Goal: Information Seeking & Learning: Learn about a topic

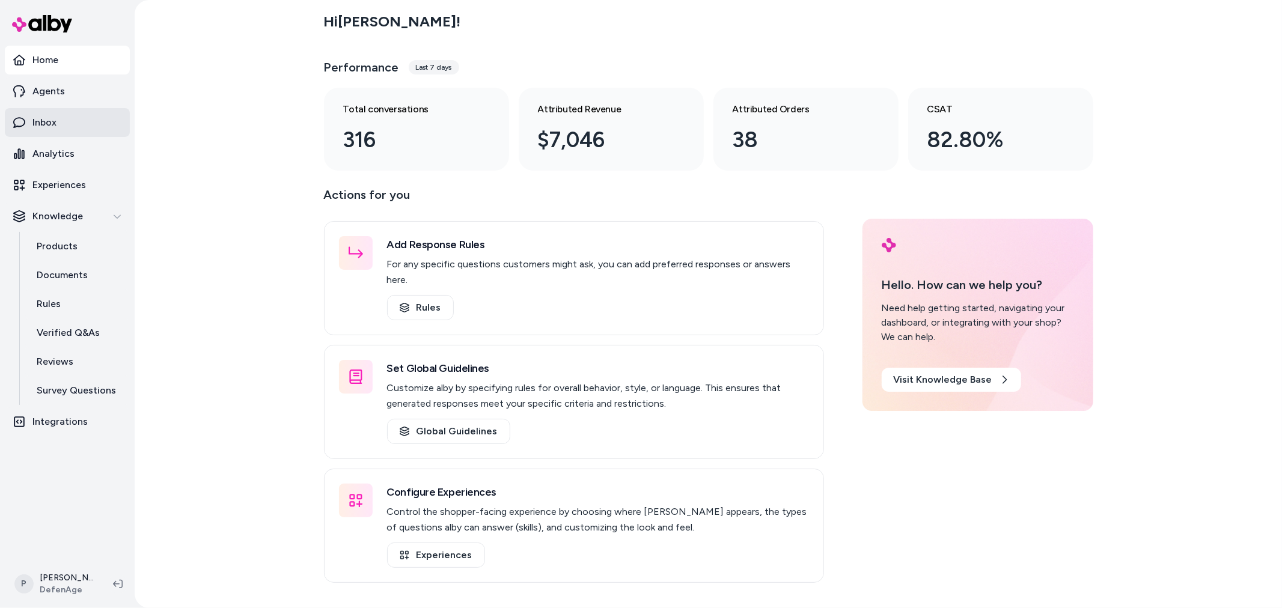
click at [43, 117] on p "Inbox" at bounding box center [44, 122] width 24 height 14
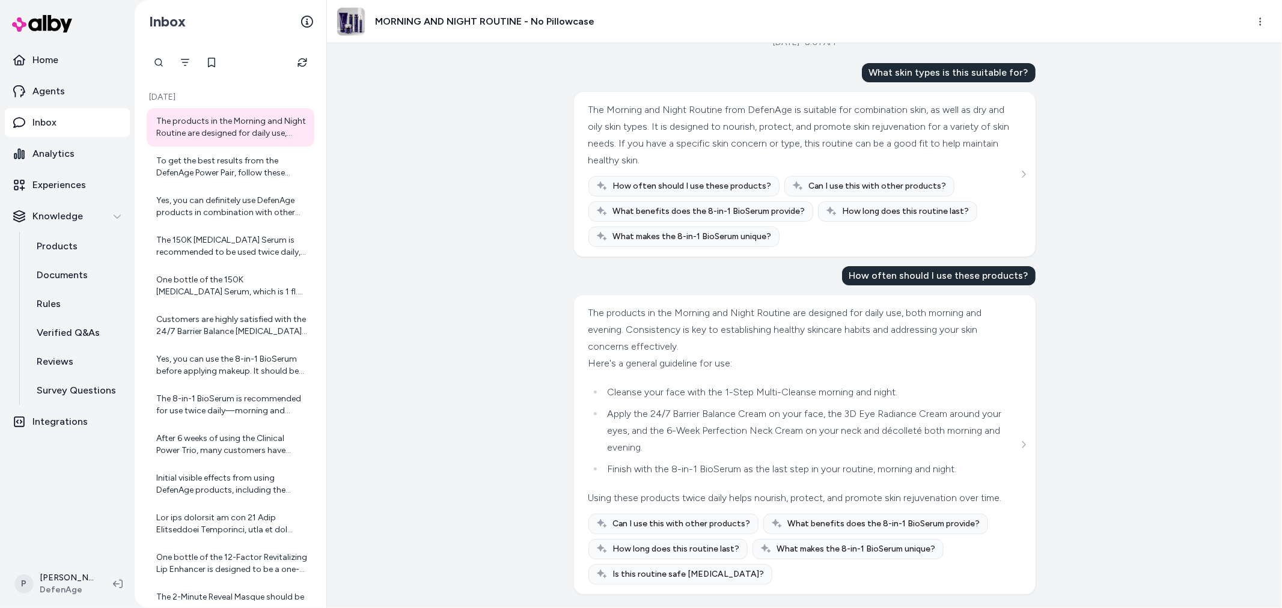
scroll to position [38, 0]
drag, startPoint x: 610, startPoint y: 379, endPoint x: 807, endPoint y: 376, distance: 197.2
click at [807, 384] on li "Cleanse your face with the 1-Step Multi-Cleanse morning and night." at bounding box center [811, 392] width 414 height 17
click at [803, 387] on ul "Cleanse your face with the 1-Step Multi-Cleanse morning and night. Apply the 24…" at bounding box center [804, 431] width 430 height 94
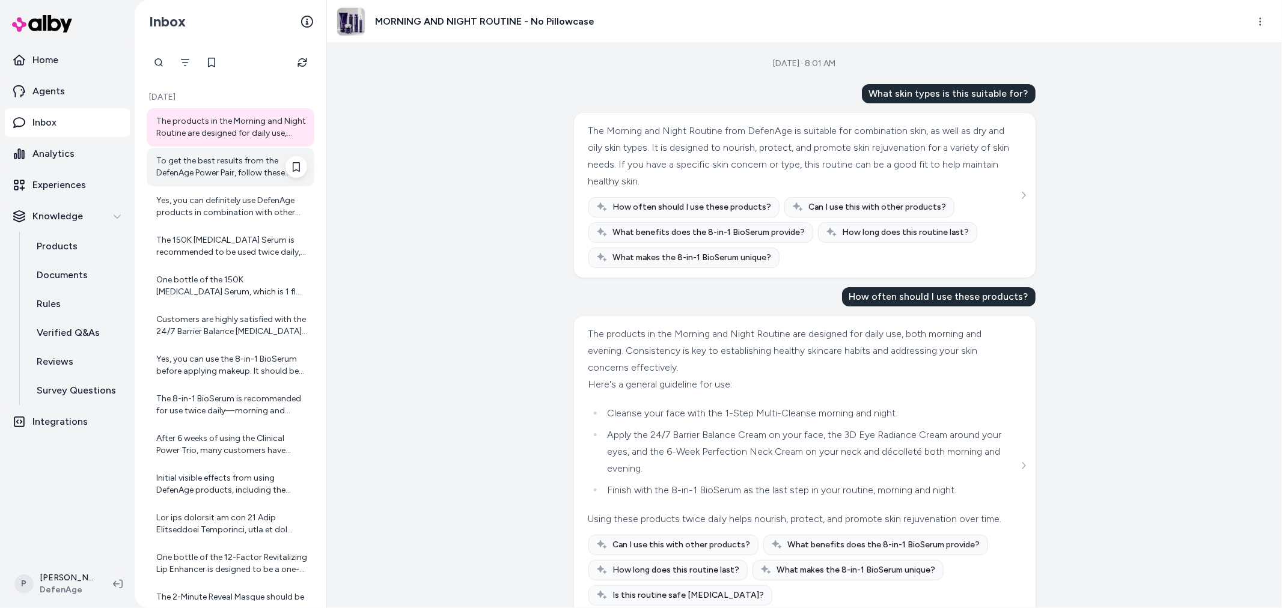
click at [214, 165] on div "To get the best results from the DefenAge Power Pair, follow these application …" at bounding box center [231, 167] width 151 height 24
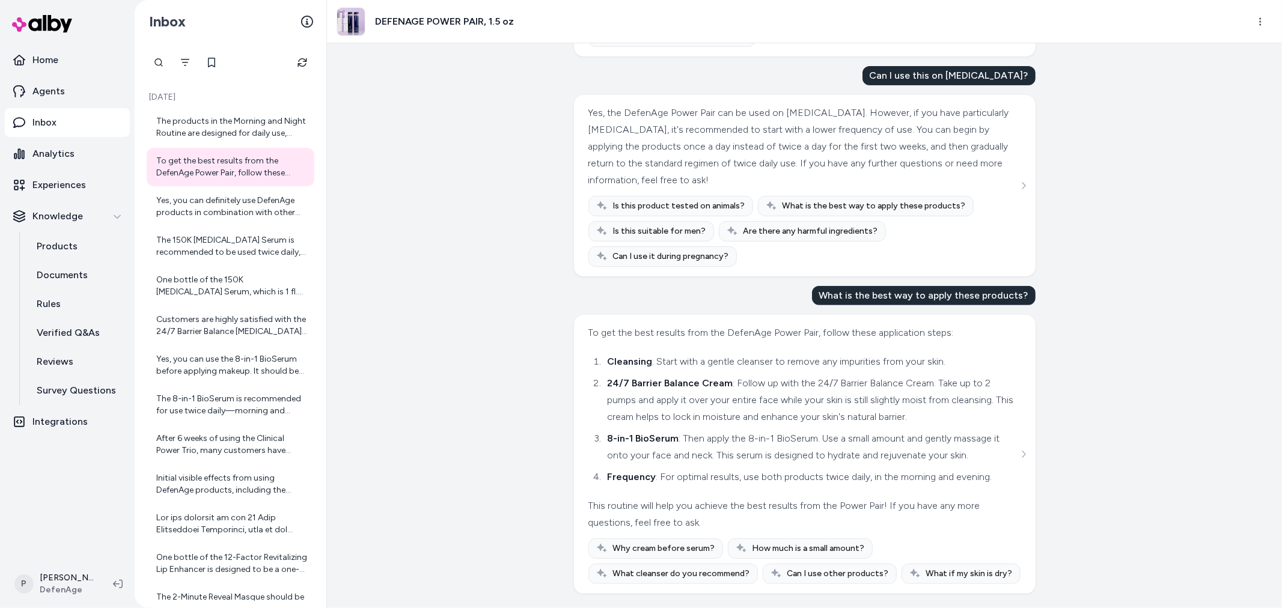
scroll to position [406, 0]
click at [208, 208] on div "Yes, you can definitely use DefenAge products in combination with other skincar…" at bounding box center [231, 207] width 151 height 24
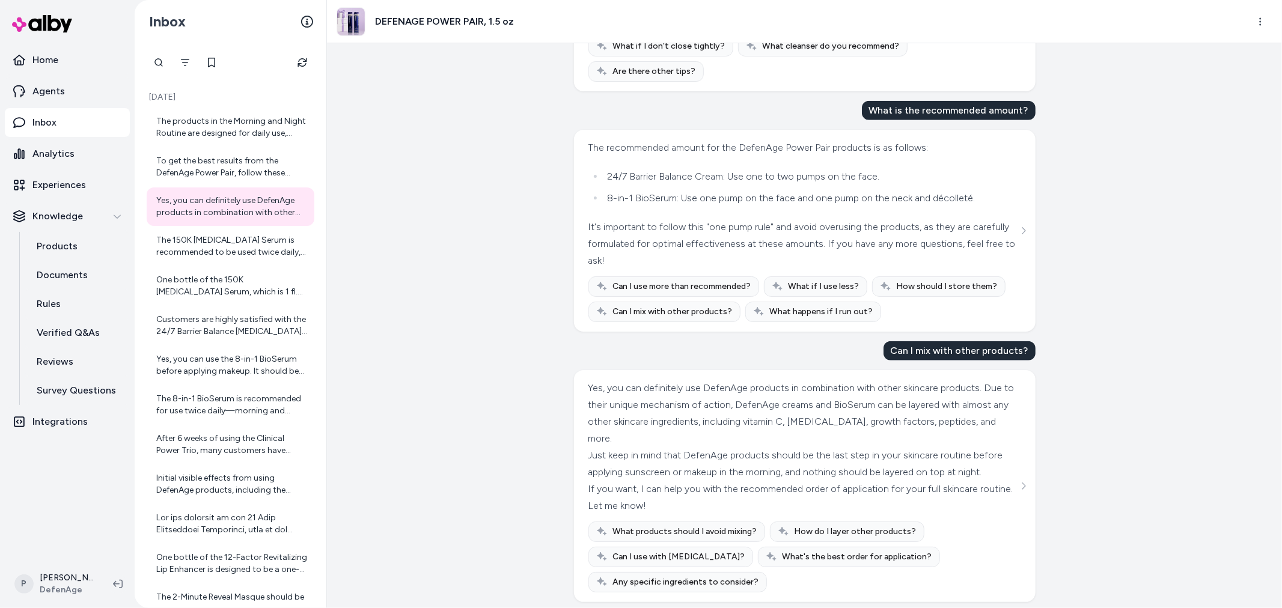
scroll to position [1012, 0]
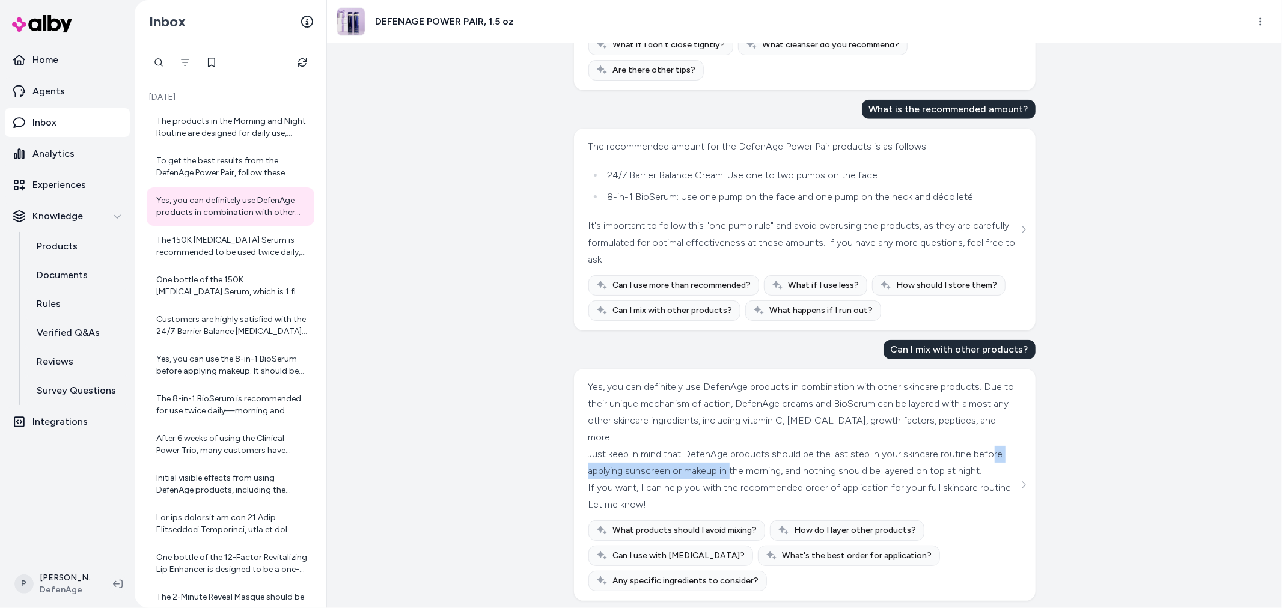
drag, startPoint x: 603, startPoint y: 442, endPoint x: 756, endPoint y: 455, distance: 153.2
click at [756, 455] on div "Just keep in mind that DefenAge products should be the last step in your skinca…" at bounding box center [804, 463] width 430 height 34
click at [758, 465] on div "Just keep in mind that DefenAge products should be the last step in your skinca…" at bounding box center [804, 463] width 430 height 34
click at [207, 256] on div "The 150K [MEDICAL_DATA] Serum is recommended to be used twice daily, typically …" at bounding box center [231, 246] width 151 height 24
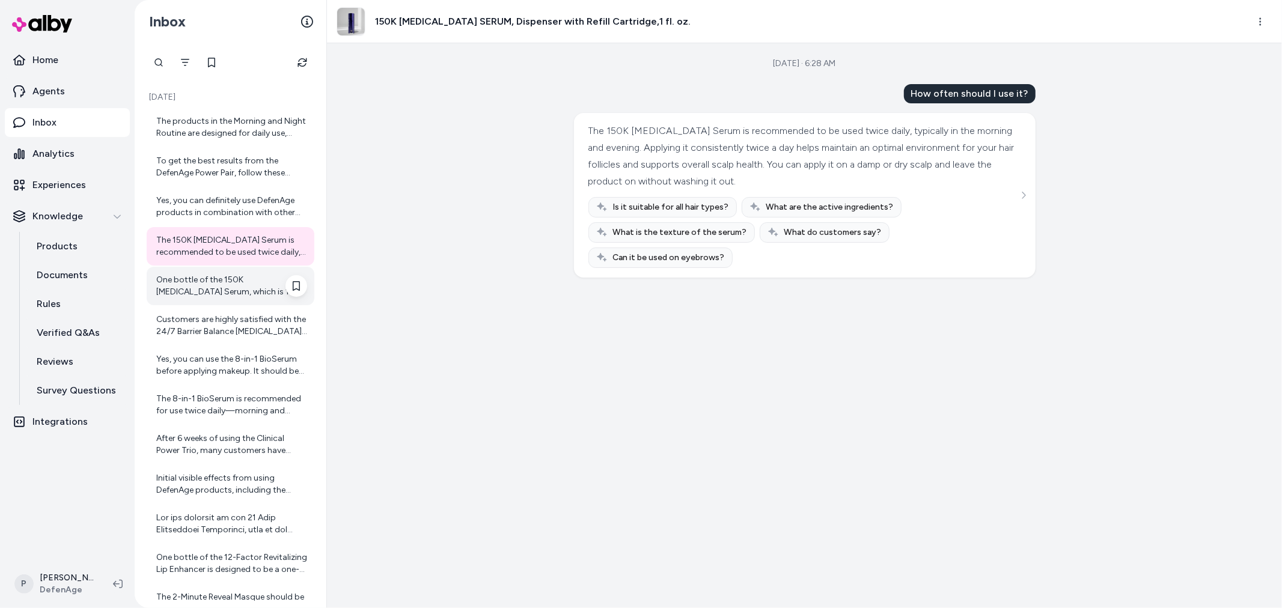
click at [188, 277] on div "One bottle of the 150K [MEDICAL_DATA] Serum, which is 1 fl. oz. (about 30 ml), …" at bounding box center [231, 286] width 151 height 24
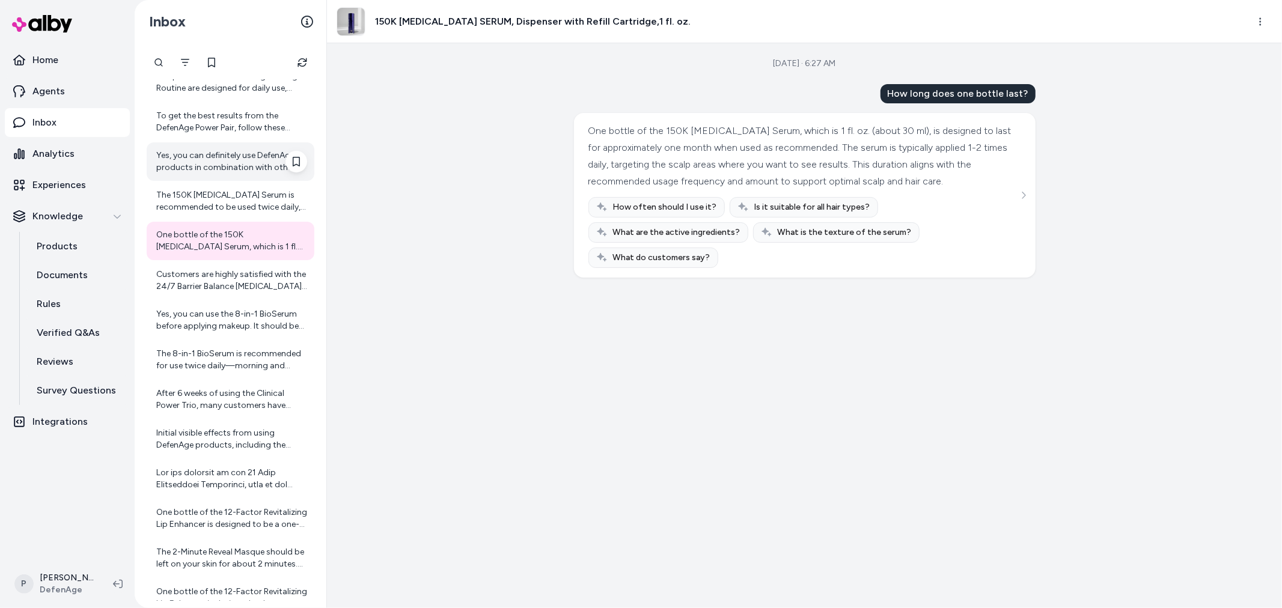
scroll to position [67, 0]
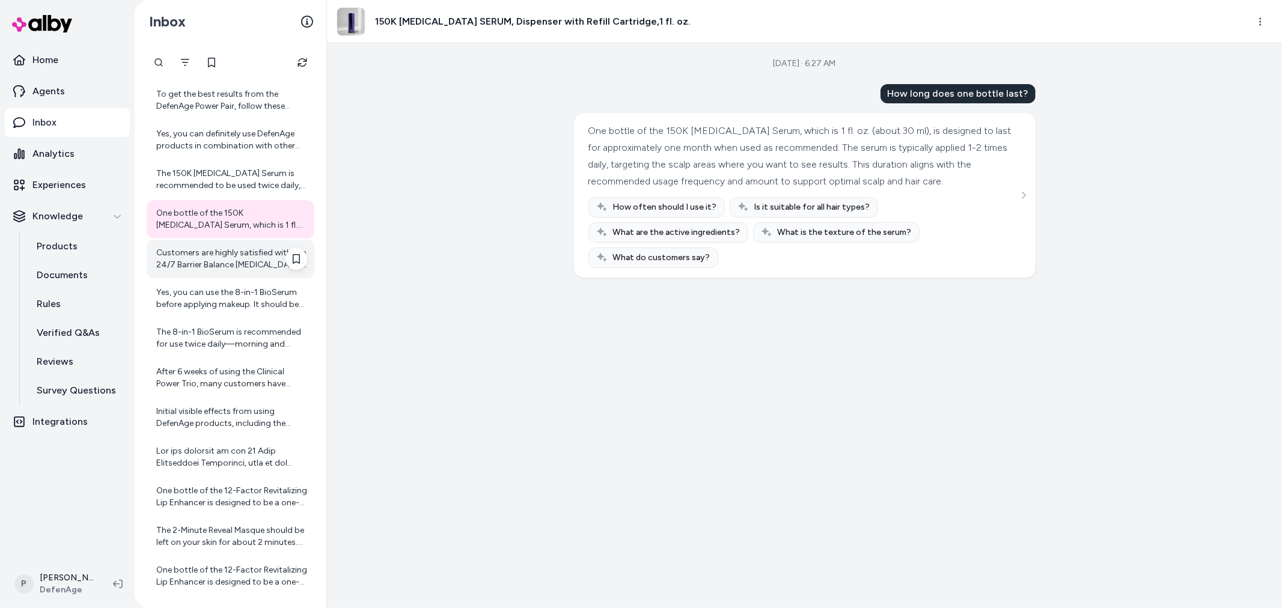
click at [207, 254] on div "Customers are highly satisfied with the 24/7 Barrier Balance [MEDICAL_DATA], no…" at bounding box center [231, 259] width 151 height 24
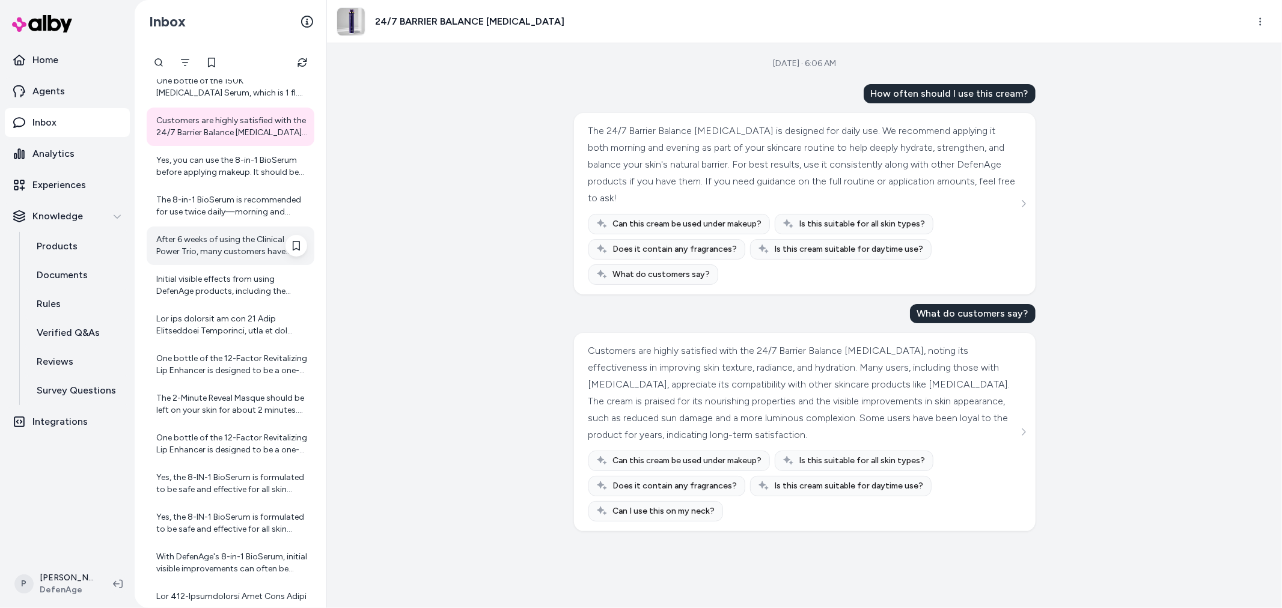
scroll to position [200, 0]
click at [201, 174] on div "Yes, you can use the 8-in-1 BioSerum before applying makeup. It should be the l…" at bounding box center [231, 165] width 151 height 24
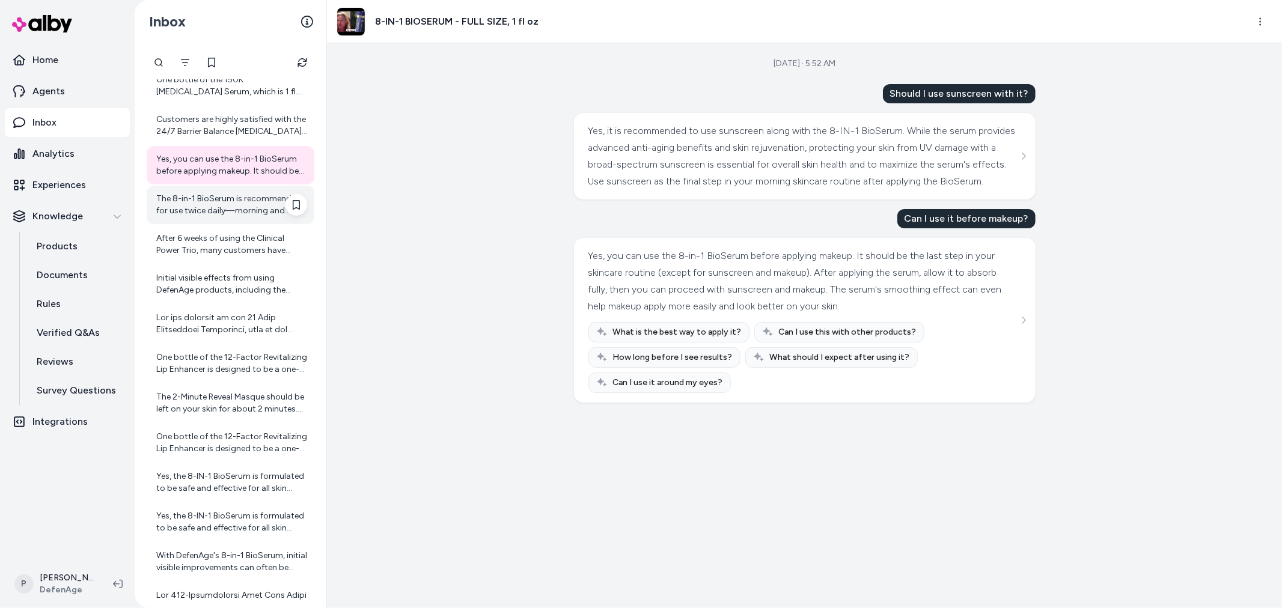
click at [207, 215] on div "The 8-in-1 BioSerum is recommended for use twice daily—morning and evening. Use…" at bounding box center [231, 205] width 151 height 24
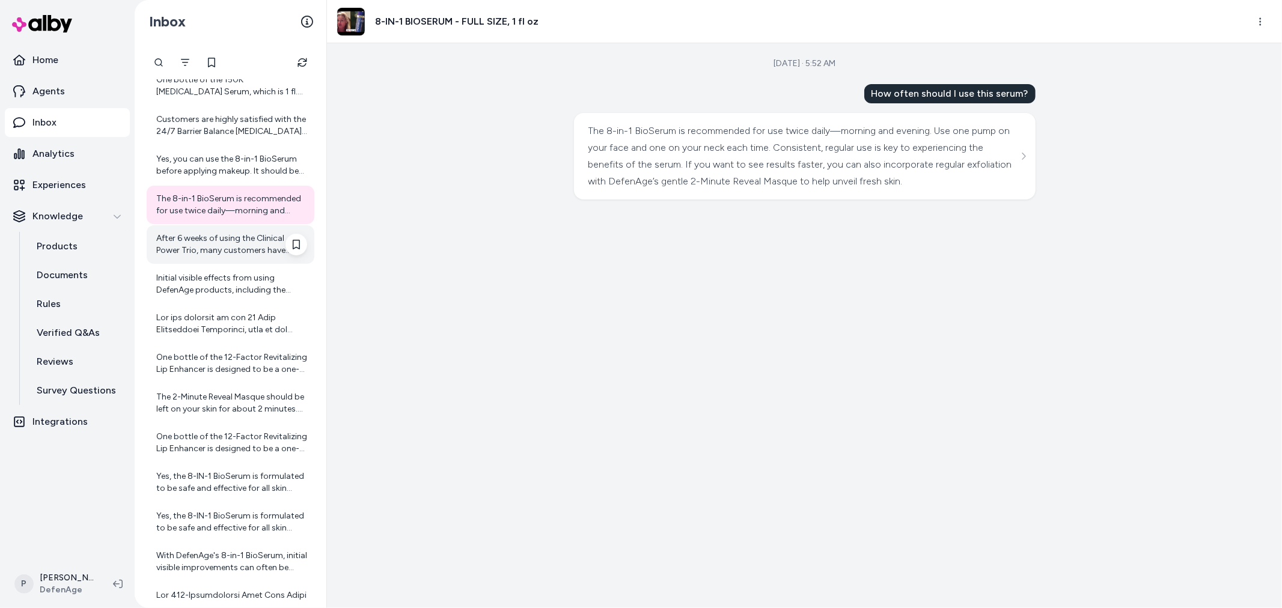
click at [227, 254] on div "After 6 weeks of using the Clinical Power Trio, many customers have reported vi…" at bounding box center [231, 245] width 151 height 24
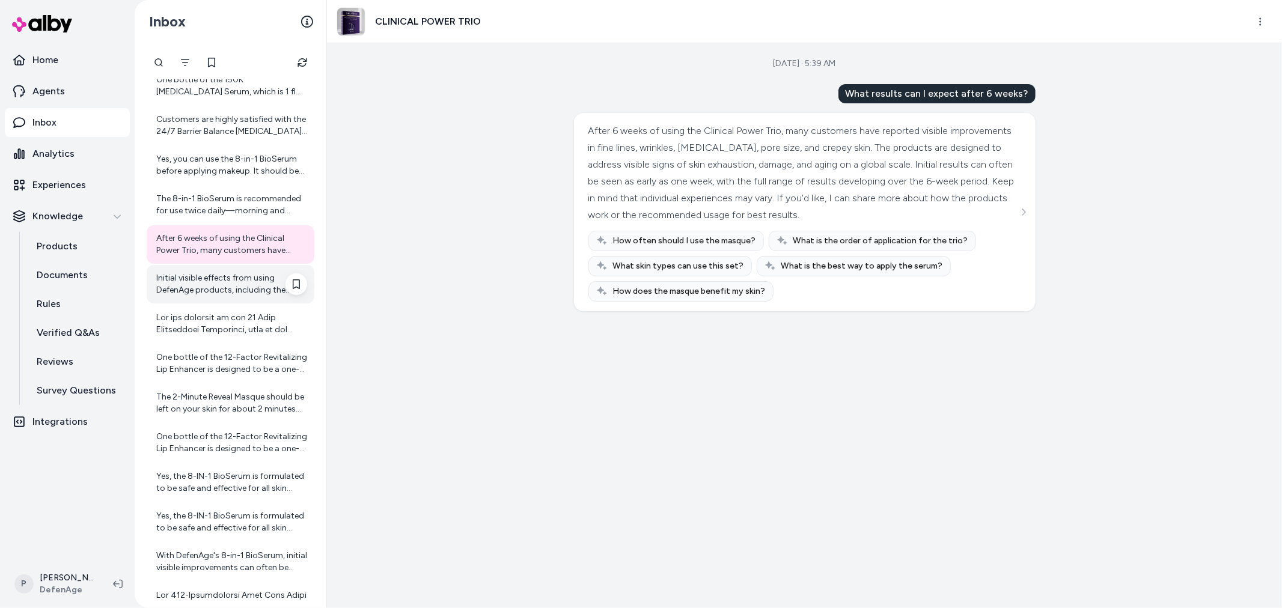
click at [239, 289] on div "Initial visible effects from using DefenAge products, including the Morning and…" at bounding box center [231, 284] width 151 height 24
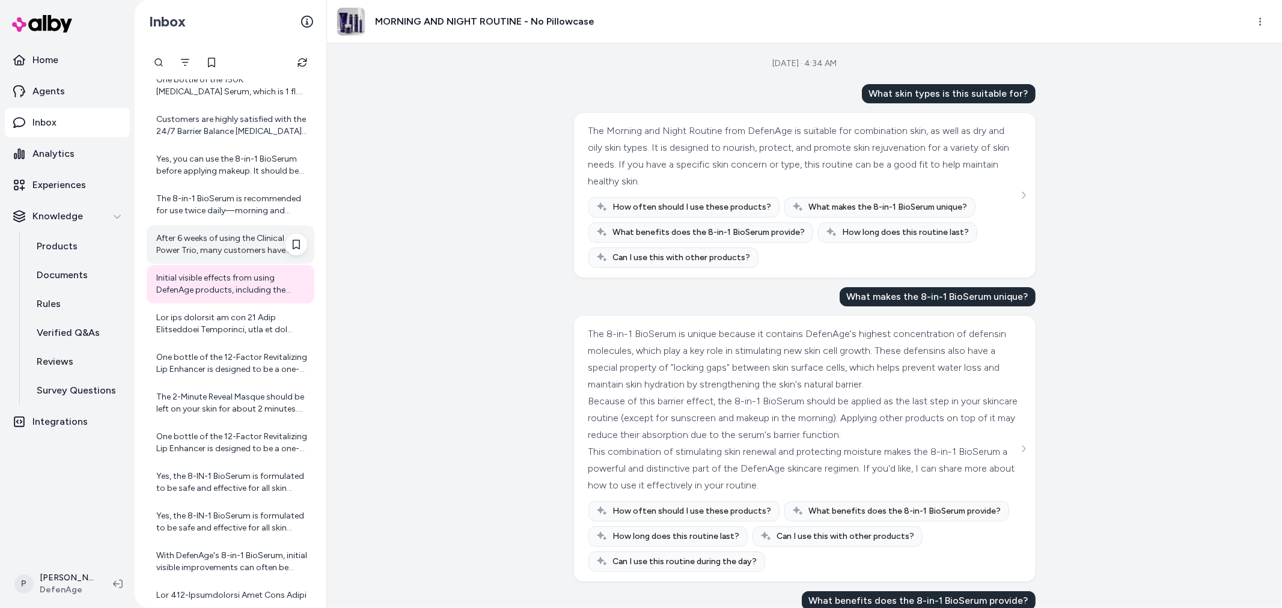
click at [231, 259] on div "After 6 weeks of using the Clinical Power Trio, many customers have reported vi…" at bounding box center [231, 244] width 168 height 38
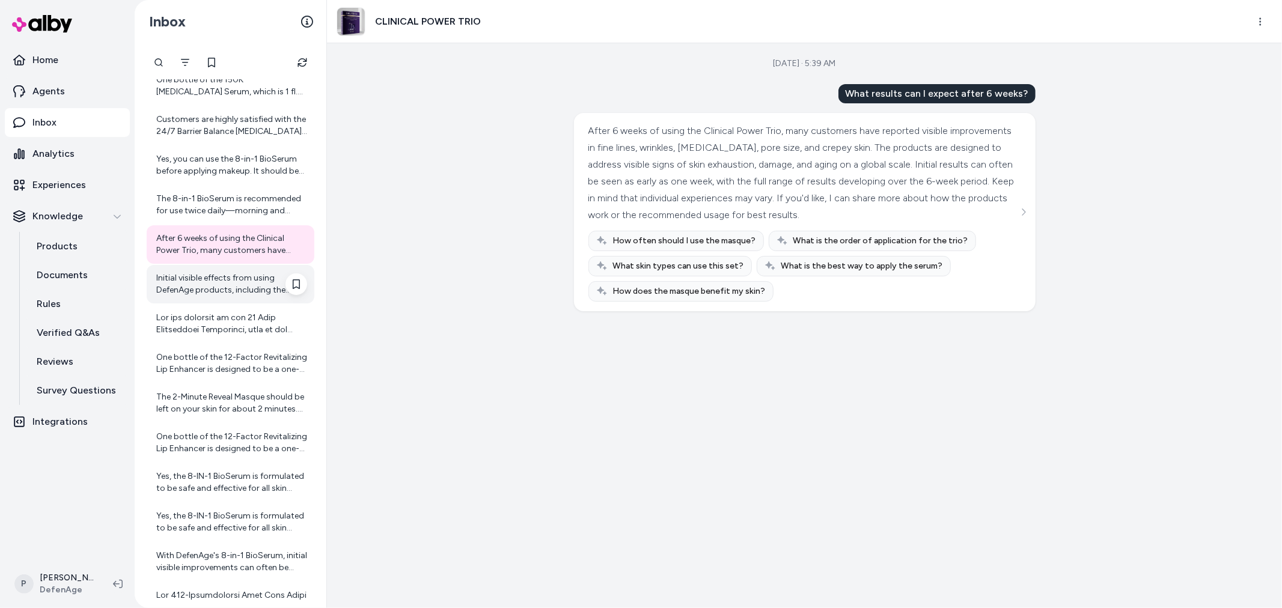
click at [215, 293] on div "Initial visible effects from using DefenAge products, including the Morning and…" at bounding box center [231, 284] width 151 height 24
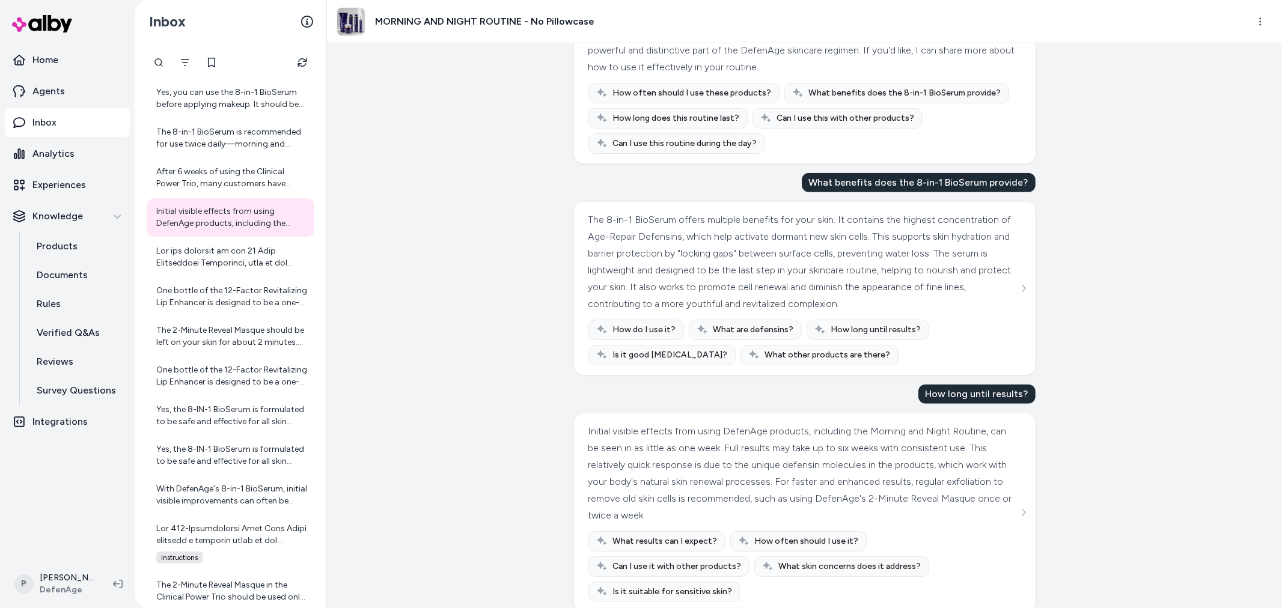
scroll to position [429, 0]
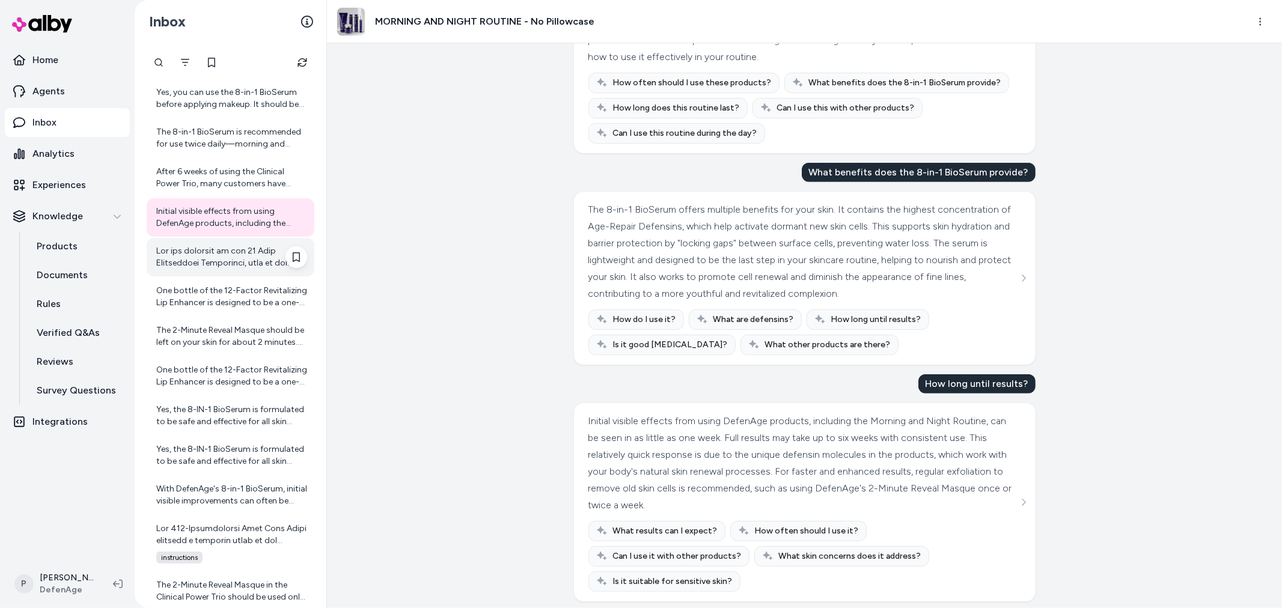
click at [219, 256] on div at bounding box center [231, 257] width 151 height 24
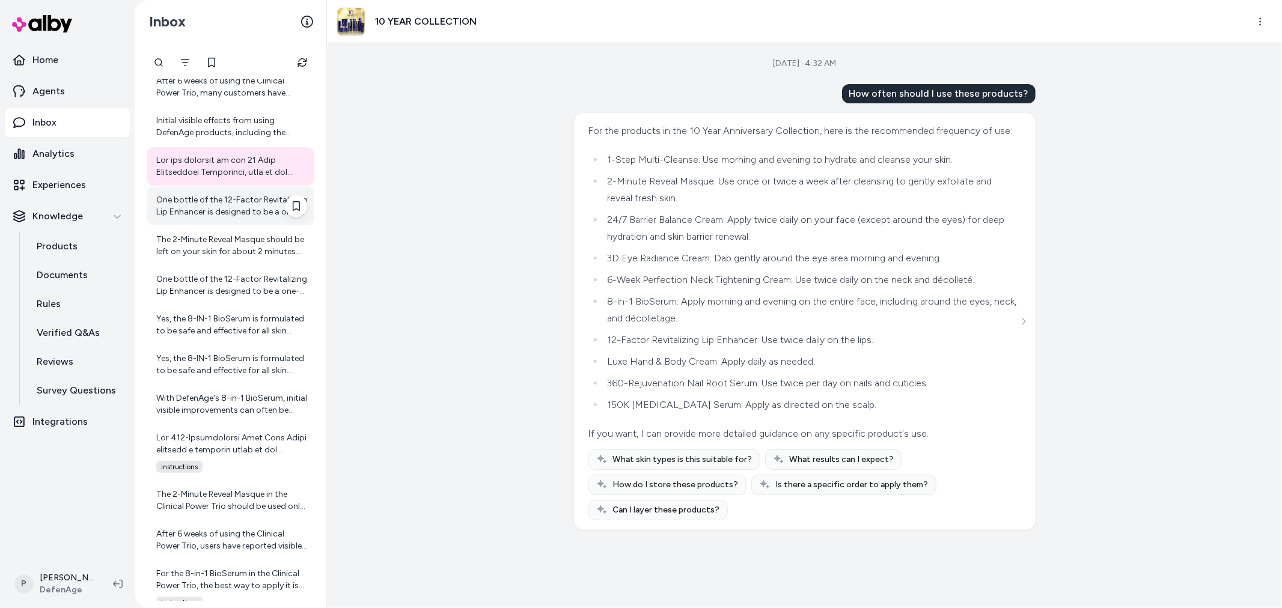
scroll to position [334, 0]
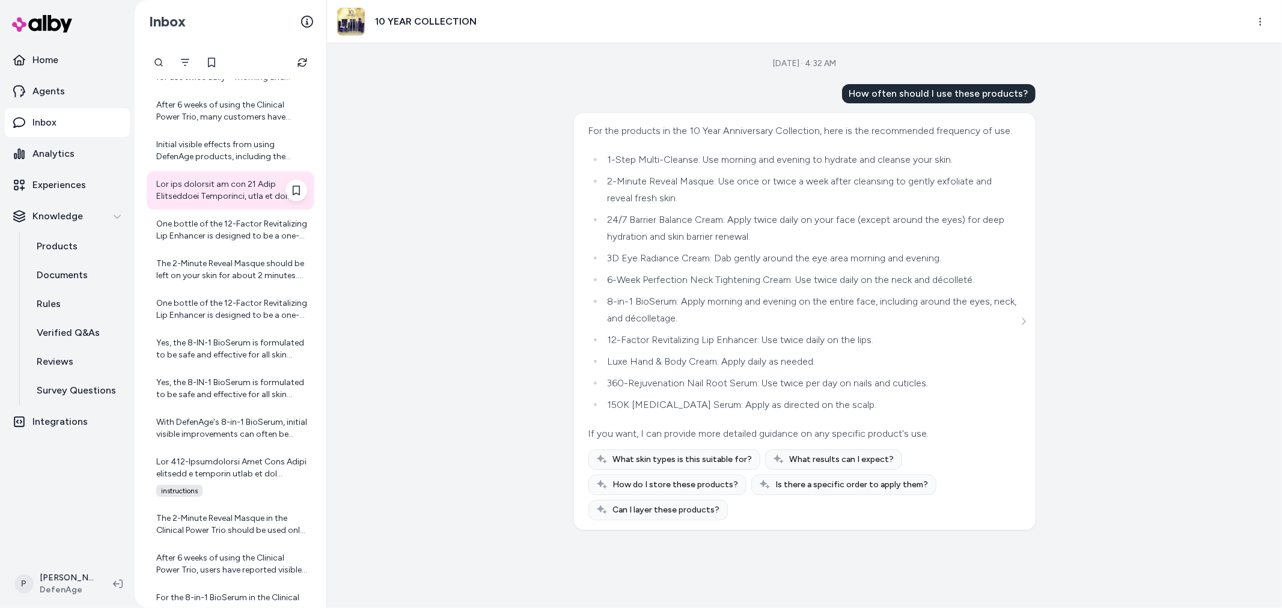
click at [219, 207] on div at bounding box center [231, 190] width 168 height 38
click at [213, 237] on div "One bottle of the 12-Factor Revitalizing Lip Enhancer is designed to be a one-m…" at bounding box center [231, 230] width 151 height 24
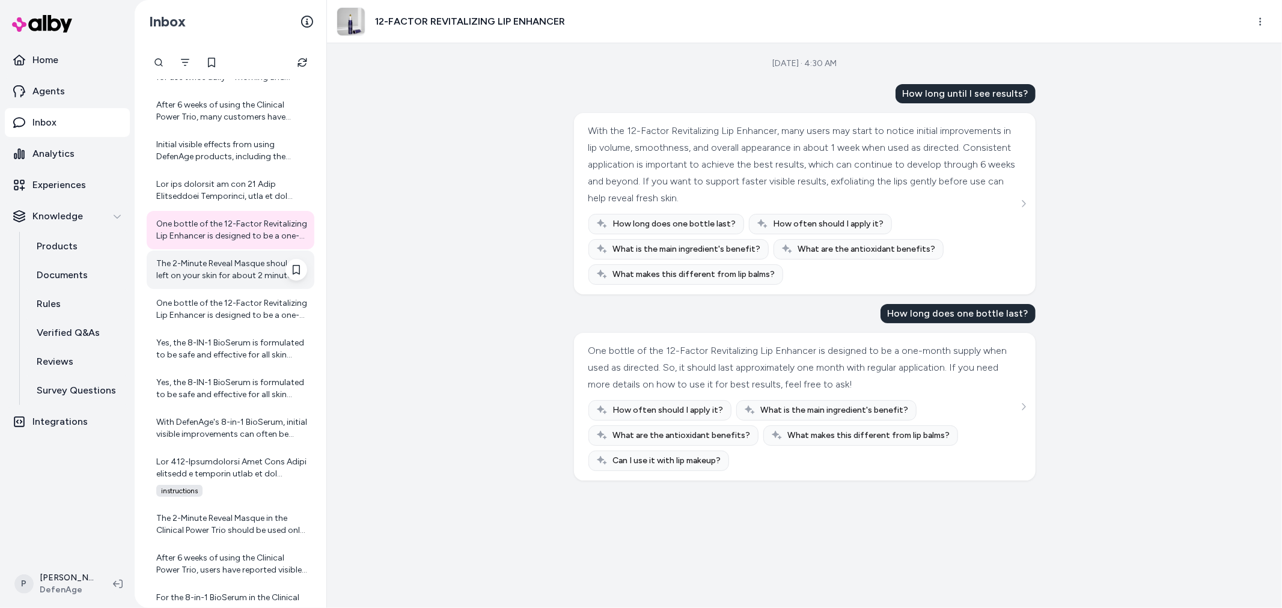
click at [216, 274] on div "The 2-Minute Reveal Masque should be left on your skin for about 2 minutes. Thi…" at bounding box center [231, 270] width 151 height 24
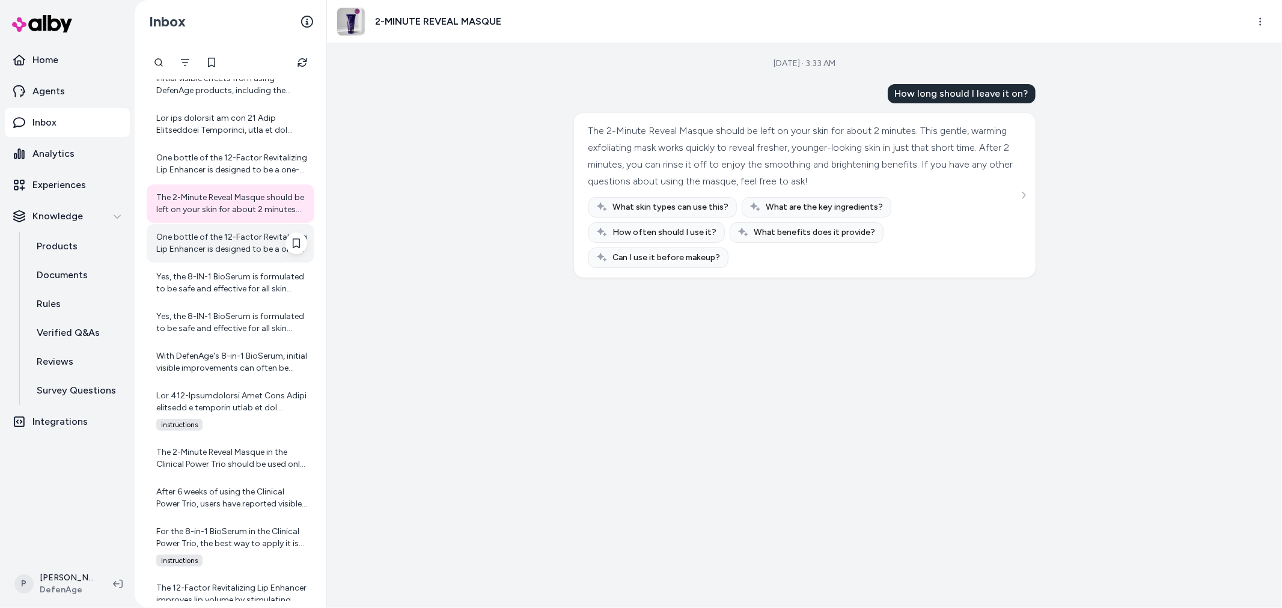
scroll to position [400, 0]
click at [219, 242] on div "One bottle of the 12-Factor Revitalizing Lip Enhancer is designed to be a one-m…" at bounding box center [231, 243] width 151 height 24
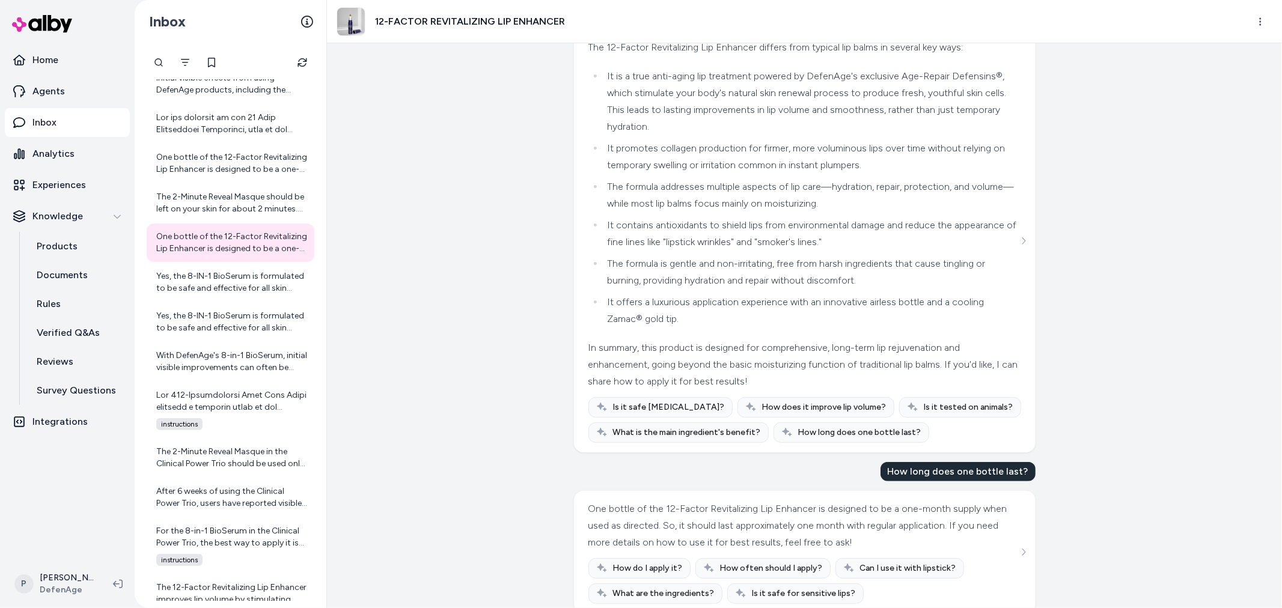
scroll to position [323, 0]
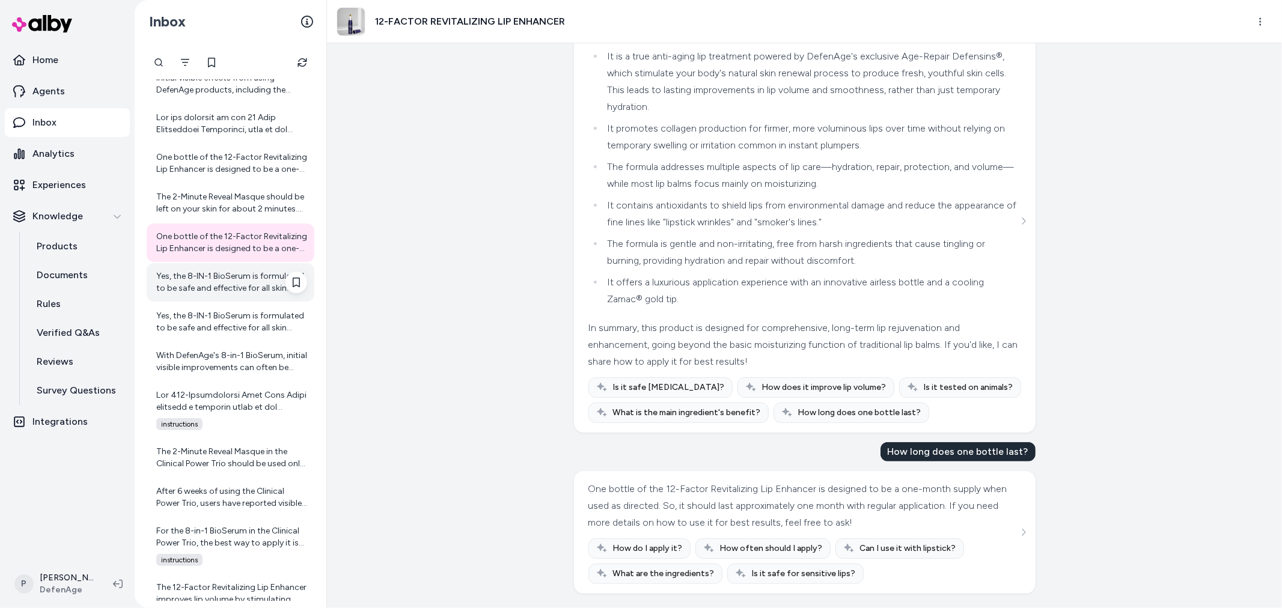
click at [219, 287] on div "Yes, the 8-IN-1 BioSerum is formulated to be safe and effective for all skin ty…" at bounding box center [231, 283] width 151 height 24
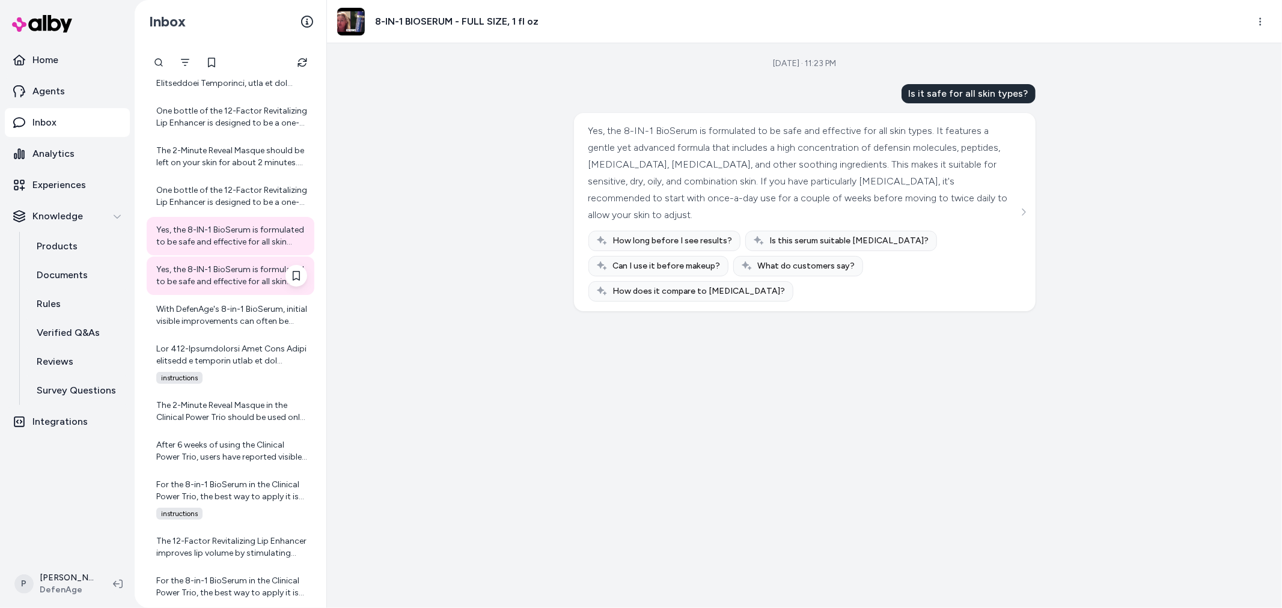
scroll to position [467, 0]
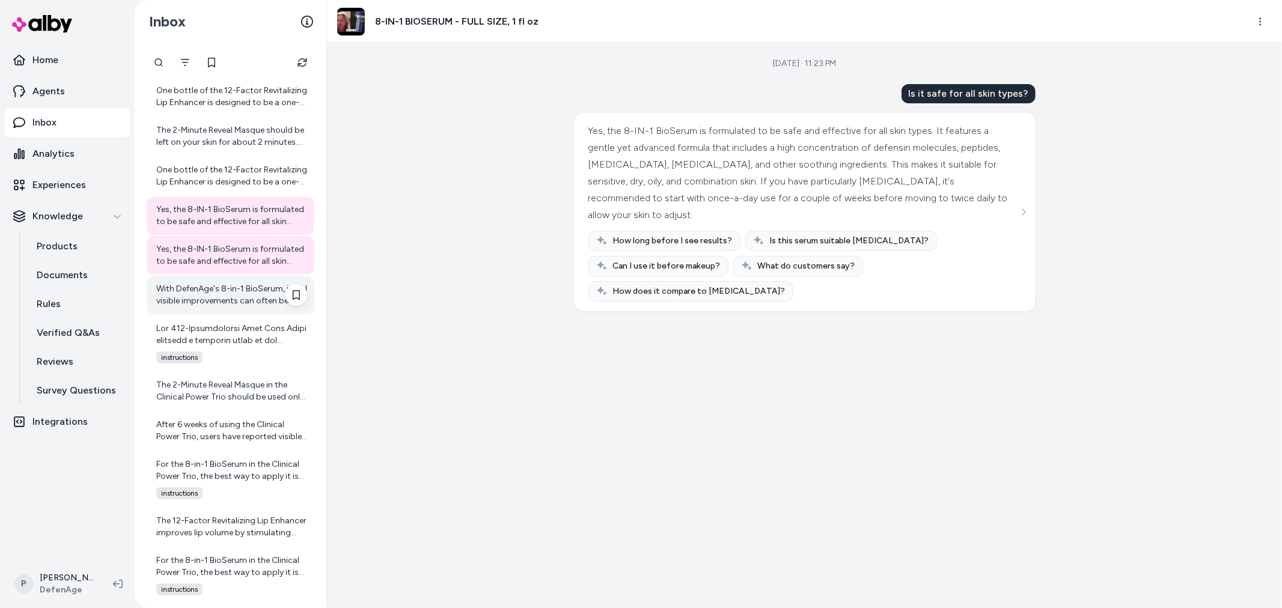
click at [230, 302] on div "With DefenAge's 8-in-1 BioSerum, initial visible improvements can often be seen…" at bounding box center [231, 295] width 151 height 24
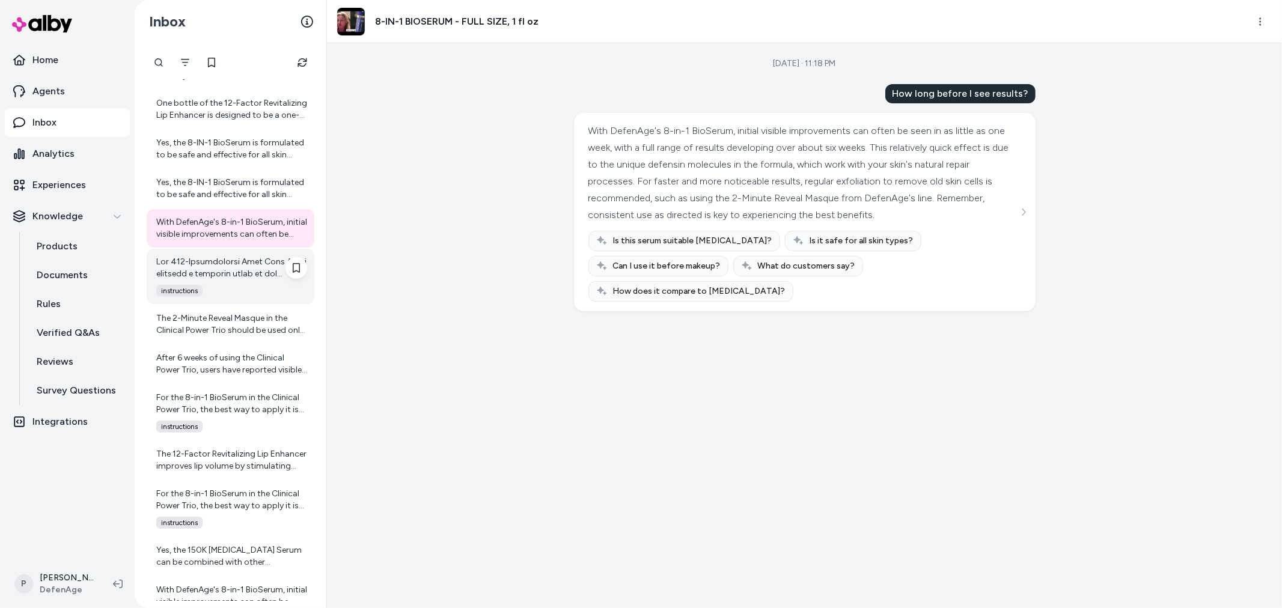
scroll to position [467, 0]
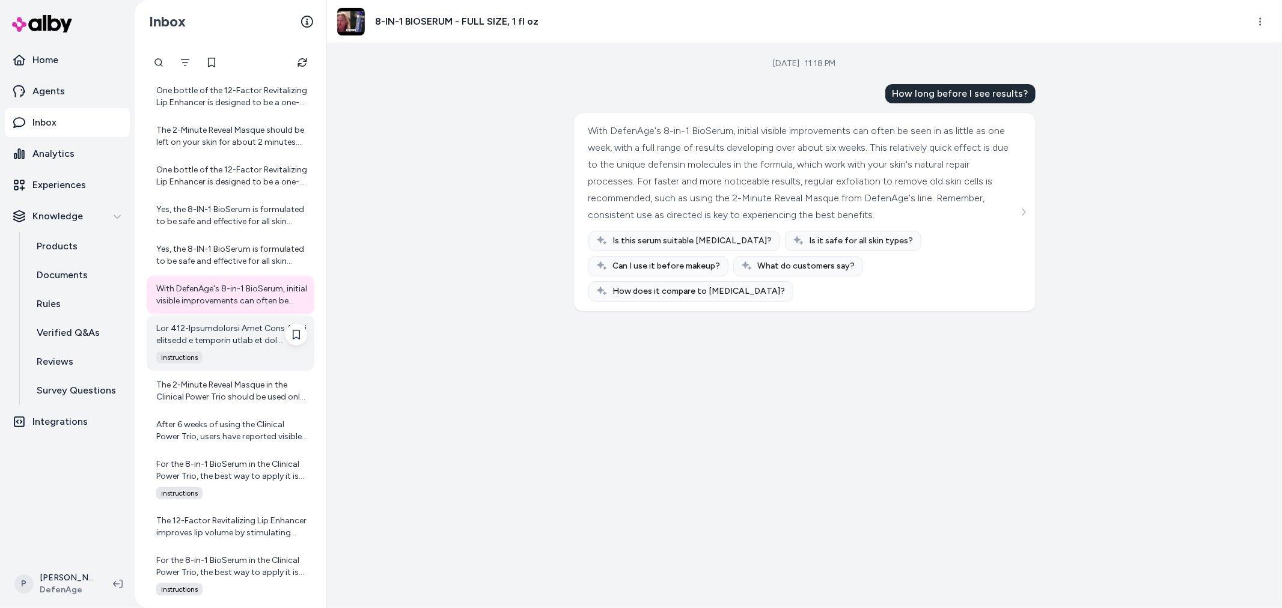
click at [229, 348] on div "instructions" at bounding box center [231, 343] width 168 height 55
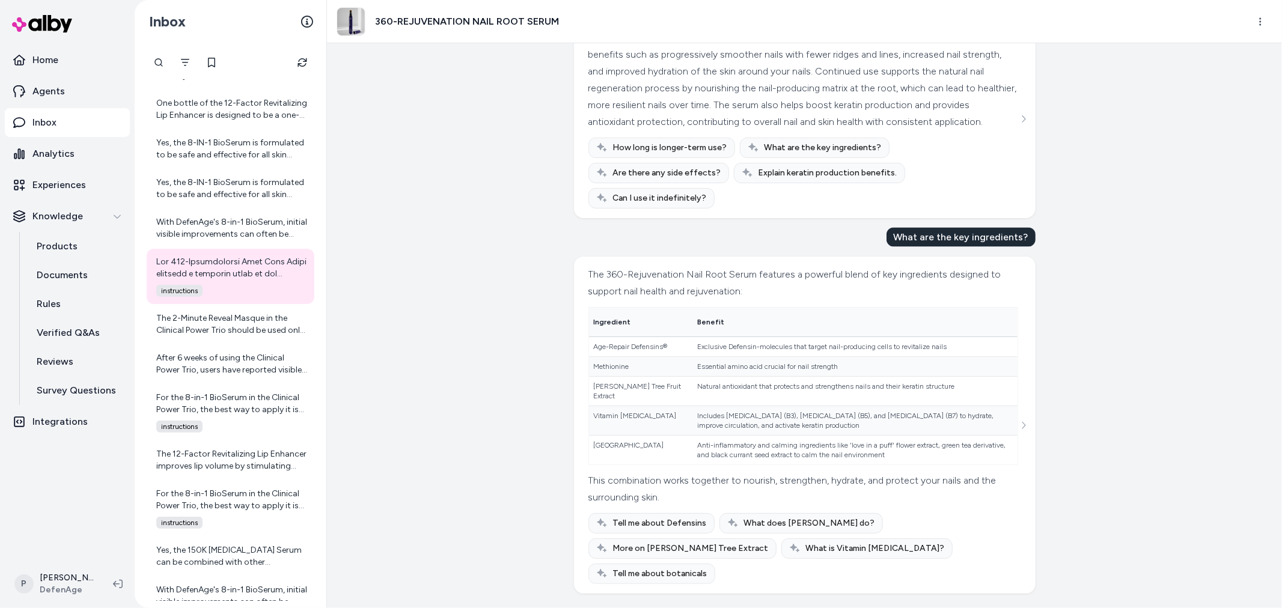
scroll to position [1682, 0]
click at [201, 328] on div "The 2-Minute Reveal Masque in the Clinical Power Trio should be used only 1-2 t…" at bounding box center [231, 325] width 151 height 24
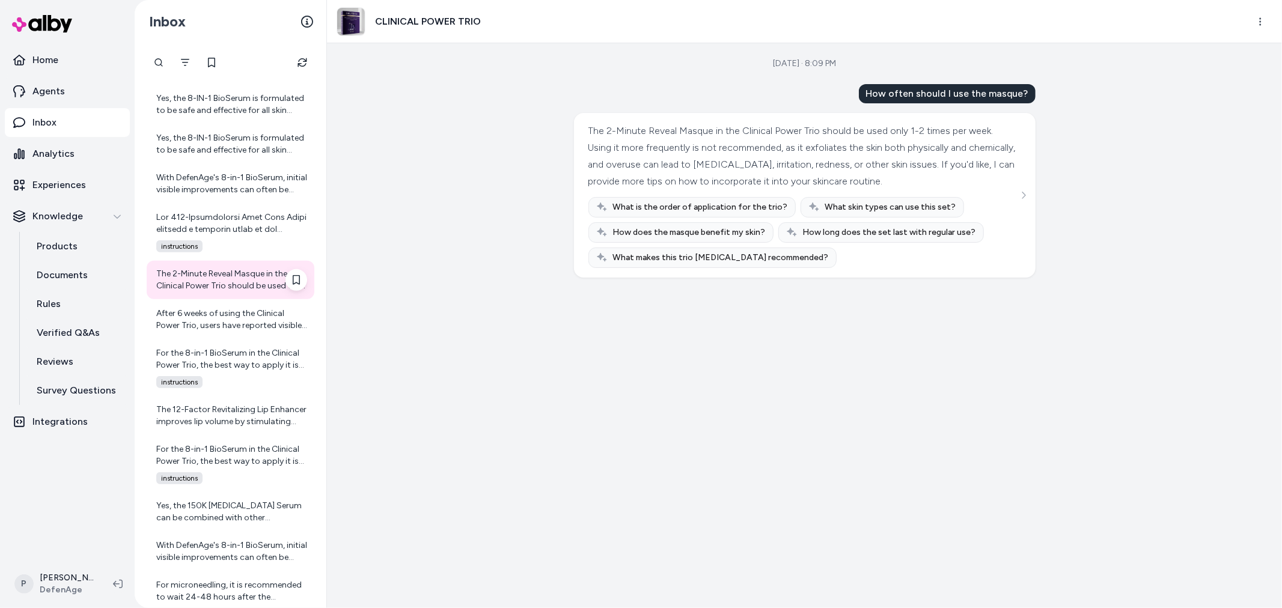
scroll to position [601, 0]
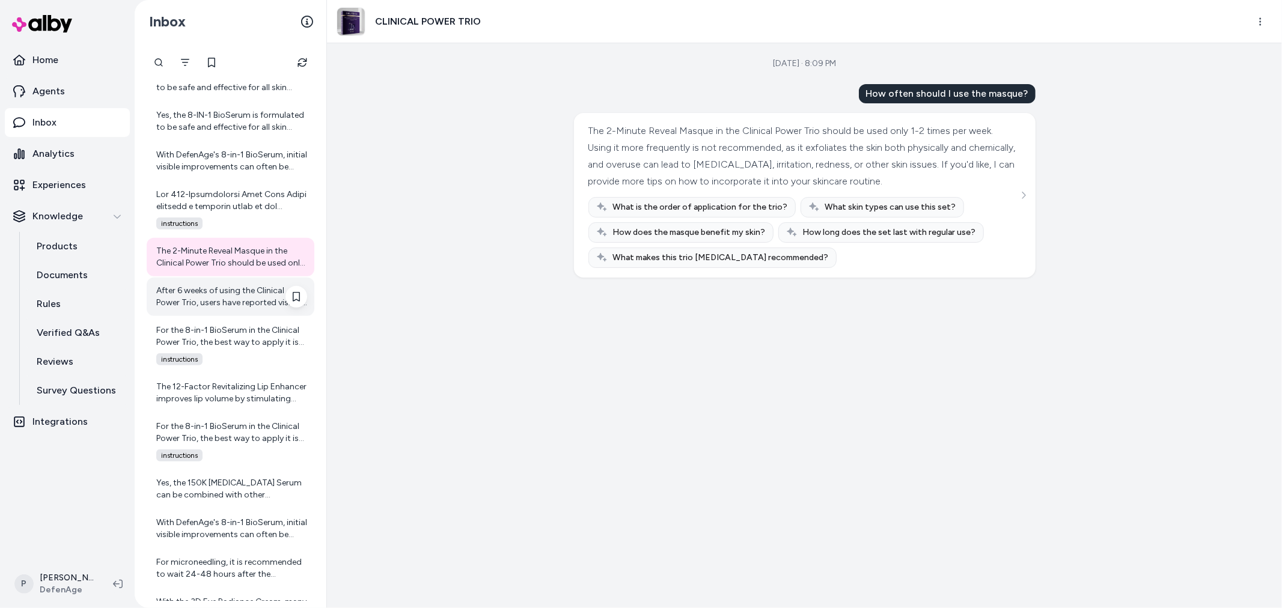
click at [226, 293] on div "After 6 weeks of using the Clinical Power Trio, users have reported visible imp…" at bounding box center [231, 297] width 151 height 24
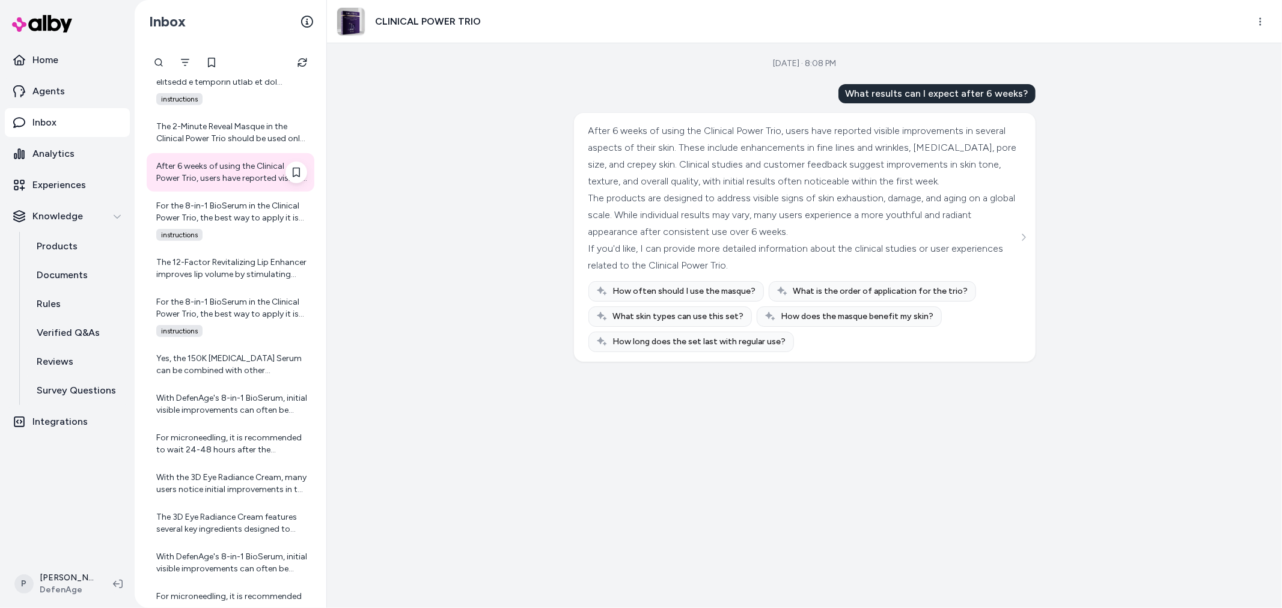
scroll to position [735, 0]
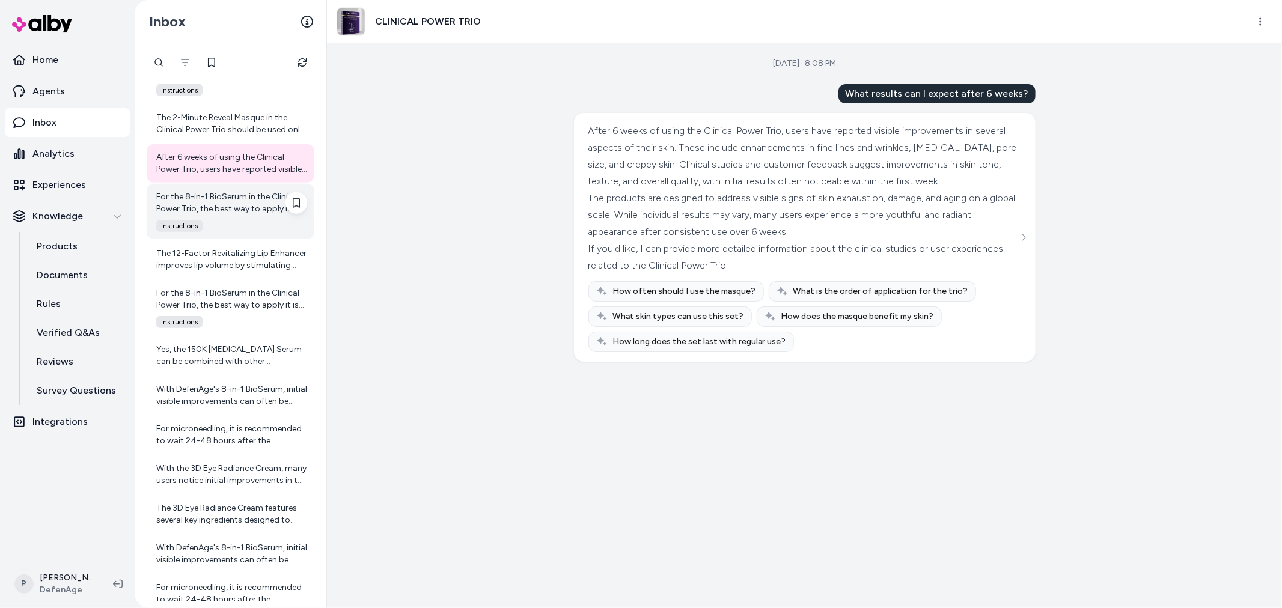
click at [225, 221] on div "instructions" at bounding box center [228, 226] width 158 height 12
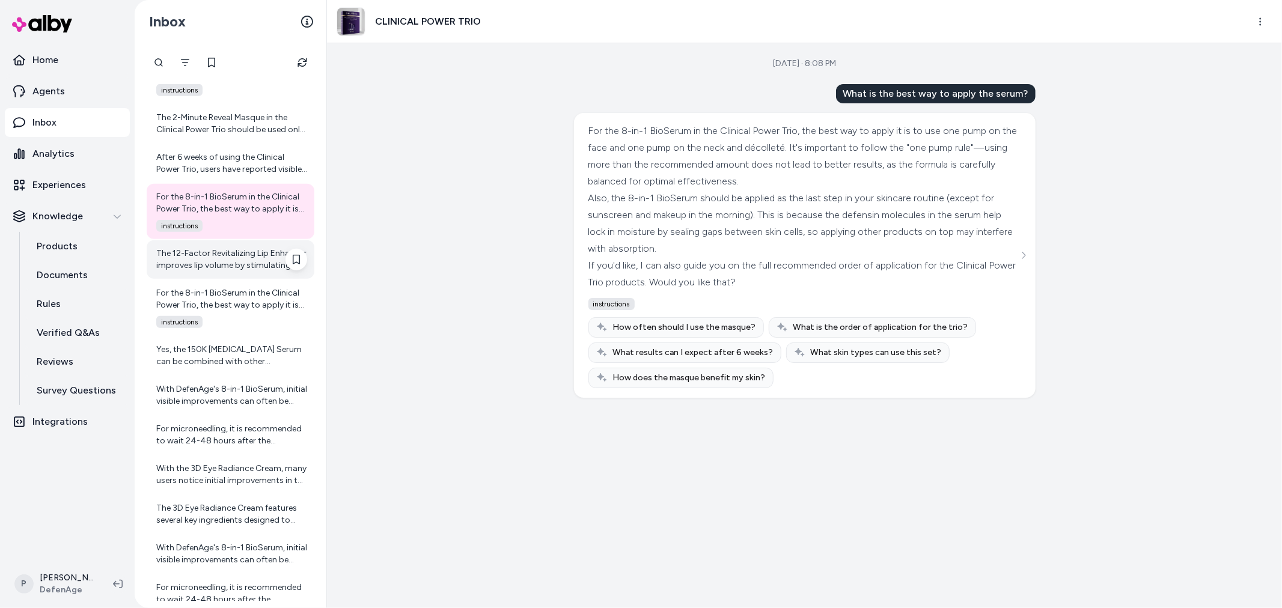
click at [219, 260] on div "The 12-Factor Revitalizing Lip Enhancer improves lip volume by stimulating your…" at bounding box center [231, 260] width 151 height 24
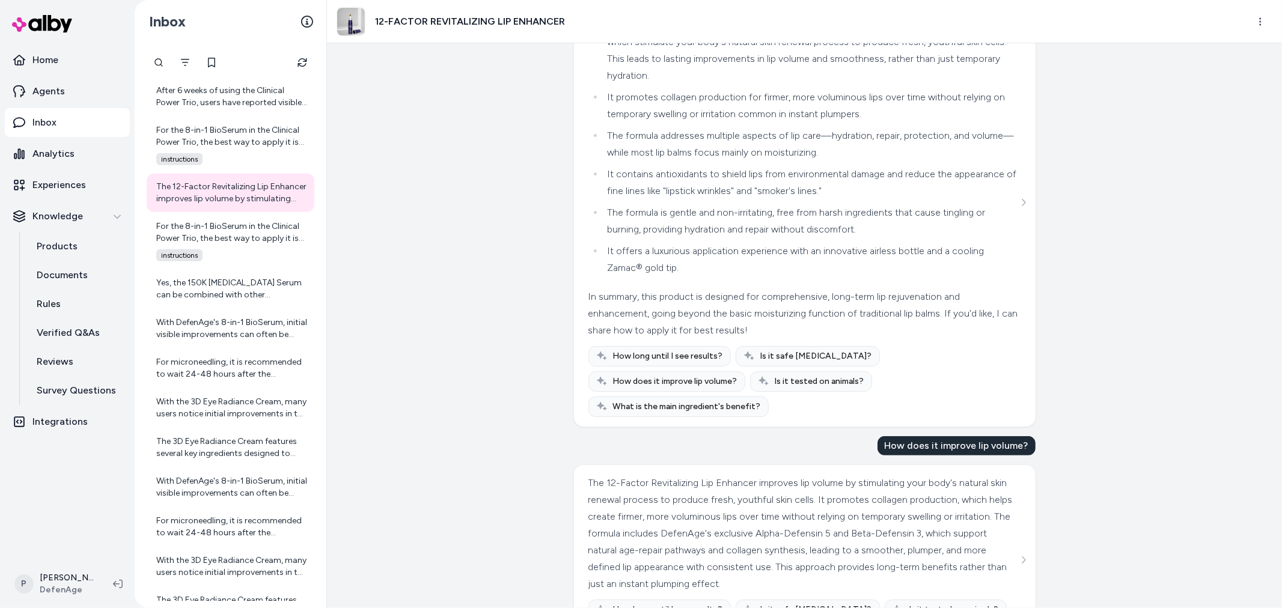
scroll to position [196, 0]
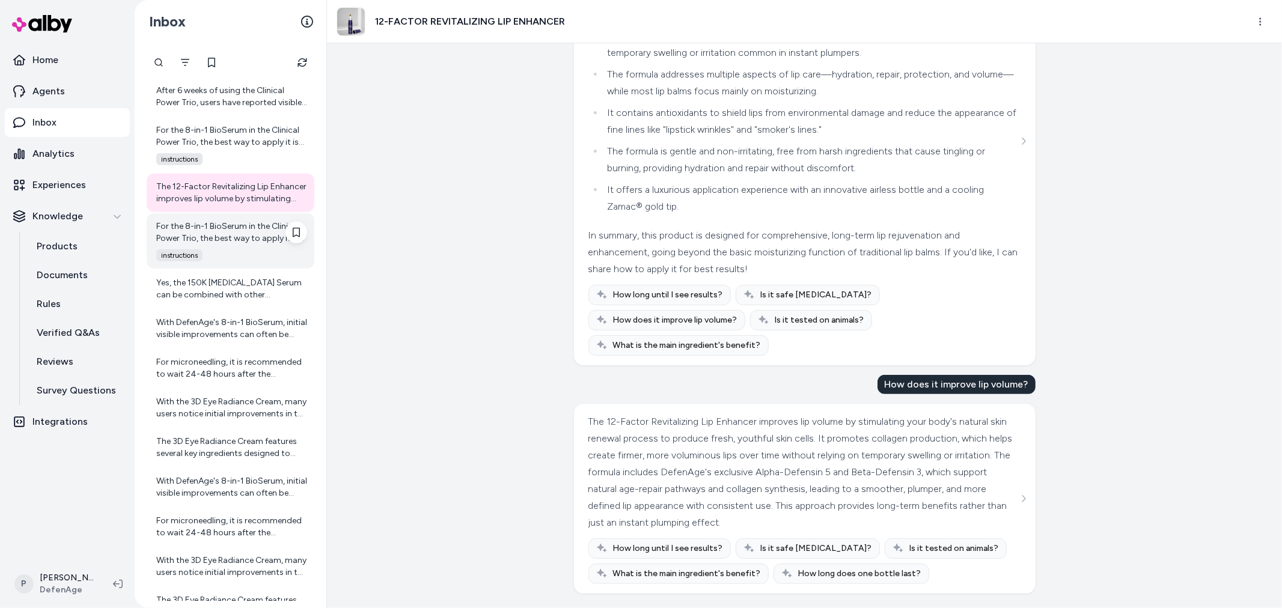
click at [227, 224] on div "For the 8-in-1 BioSerum in the Clinical Power Trio, the best way to apply it is…" at bounding box center [231, 233] width 151 height 24
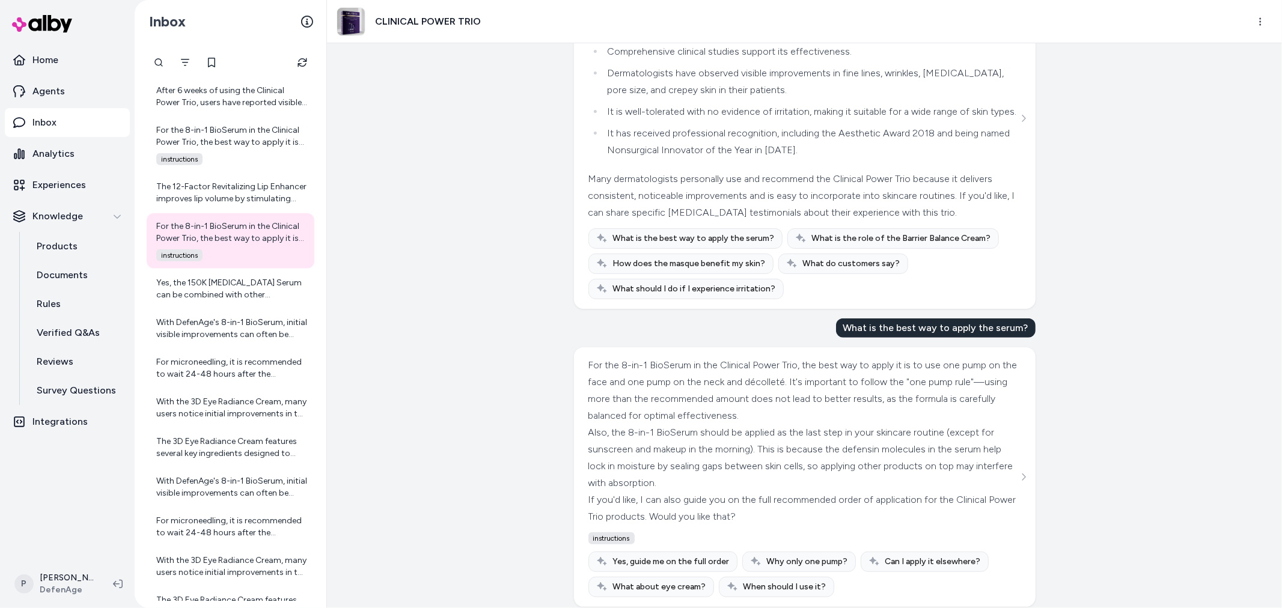
scroll to position [436, 0]
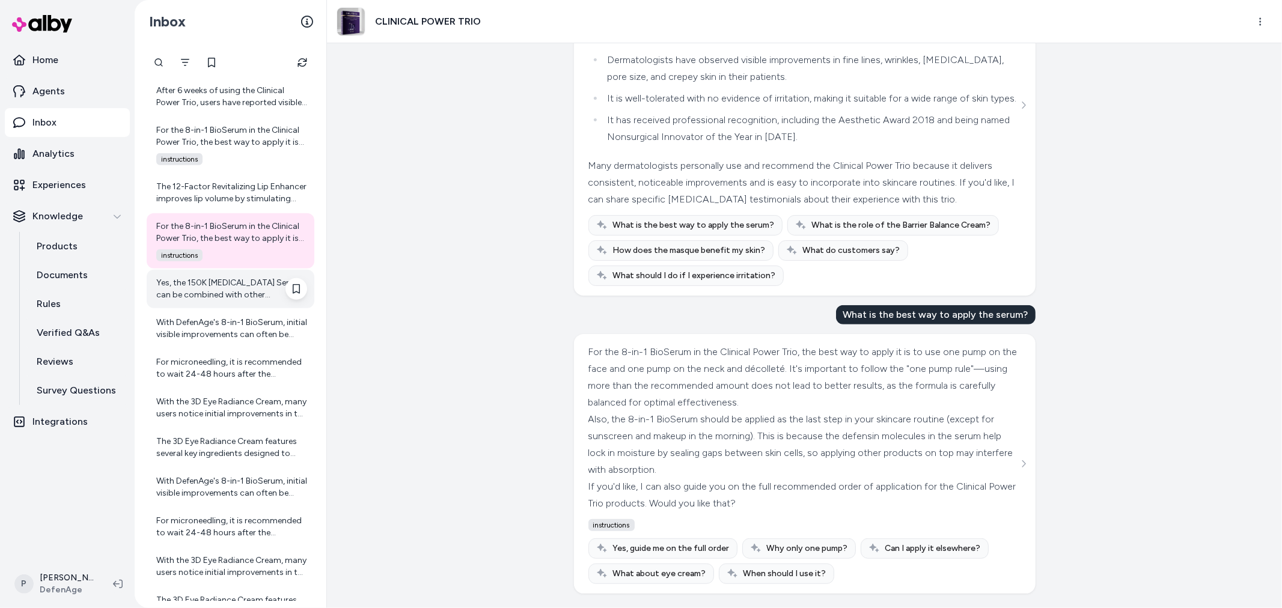
click at [224, 295] on div "Yes, the 150K [MEDICAL_DATA] Serum can be combined with other treatments if des…" at bounding box center [231, 289] width 151 height 24
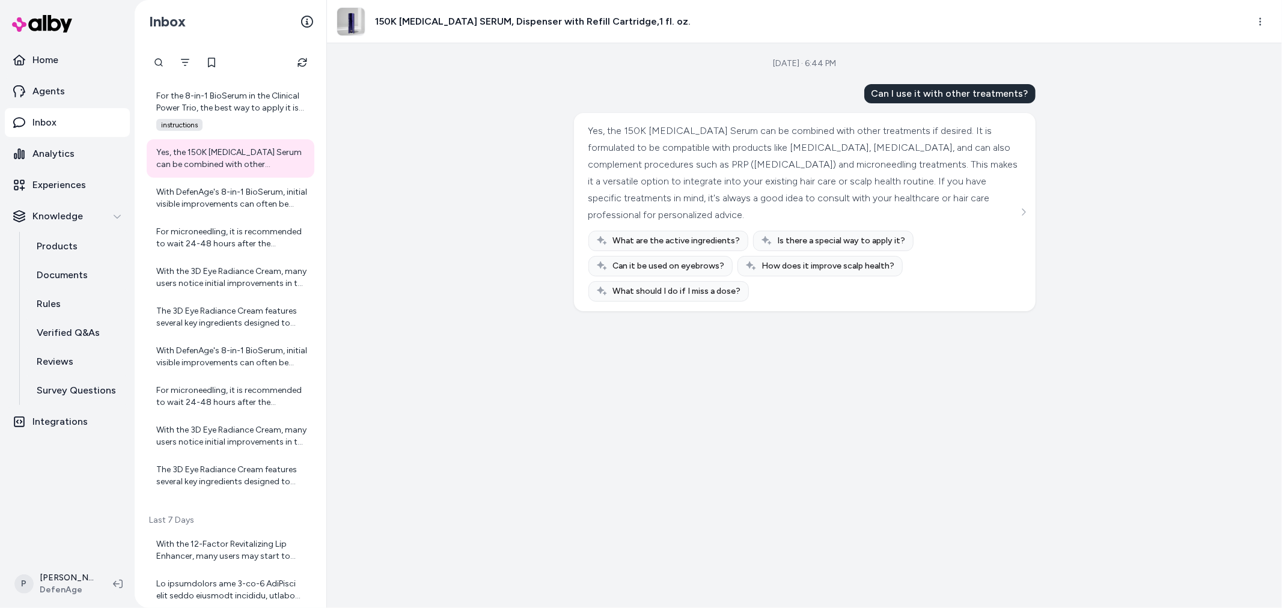
scroll to position [935, 0]
click at [207, 201] on div "With DefenAge's 8-in-1 BioSerum, initial visible improvements can often be seen…" at bounding box center [231, 195] width 151 height 24
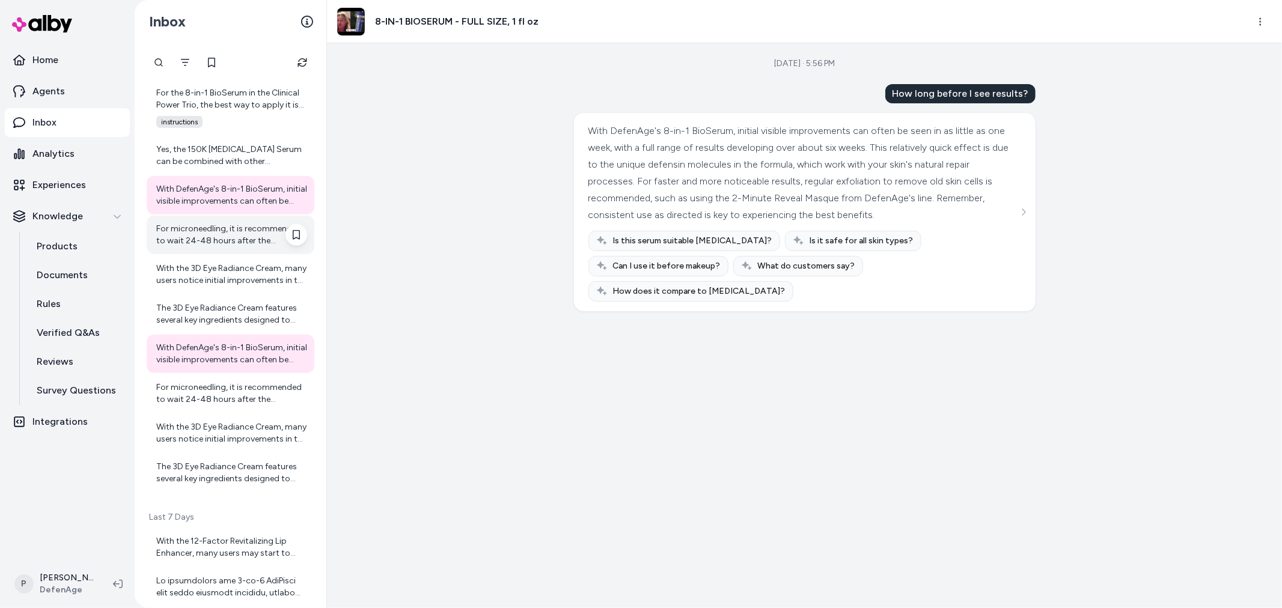
click at [187, 246] on div "For microneedling, it is recommended to wait 24-48 hours after the procedure be…" at bounding box center [231, 235] width 151 height 24
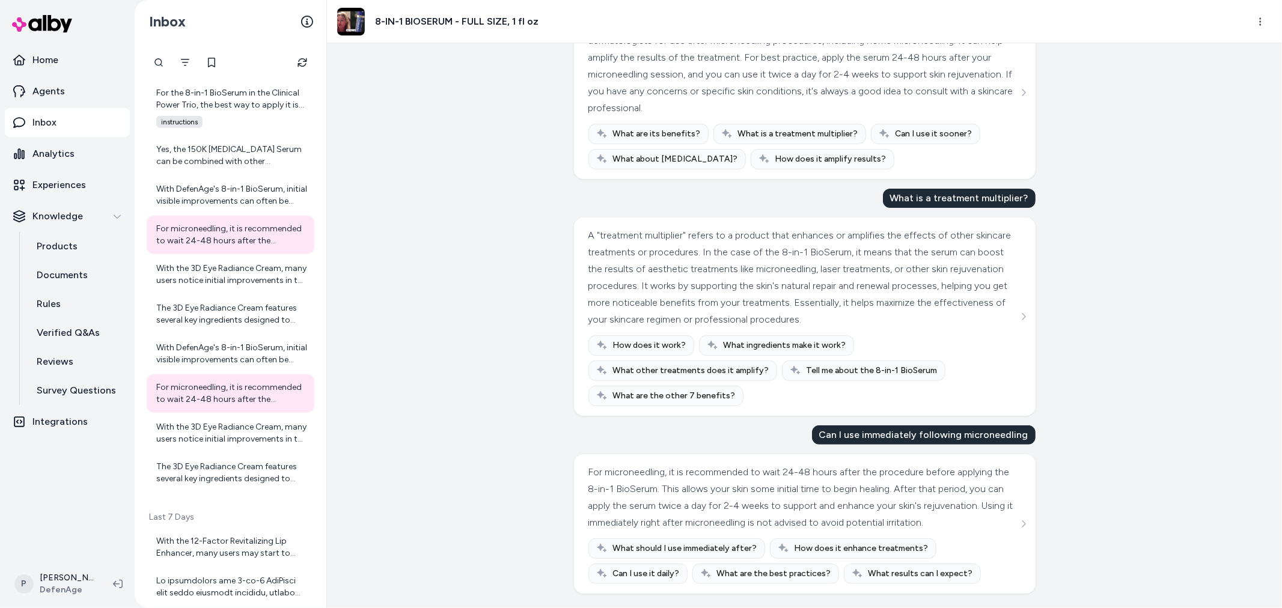
scroll to position [141, 0]
click at [245, 284] on div "With the 3D Eye Radiance Cream, many users notice initial improvements in the a…" at bounding box center [231, 275] width 151 height 24
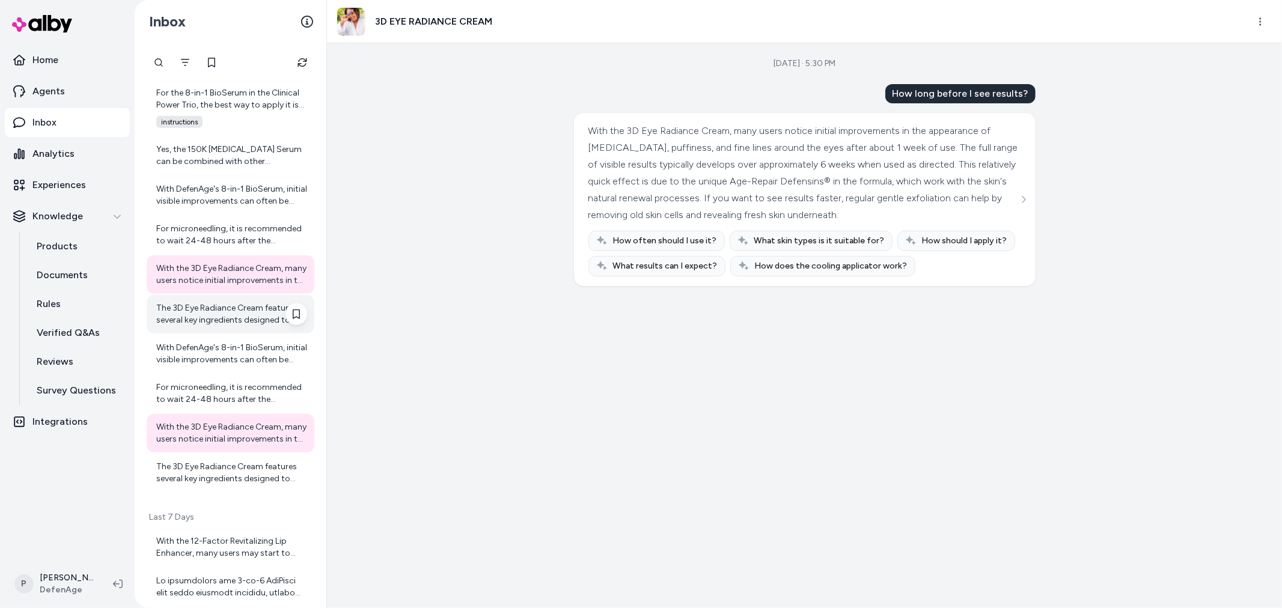
click at [248, 323] on div "The 3D Eye Radiance Cream features several key ingredients designed to address …" at bounding box center [231, 314] width 151 height 24
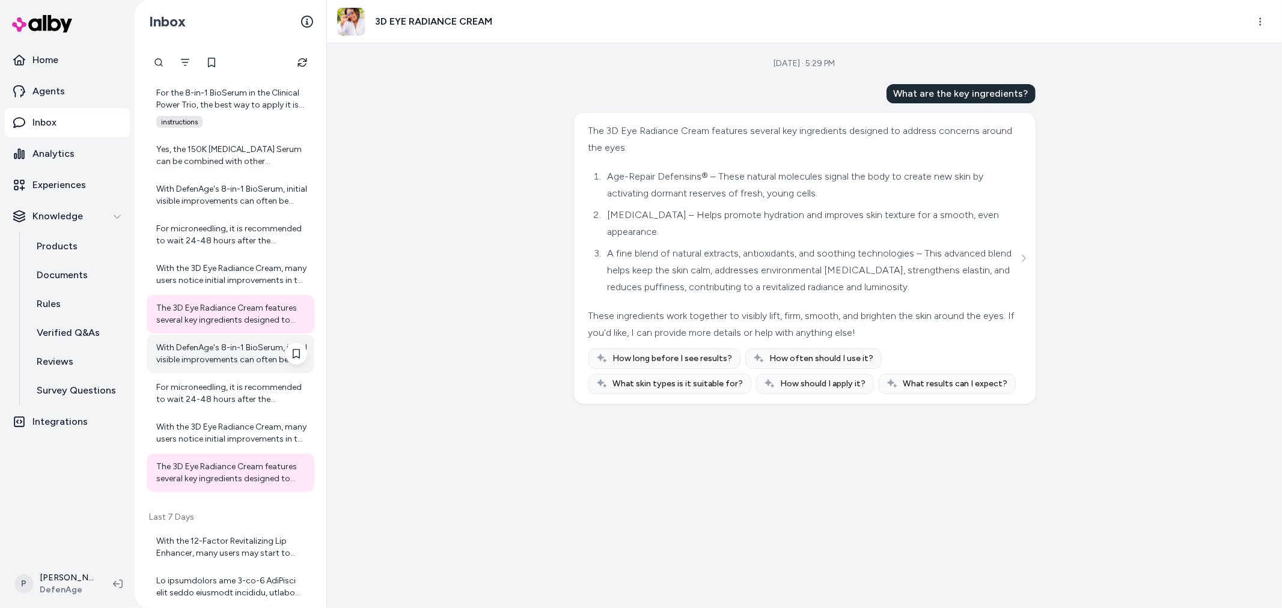
click at [260, 357] on div "With DefenAge's 8-in-1 BioSerum, initial visible improvements can often be seen…" at bounding box center [231, 354] width 151 height 24
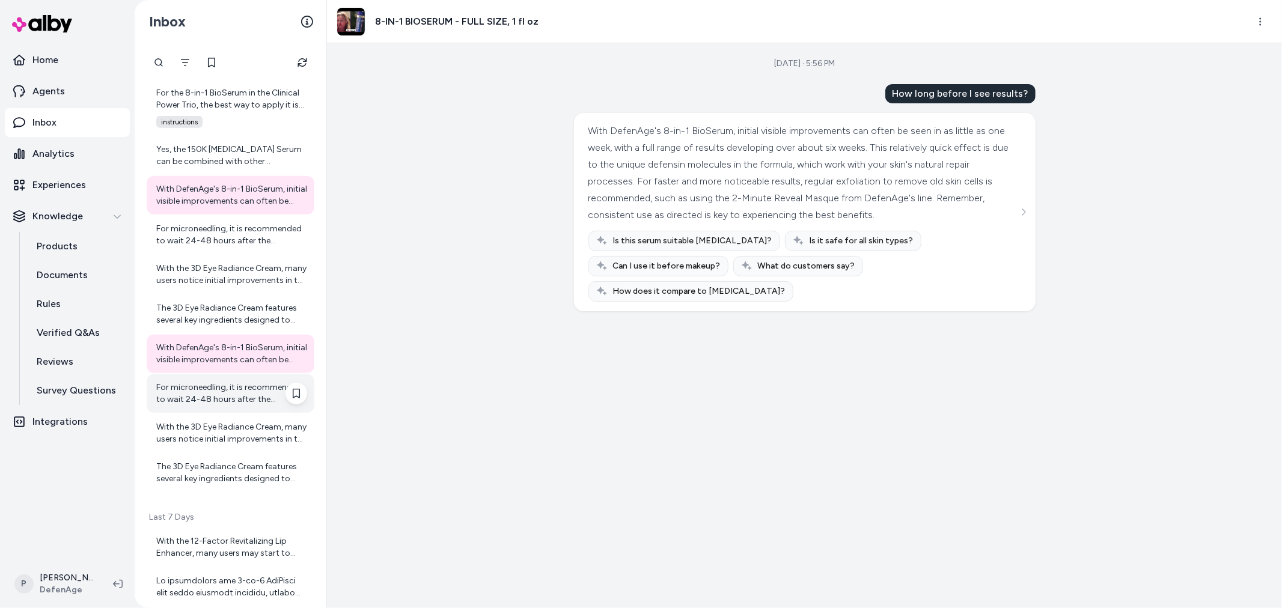
click at [245, 397] on div "For microneedling, it is recommended to wait 24-48 hours after the procedure be…" at bounding box center [231, 394] width 151 height 24
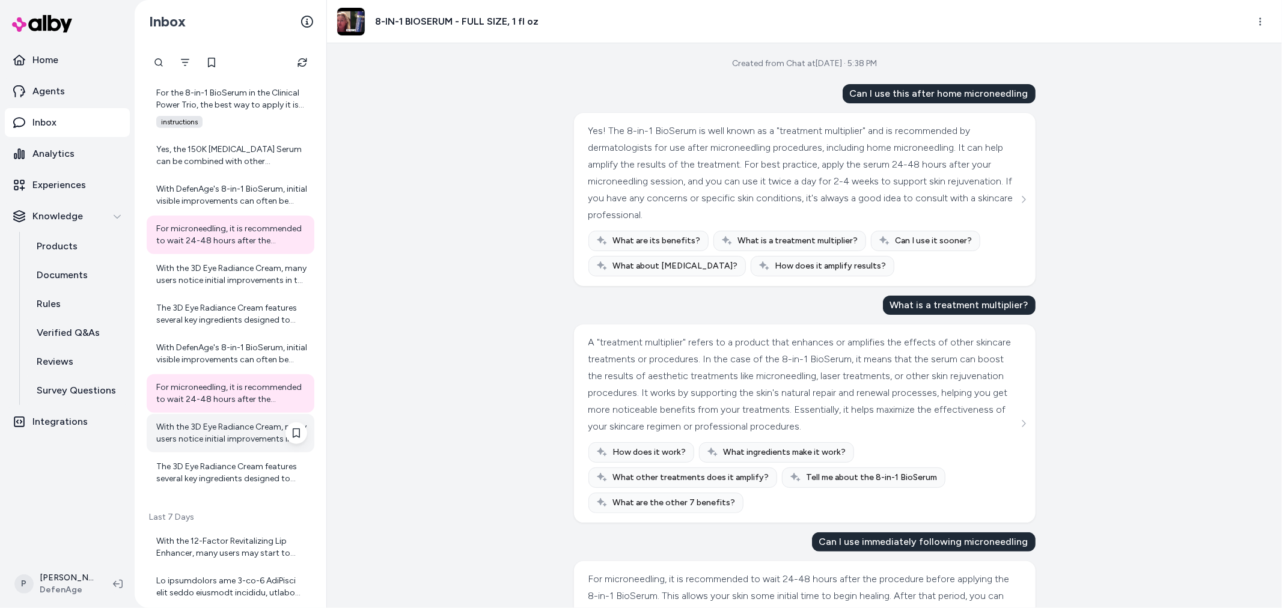
click at [235, 429] on div "With the 3D Eye Radiance Cream, many users notice initial improvements in the a…" at bounding box center [231, 433] width 151 height 24
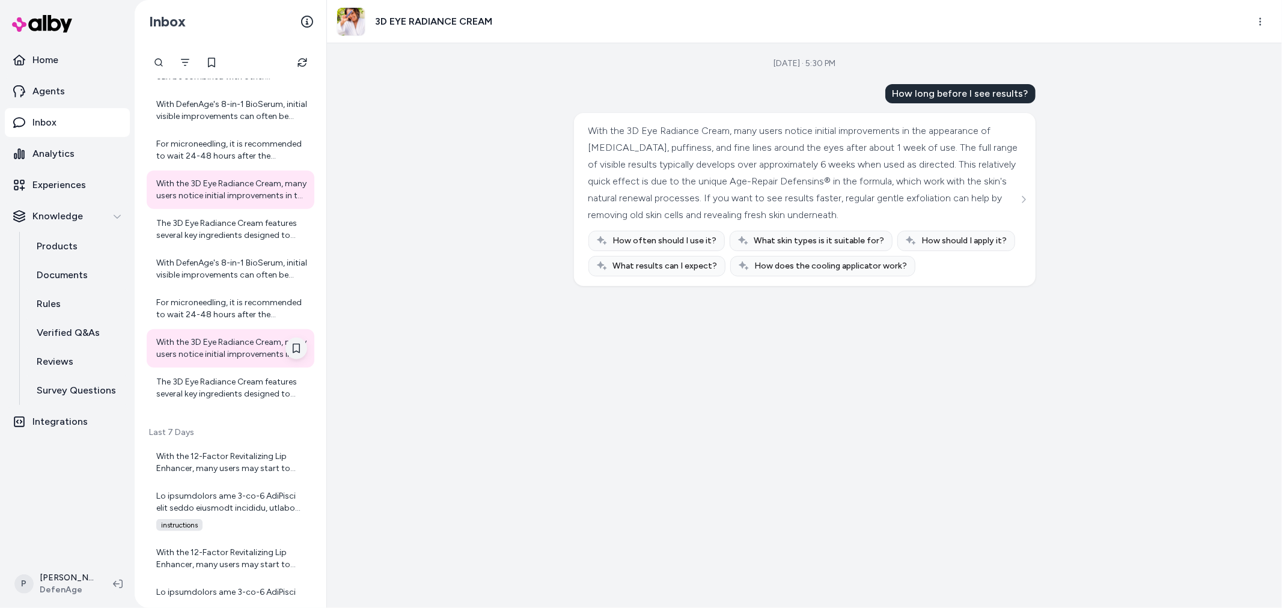
scroll to position [1068, 0]
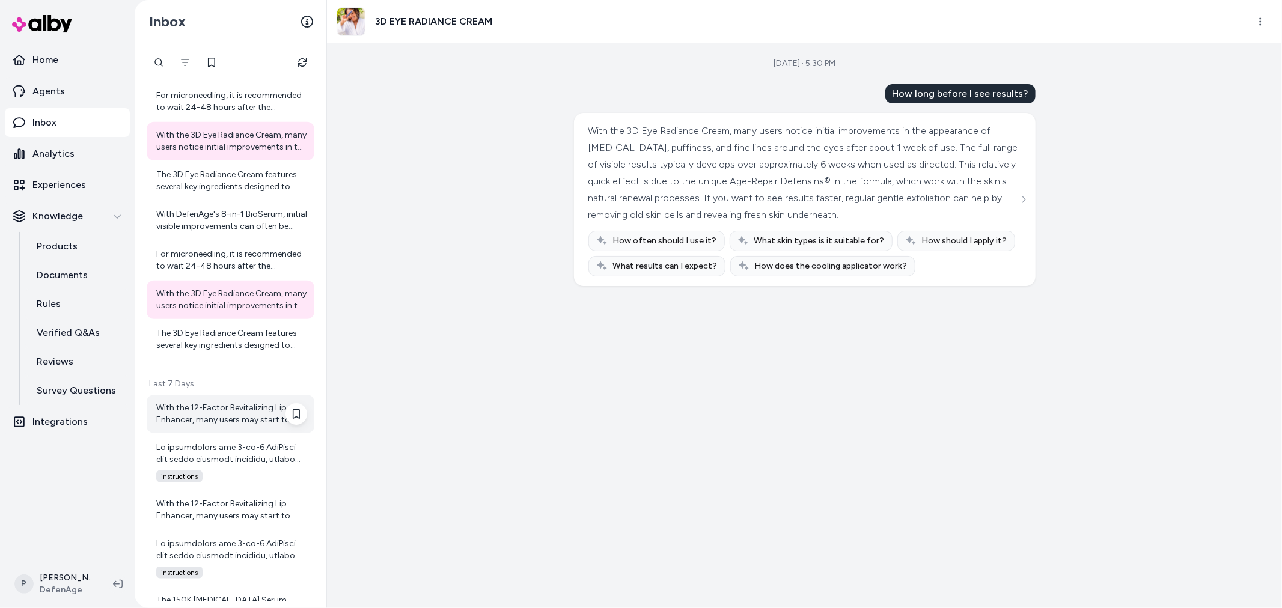
click at [229, 417] on div "With the 12-Factor Revitalizing Lip Enhancer, many users may start to notice in…" at bounding box center [231, 414] width 151 height 24
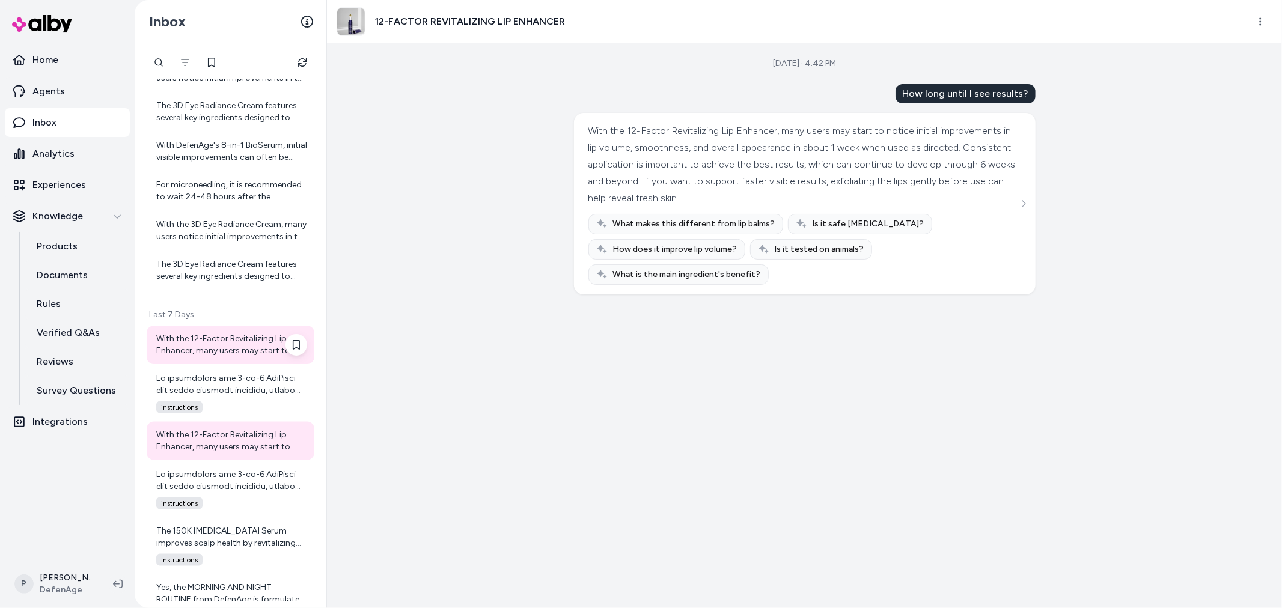
scroll to position [1202, 0]
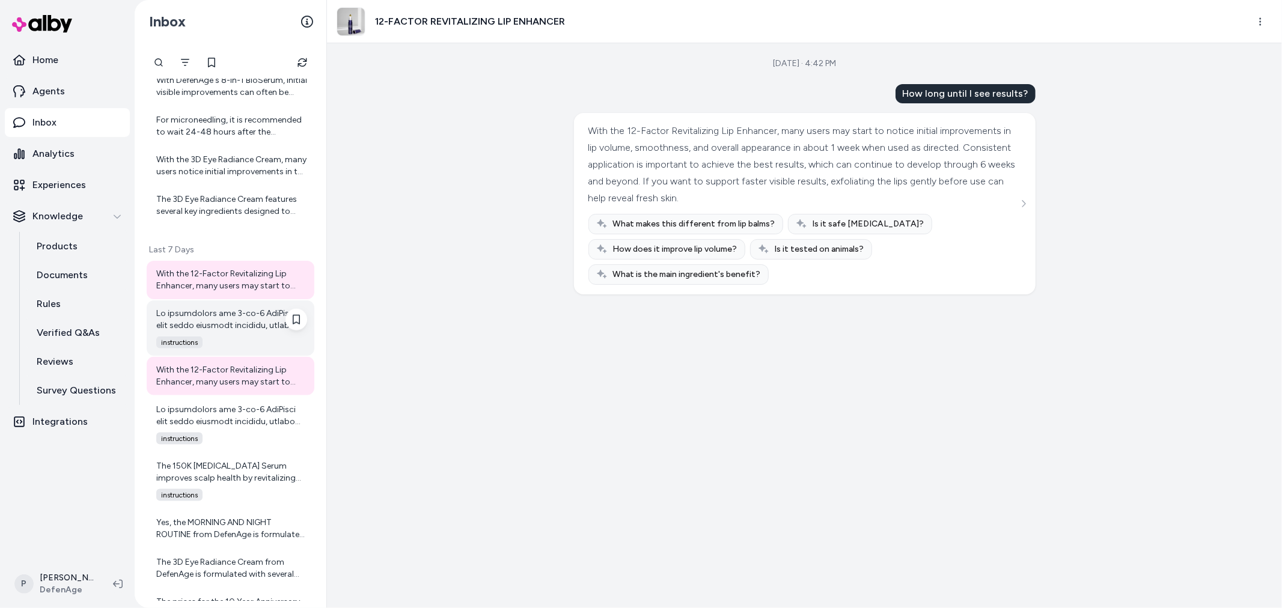
click at [219, 328] on div at bounding box center [231, 320] width 151 height 24
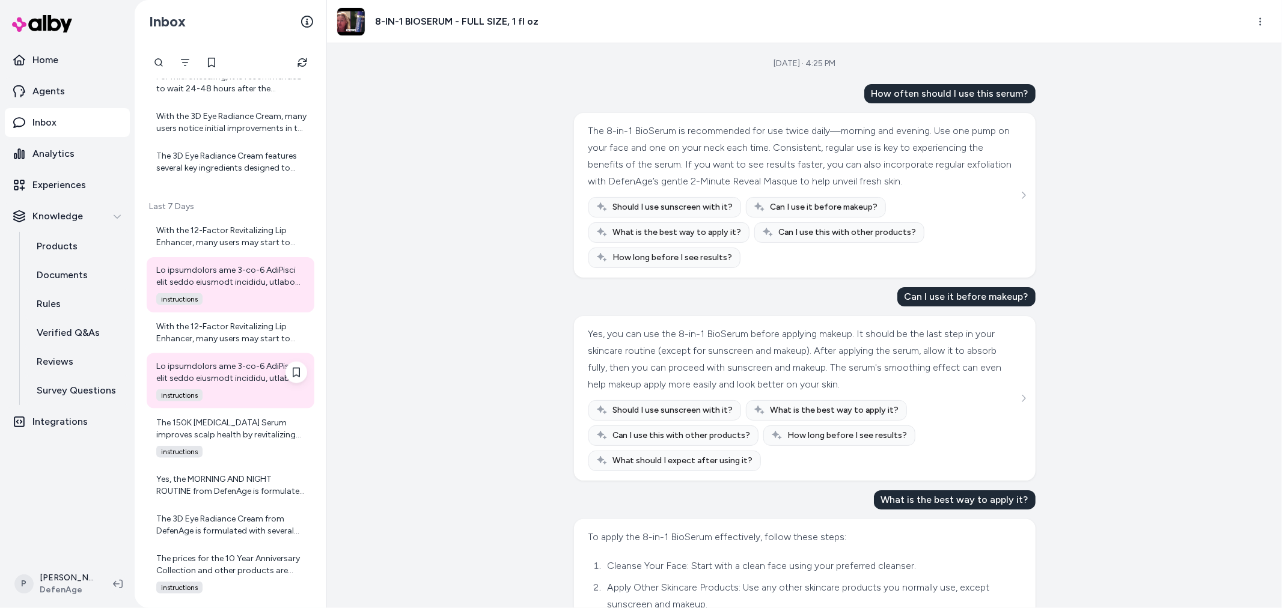
scroll to position [1269, 0]
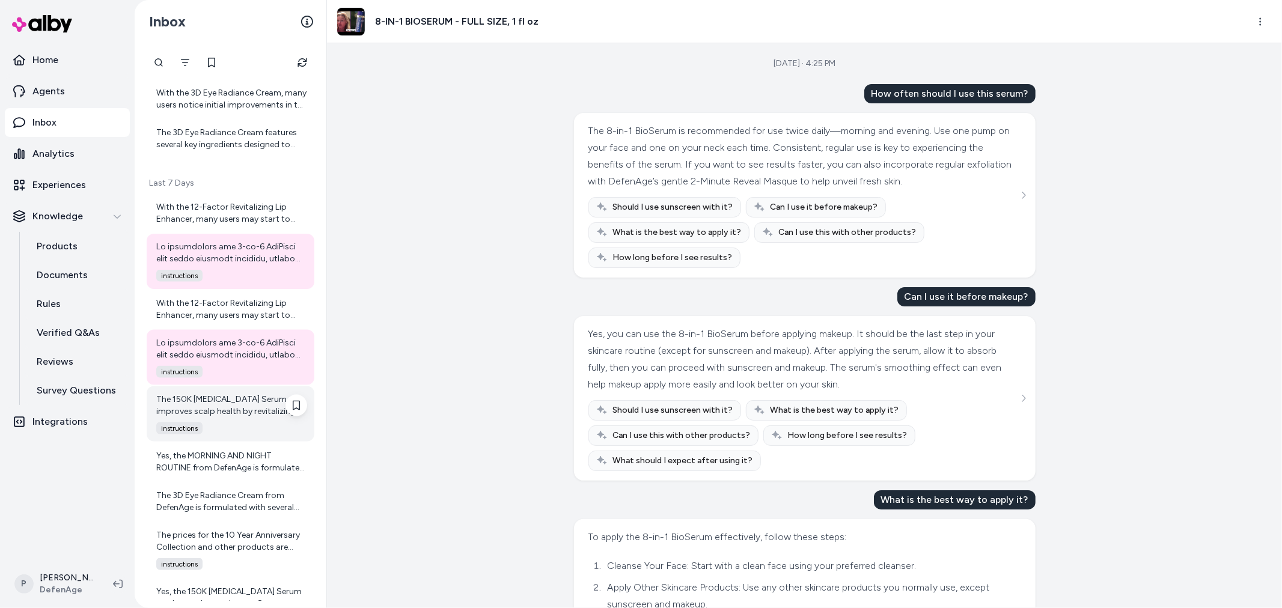
click at [232, 411] on div "The 150K [MEDICAL_DATA] Serum improves scalp health by revitalizing the environ…" at bounding box center [231, 406] width 151 height 24
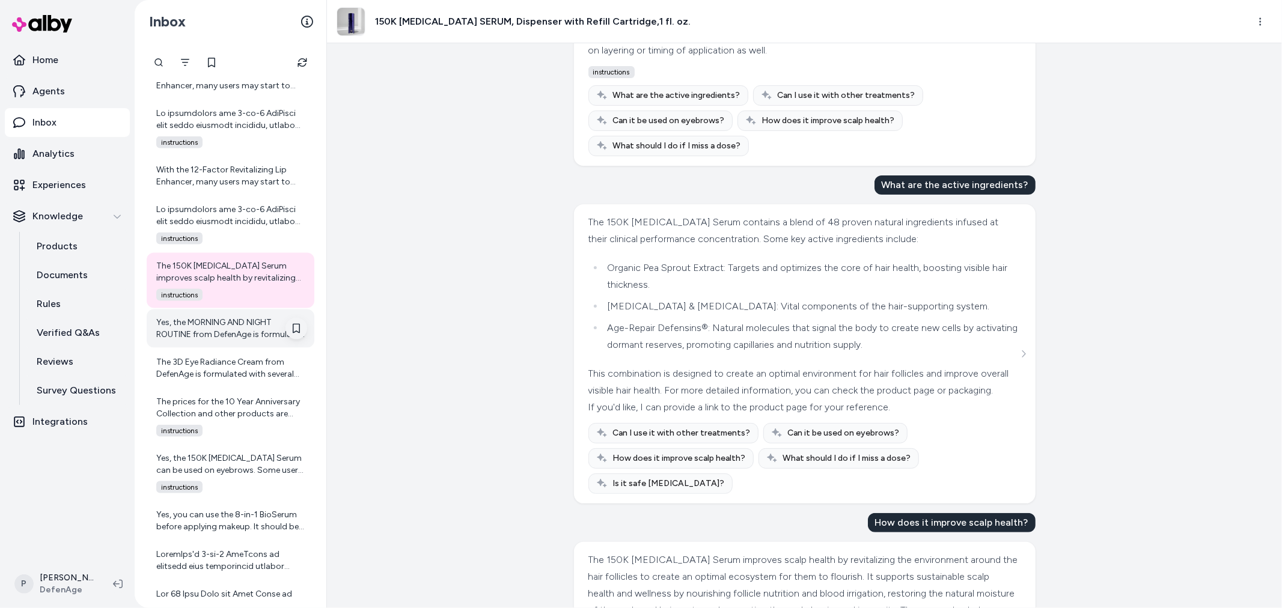
scroll to position [452, 0]
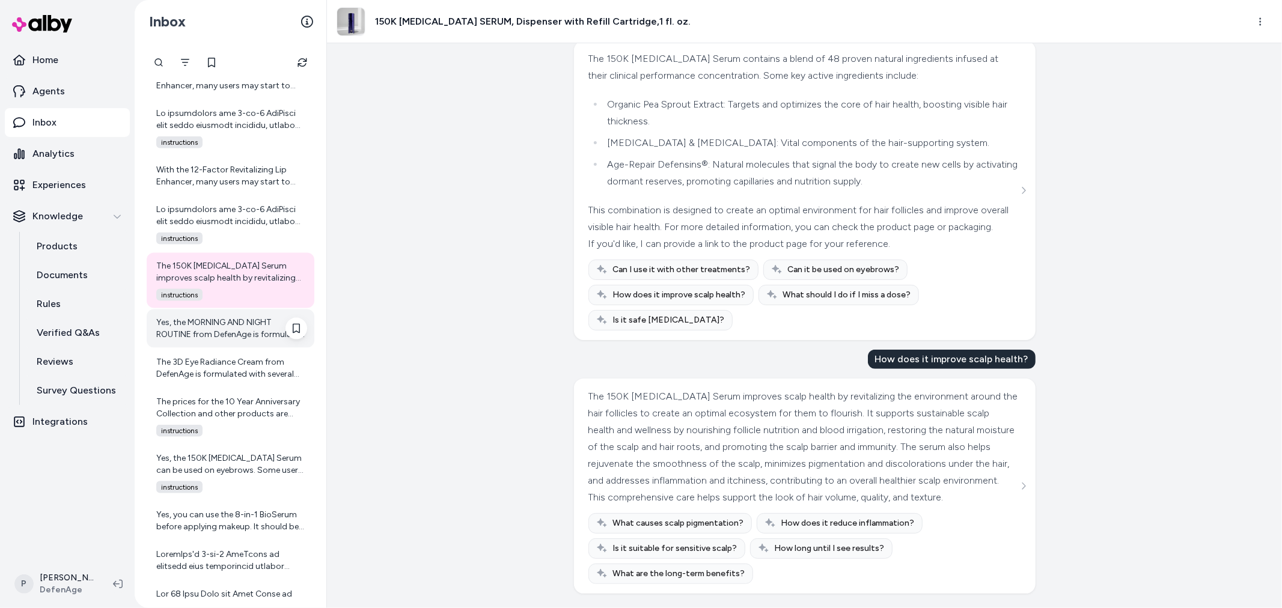
click at [248, 326] on div "Yes, the MORNING AND NIGHT ROUTINE from DefenAge is formulated to be safe for a…" at bounding box center [231, 329] width 151 height 24
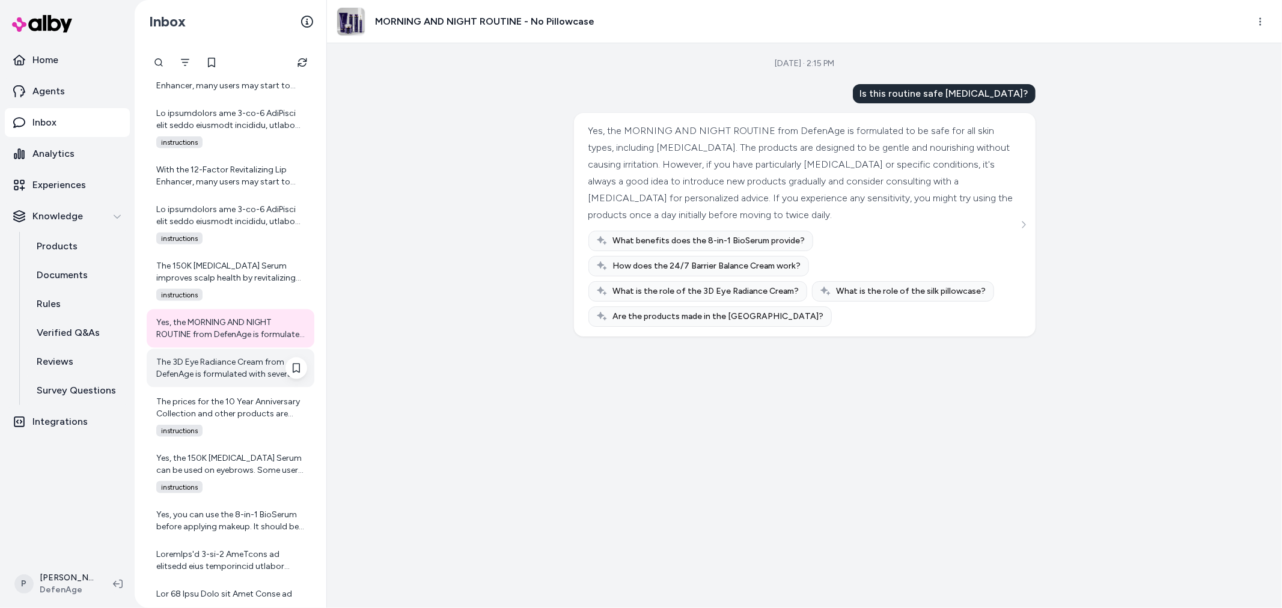
click at [210, 371] on div "The 3D Eye Radiance Cream from DefenAge is formulated with several key ingredie…" at bounding box center [231, 369] width 151 height 24
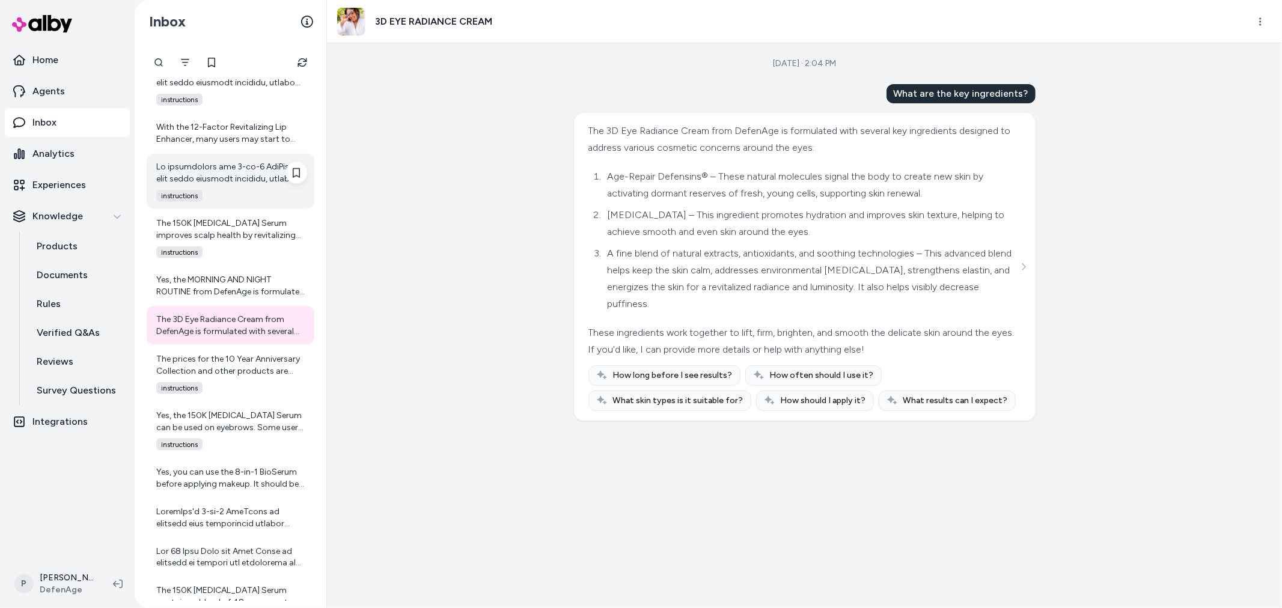
scroll to position [1469, 0]
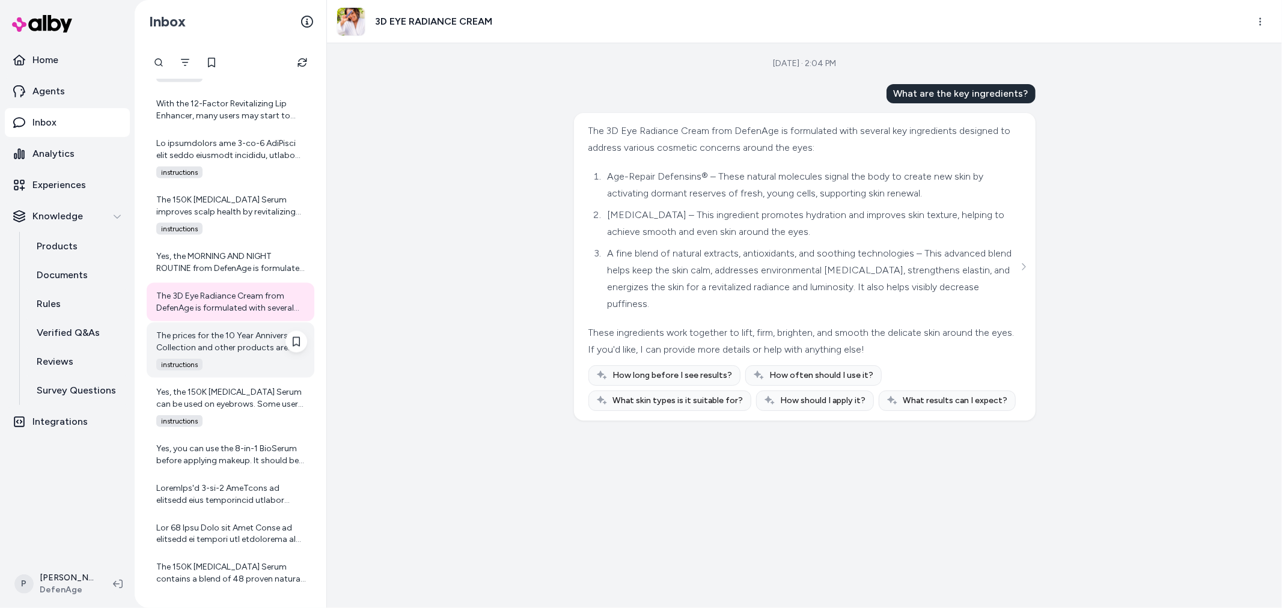
click at [237, 343] on div "The prices for the 10 Year Anniversary Collection and other products are listed…" at bounding box center [231, 342] width 151 height 24
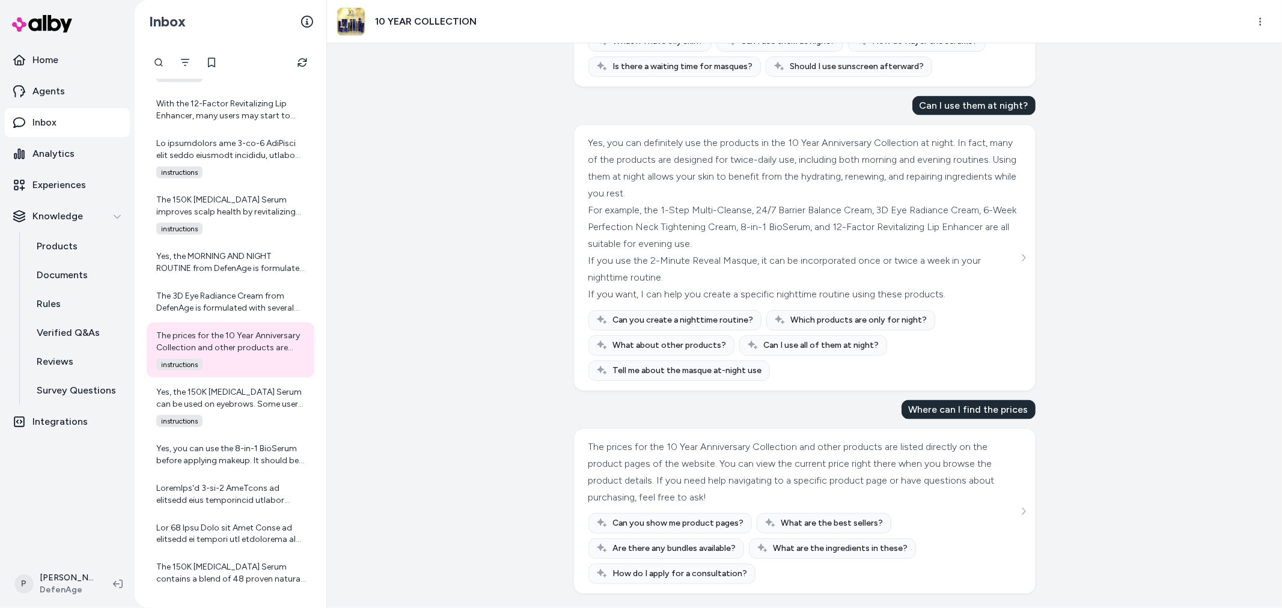
scroll to position [1558, 0]
click at [227, 401] on div "Yes, the 150K [MEDICAL_DATA] Serum can be used on eyebrows. Some users have rep…" at bounding box center [231, 399] width 151 height 24
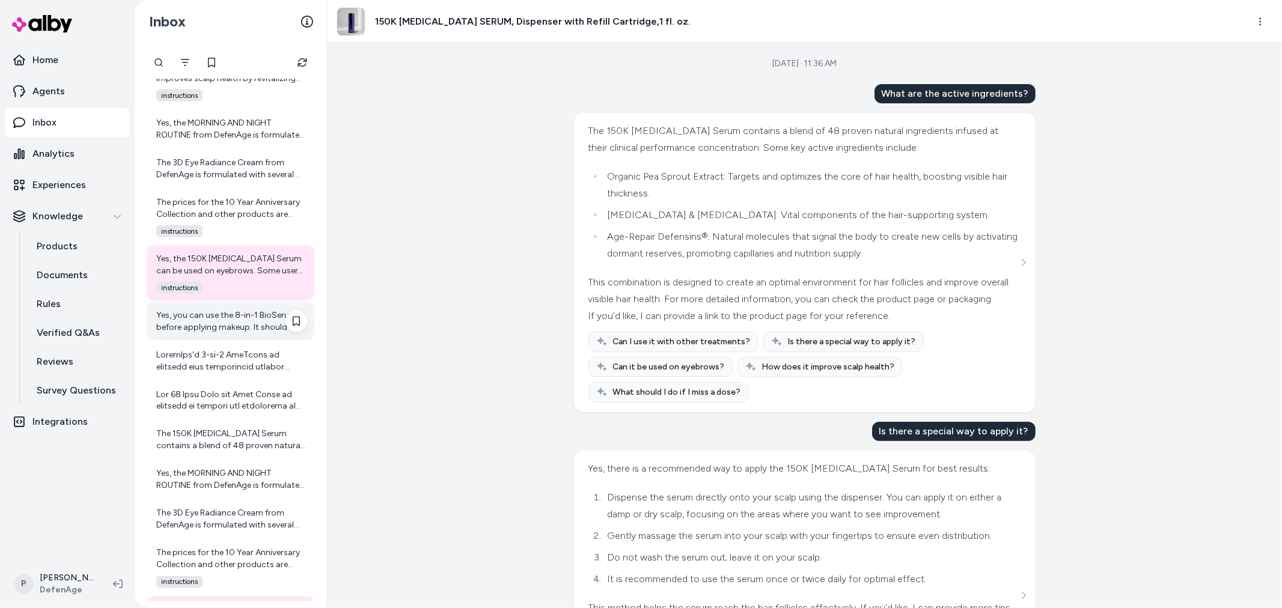
click at [206, 332] on div "Yes, you can use the 8-in-1 BioSerum before applying makeup. It should be the l…" at bounding box center [231, 322] width 151 height 24
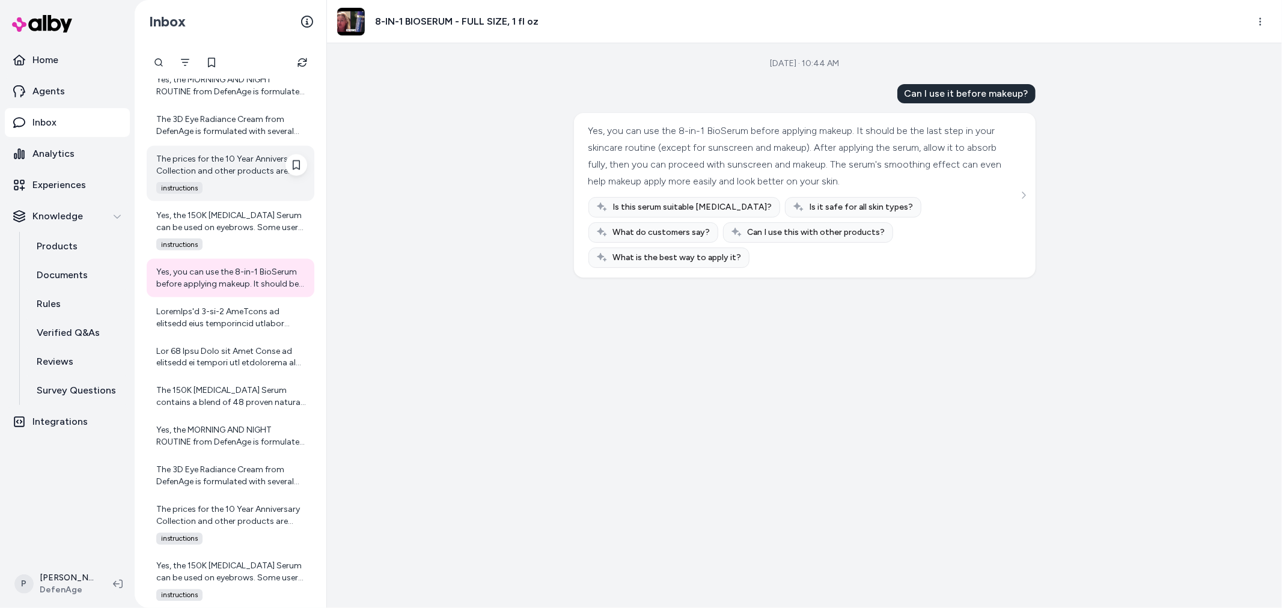
scroll to position [1669, 0]
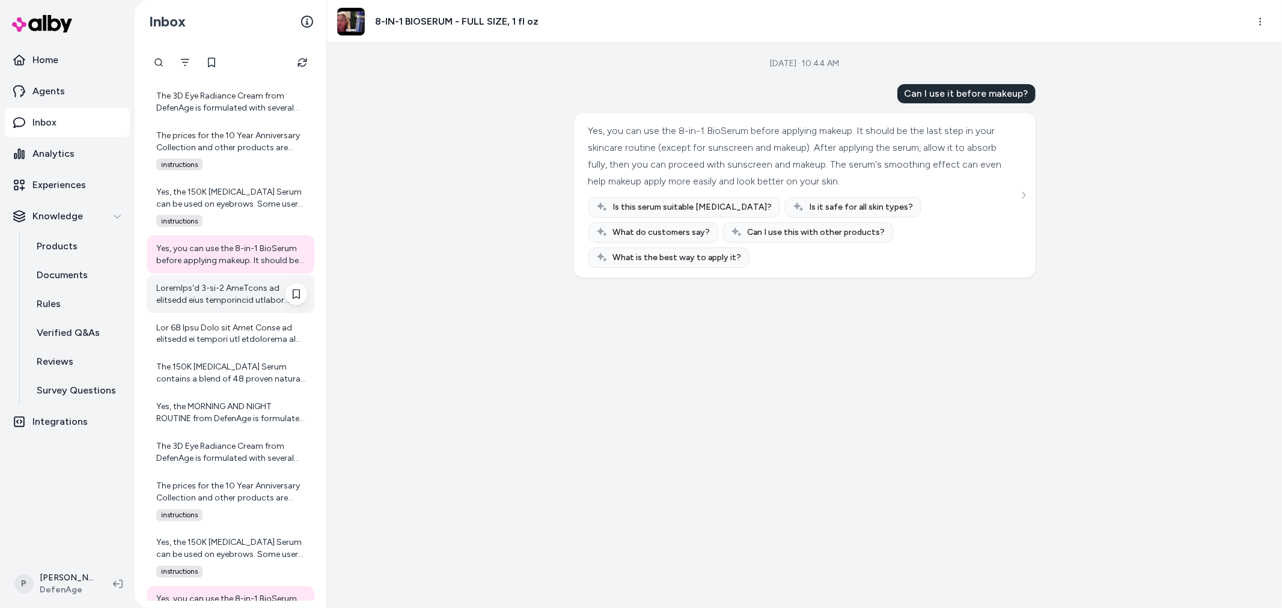
click at [226, 298] on div at bounding box center [231, 295] width 151 height 24
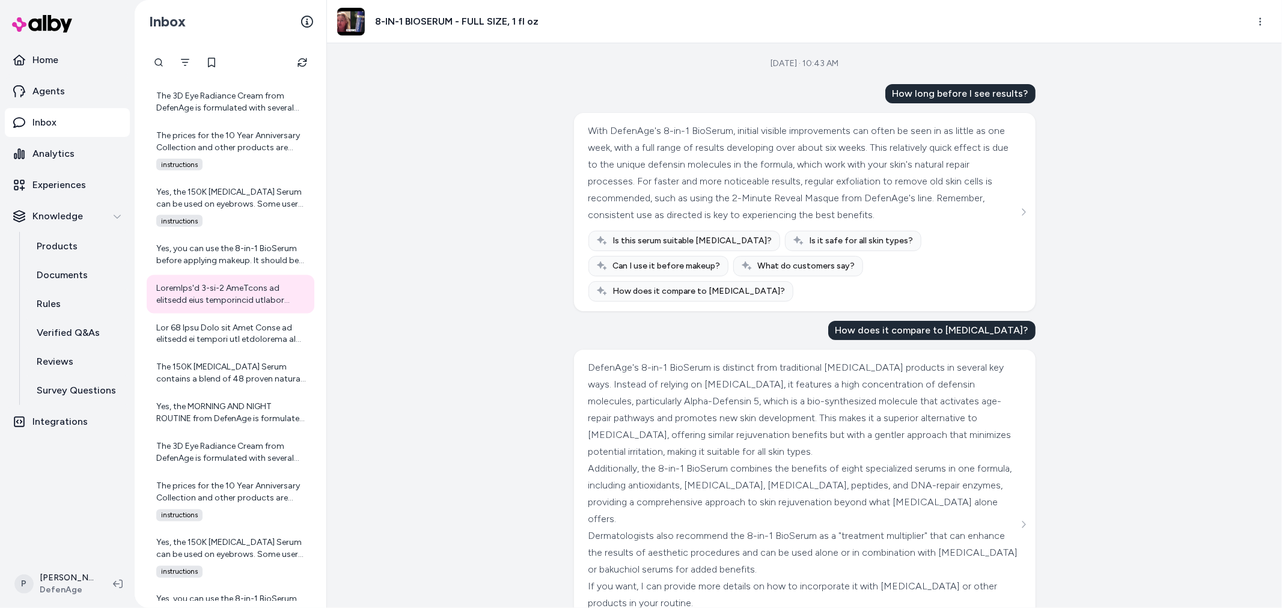
scroll to position [81, 0]
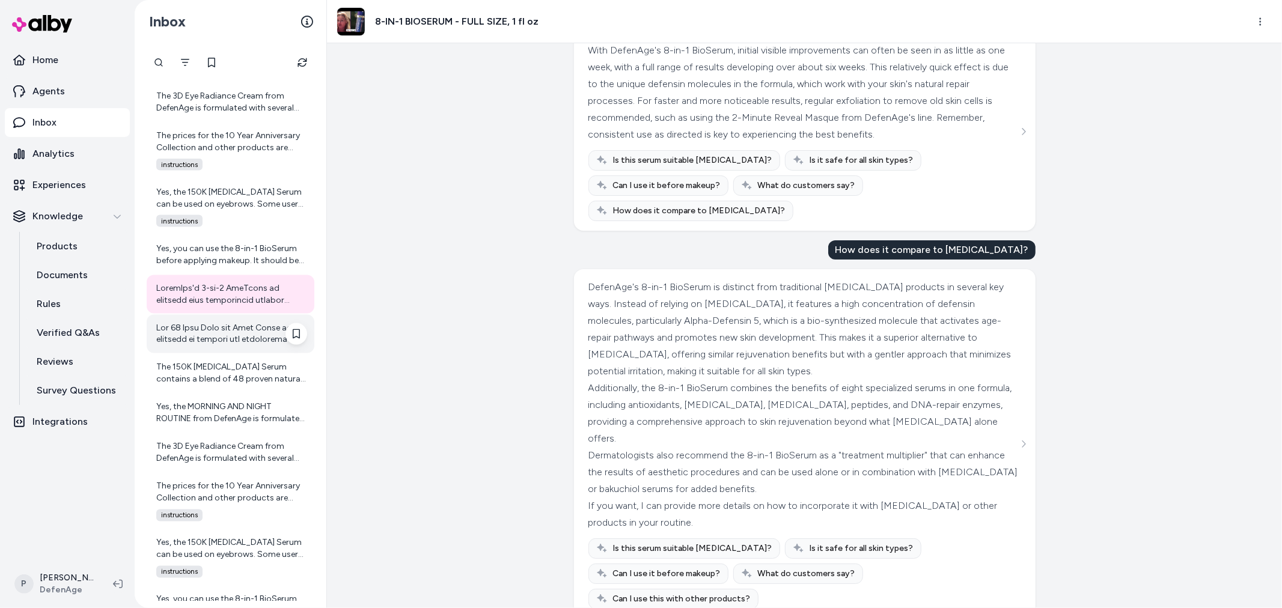
click at [243, 333] on div at bounding box center [231, 334] width 151 height 24
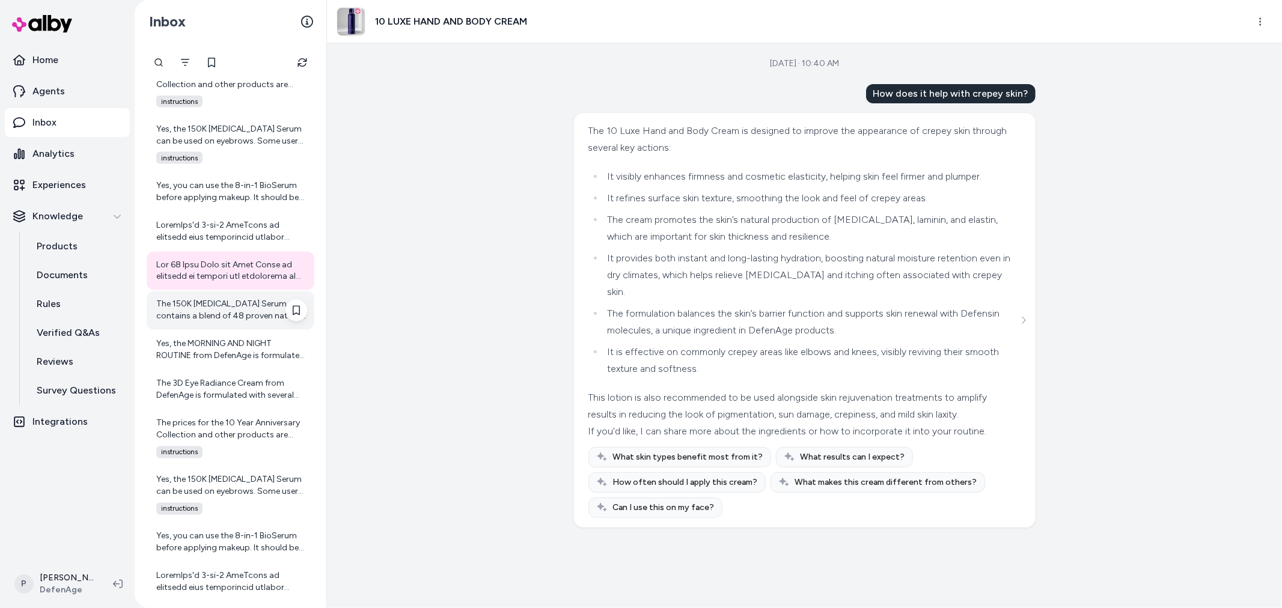
scroll to position [1802, 0]
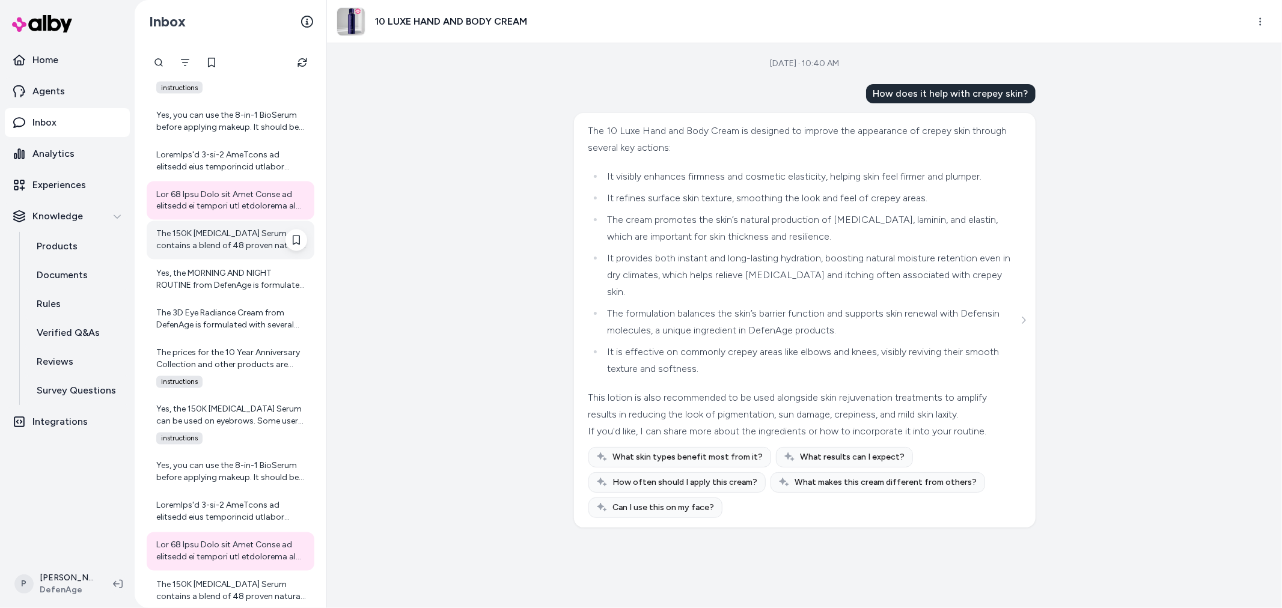
click at [231, 245] on div "The 150K [MEDICAL_DATA] Serum contains a blend of 48 proven natural ingredients…" at bounding box center [231, 240] width 151 height 24
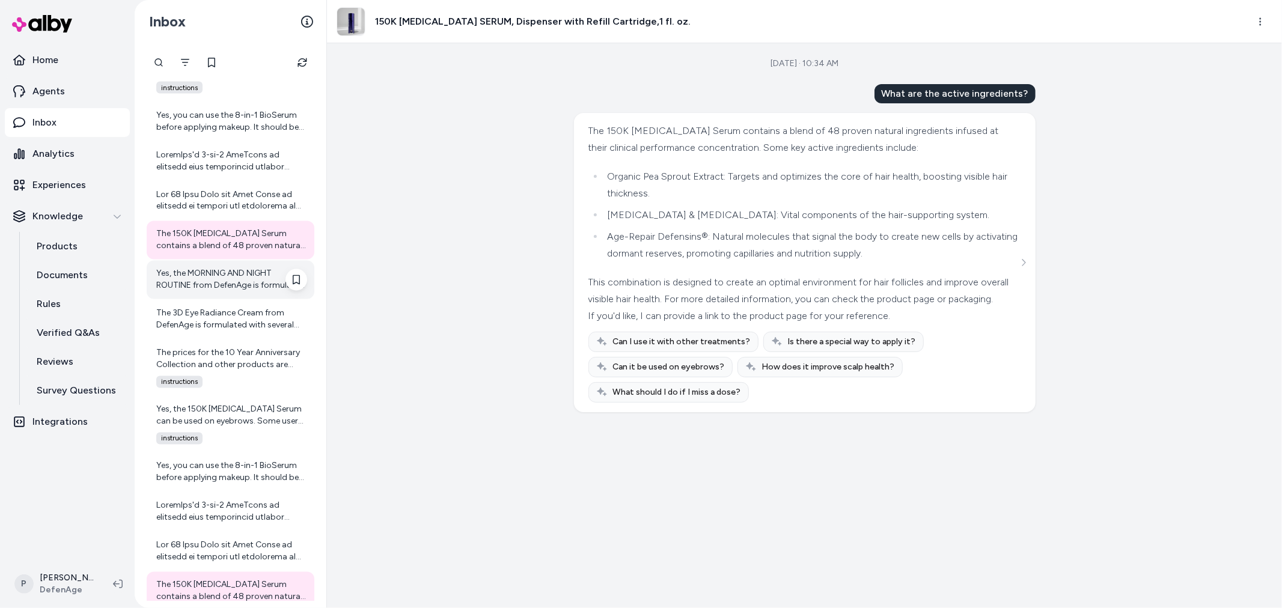
click at [200, 281] on div "Yes, the MORNING AND NIGHT ROUTINE from DefenAge is formulated to be safe for a…" at bounding box center [231, 280] width 151 height 24
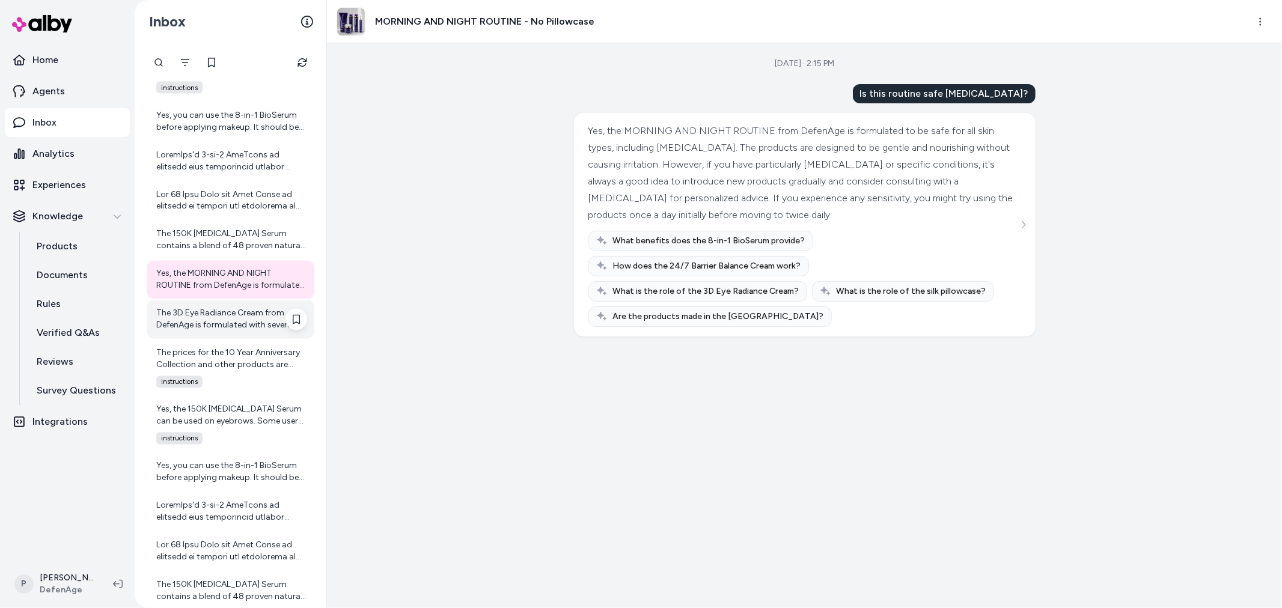
scroll to position [1870, 0]
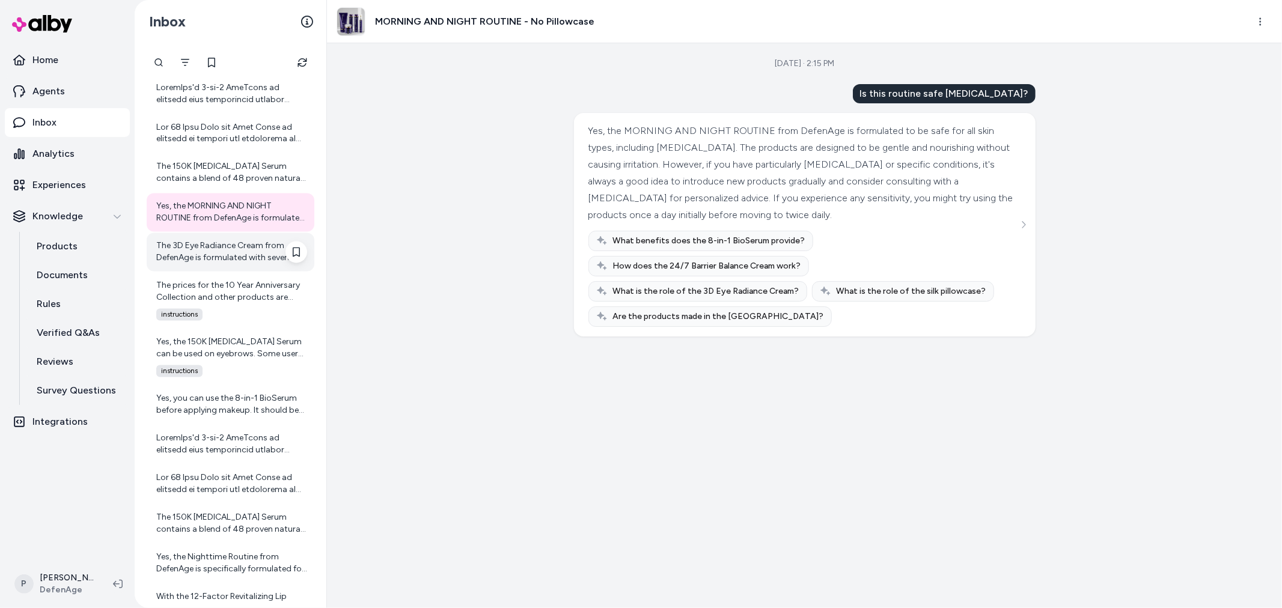
click at [200, 257] on div "The 3D Eye Radiance Cream from DefenAge is formulated with several key ingredie…" at bounding box center [231, 252] width 151 height 24
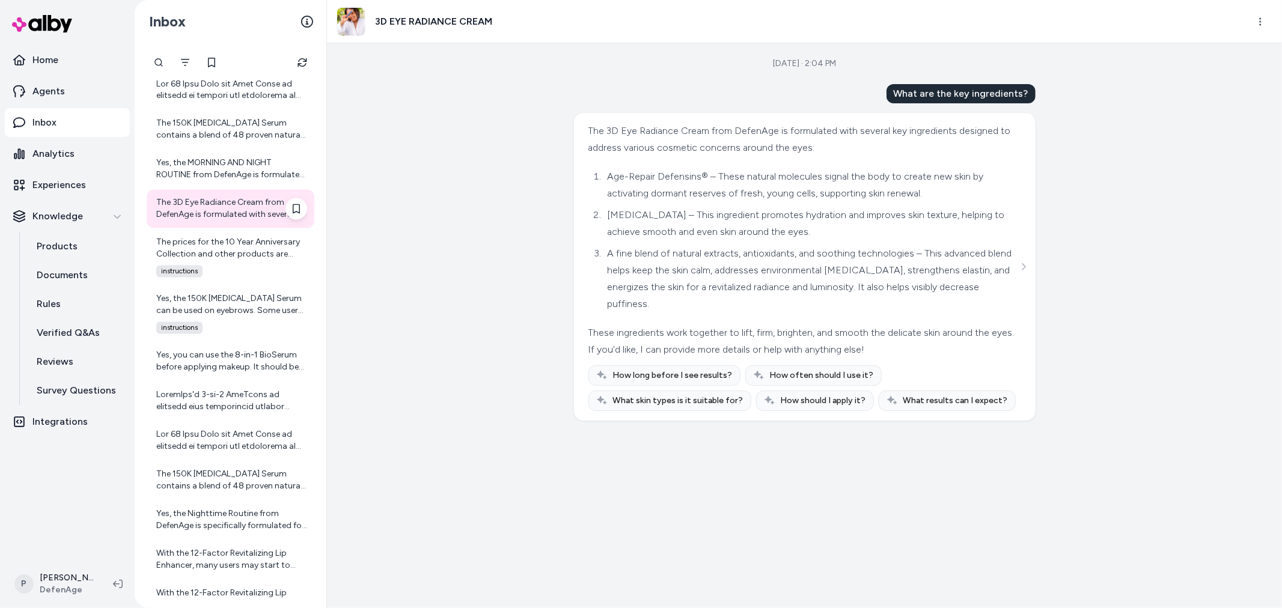
scroll to position [1937, 0]
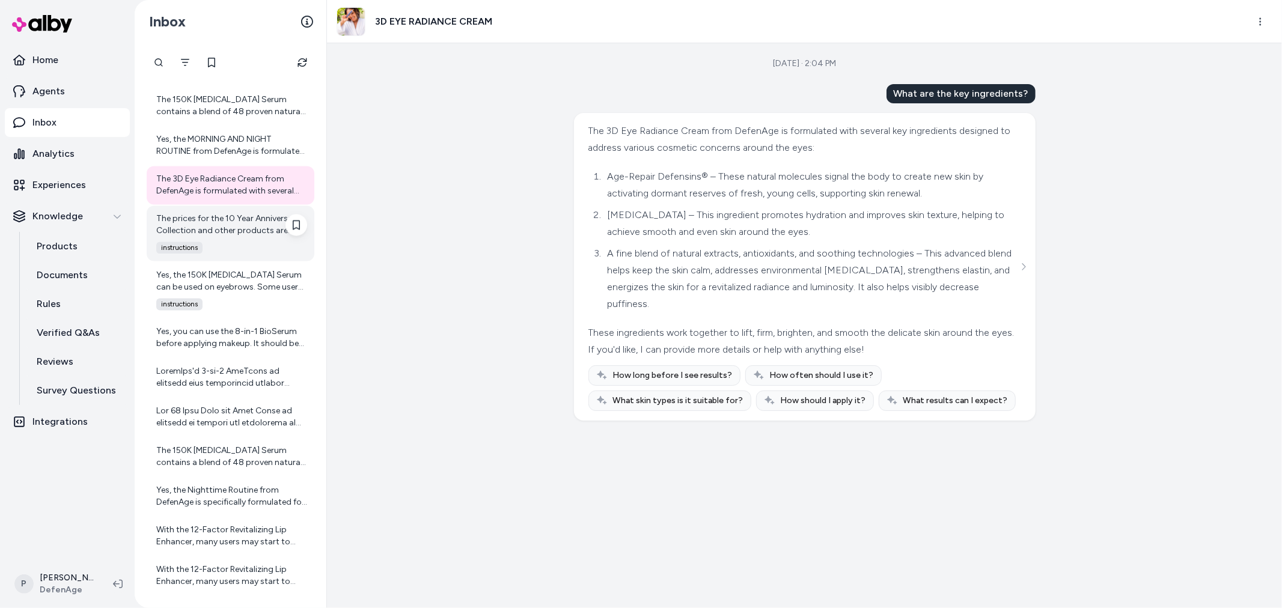
click at [242, 225] on div "The prices for the 10 Year Anniversary Collection and other products are listed…" at bounding box center [231, 225] width 151 height 24
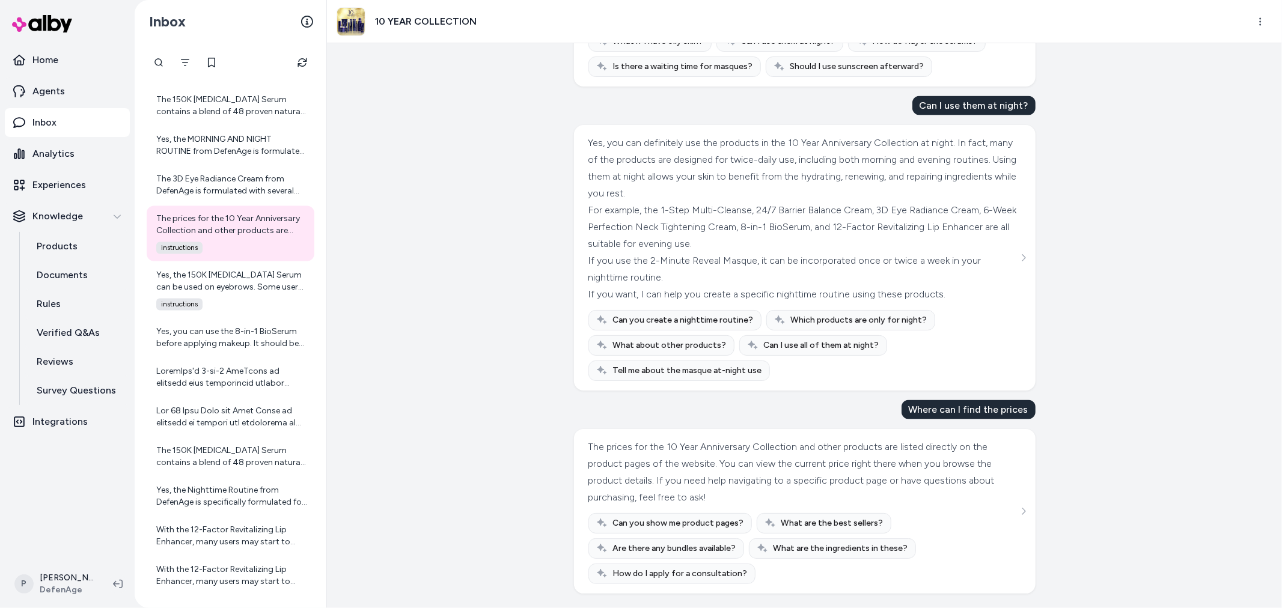
scroll to position [1558, 0]
click at [221, 295] on div "Yes, the 150K [MEDICAL_DATA] Serum can be used on eyebrows. Some users have rep…" at bounding box center [231, 290] width 168 height 55
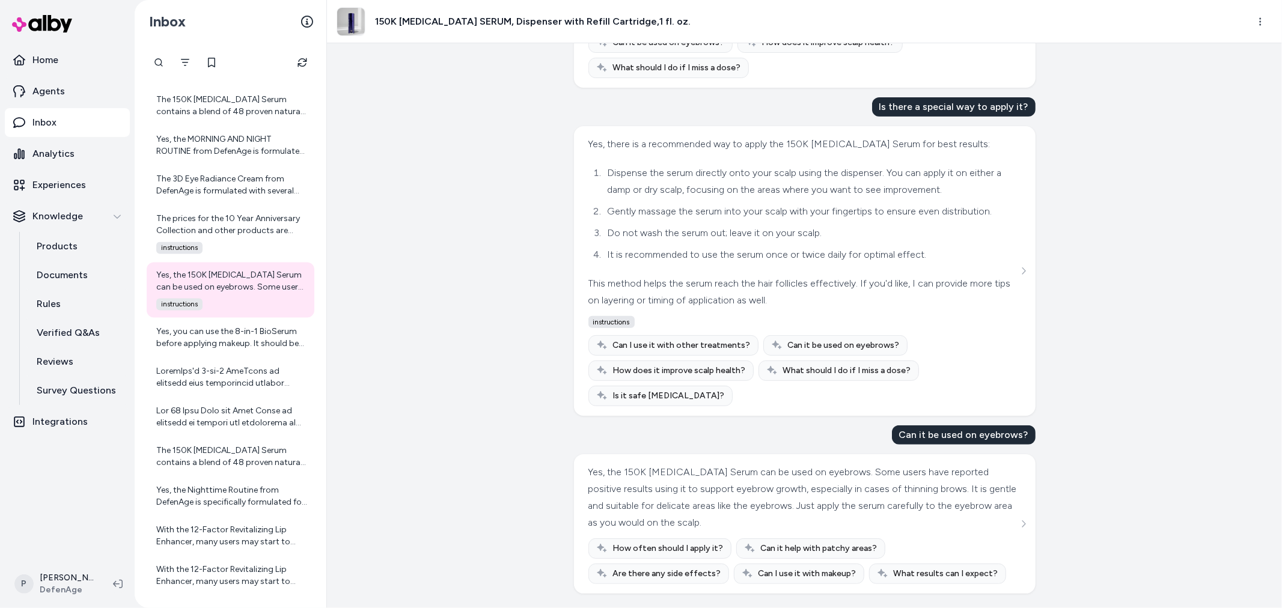
scroll to position [358, 0]
click at [239, 352] on div "Yes, you can use the 8-in-1 BioSerum before applying makeup. It should be the l…" at bounding box center [231, 338] width 168 height 38
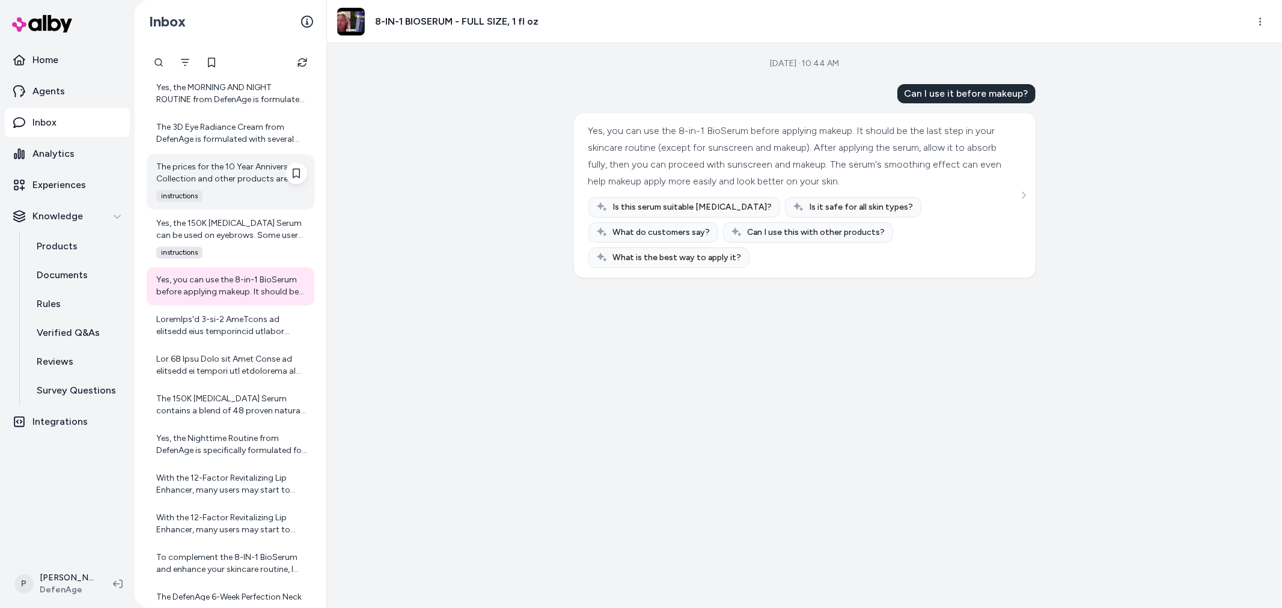
scroll to position [2003, 0]
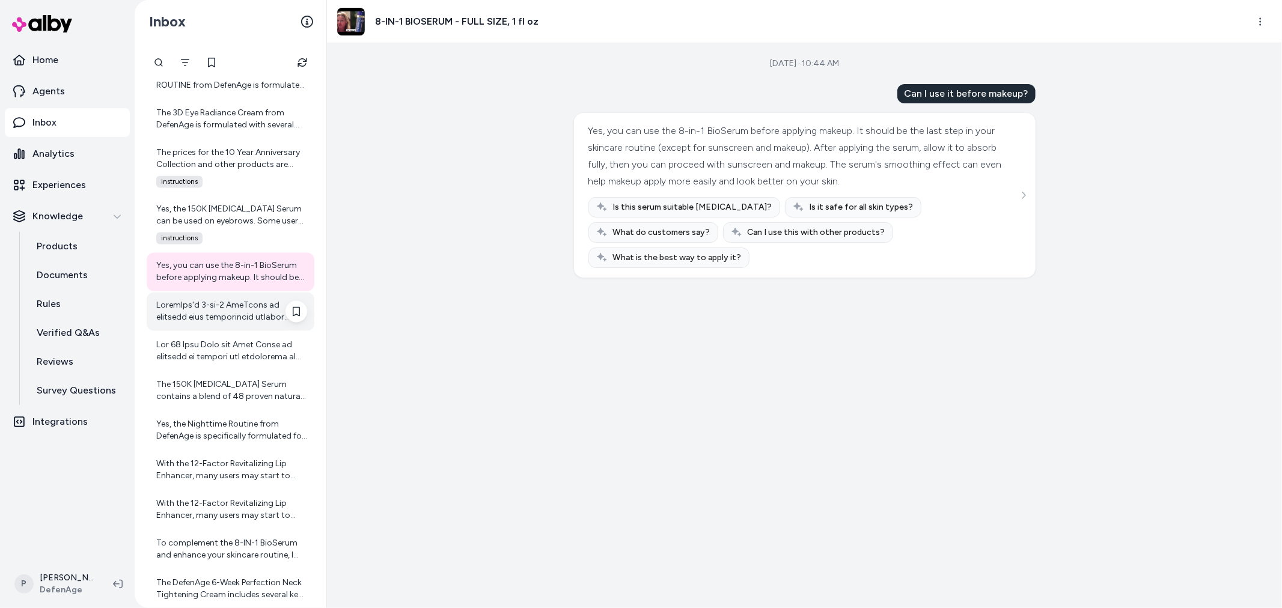
click at [233, 317] on div at bounding box center [231, 311] width 151 height 24
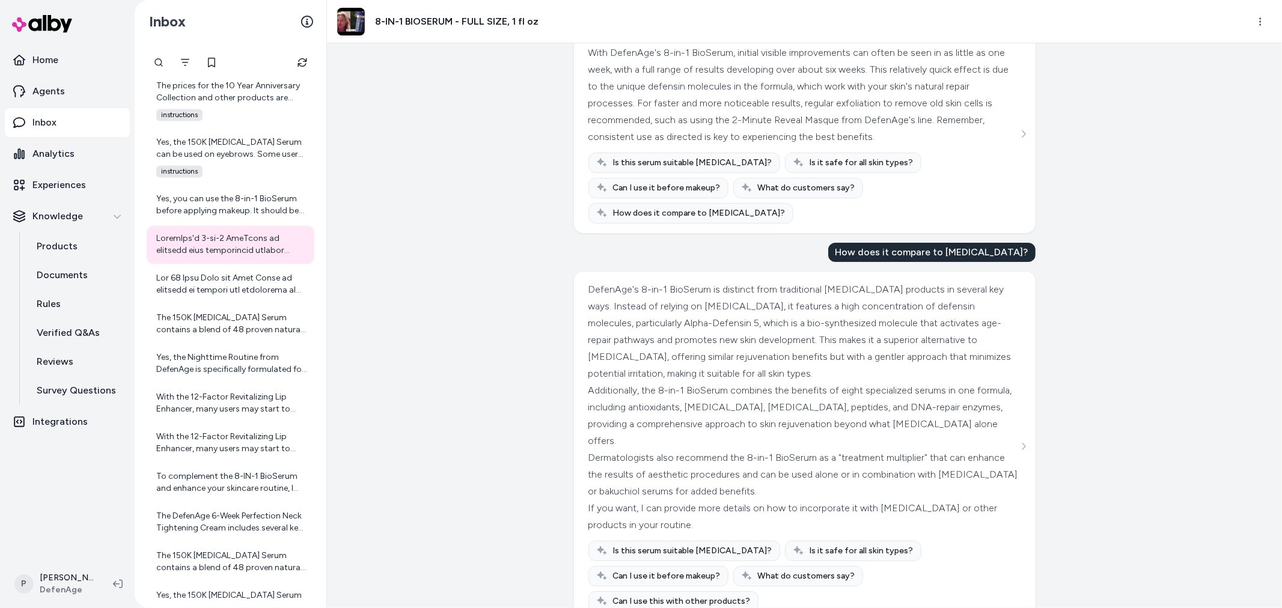
scroll to position [81, 0]
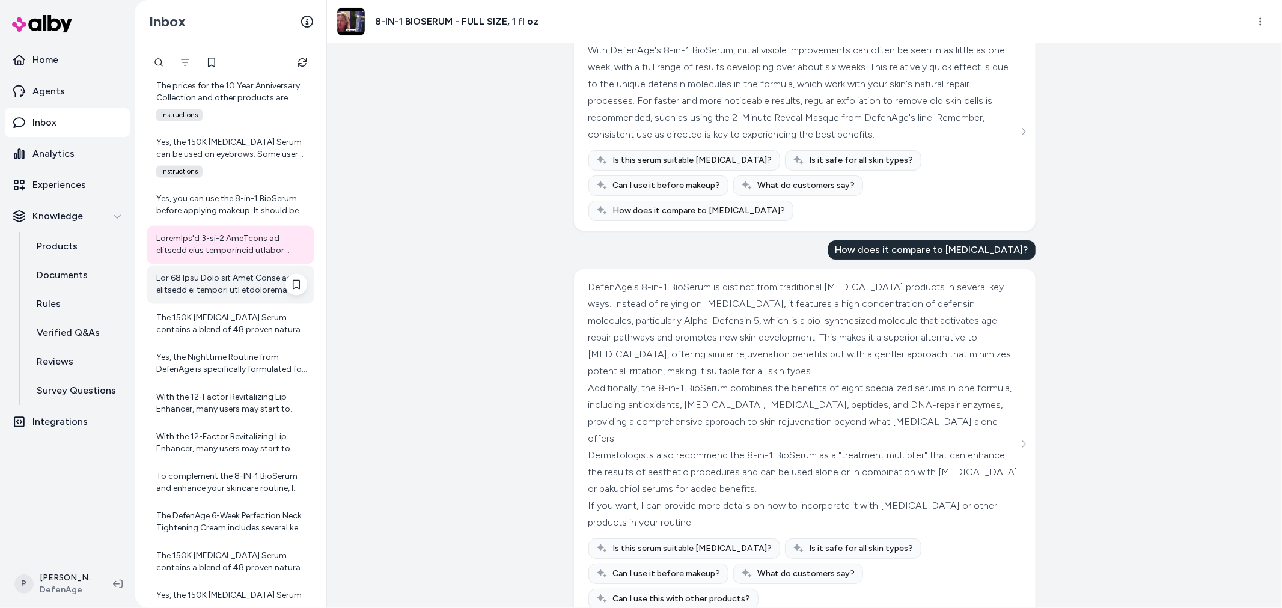
click at [230, 295] on div at bounding box center [231, 284] width 151 height 24
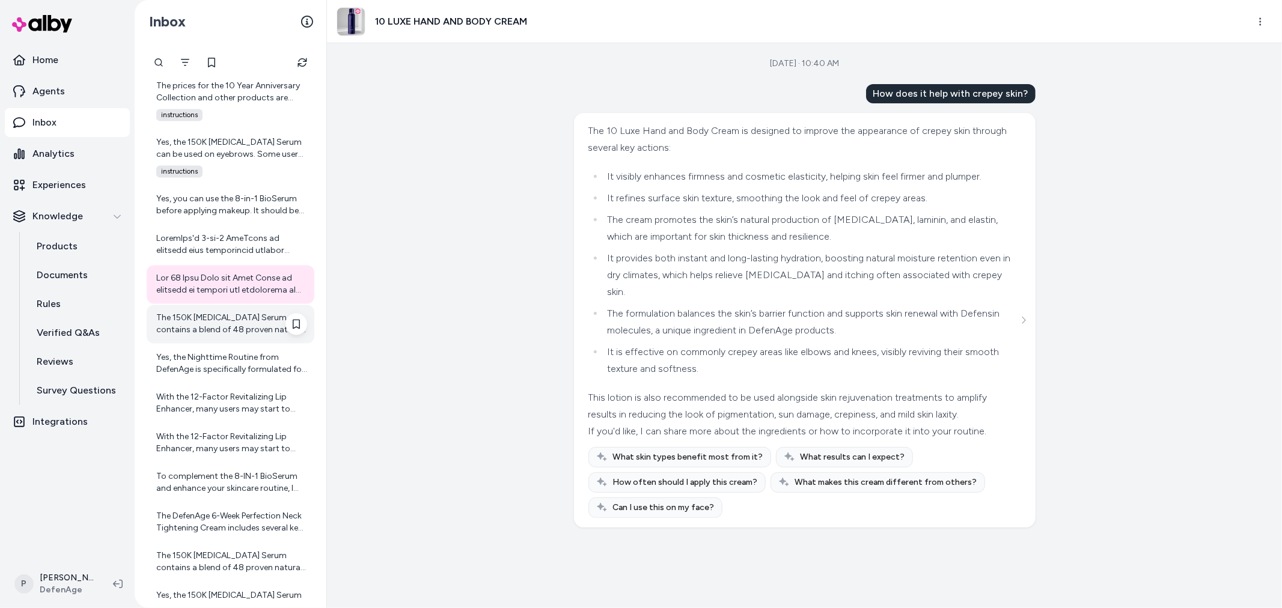
click at [181, 327] on div "The 150K [MEDICAL_DATA] Serum contains a blend of 48 proven natural ingredients…" at bounding box center [231, 324] width 151 height 24
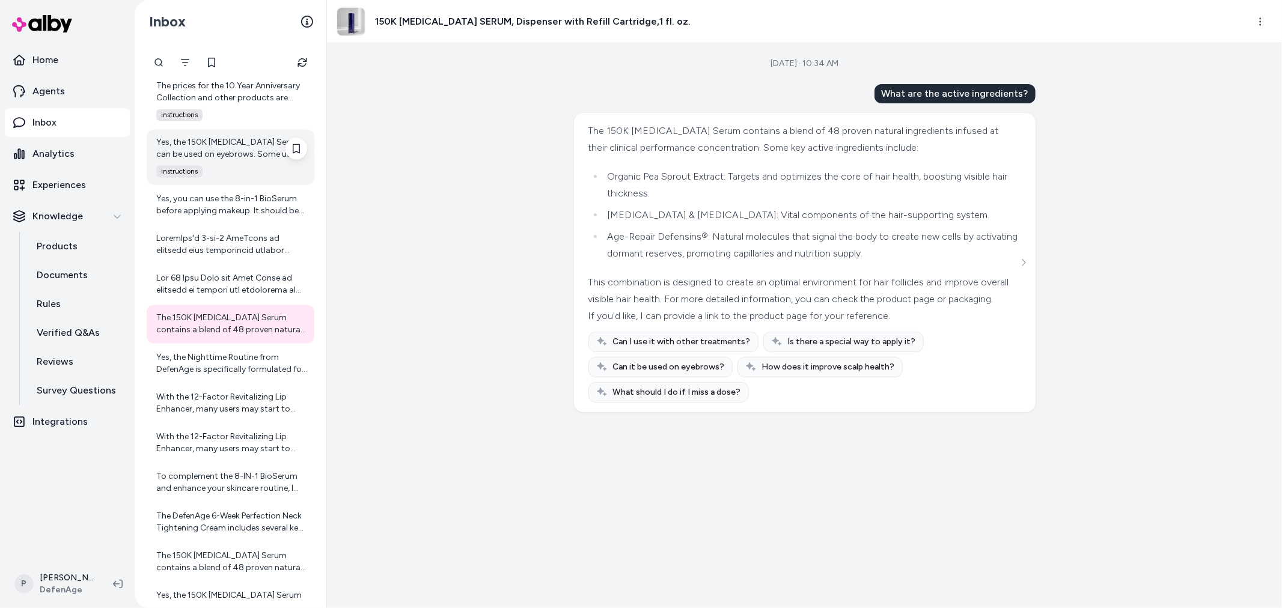
scroll to position [2137, 0]
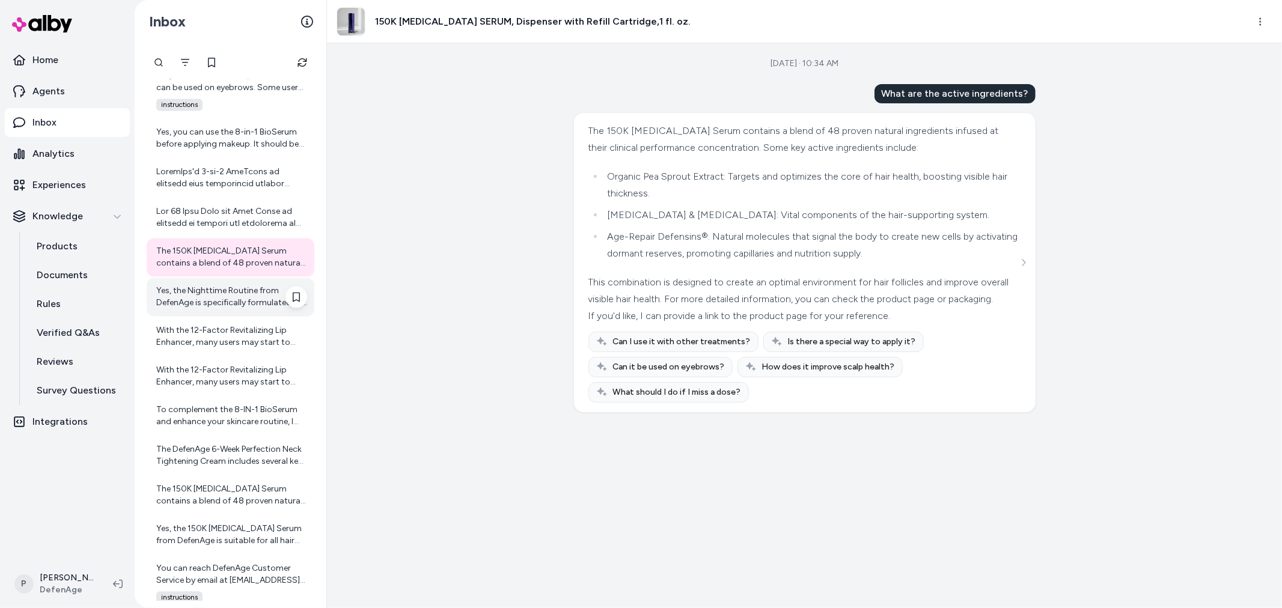
click at [214, 308] on div "Yes, the Nighttime Routine from DefenAge is specifically formulated for use at …" at bounding box center [231, 297] width 151 height 24
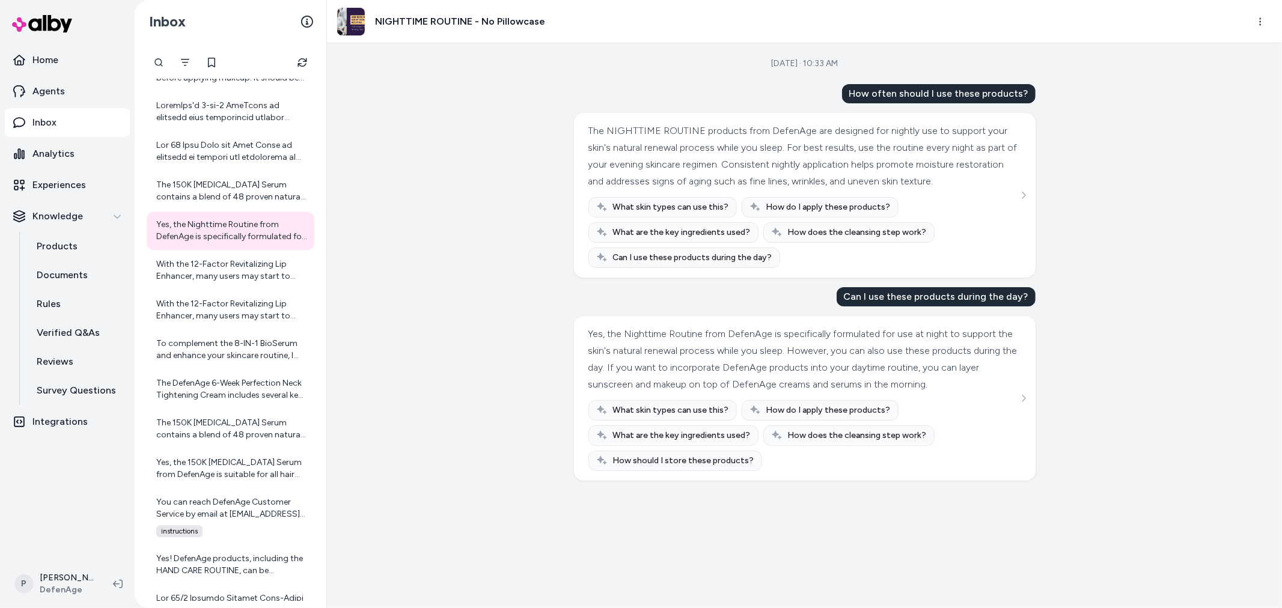
scroll to position [2203, 0]
click at [217, 271] on div "With the 12-Factor Revitalizing Lip Enhancer, many users may start to notice in…" at bounding box center [231, 270] width 151 height 24
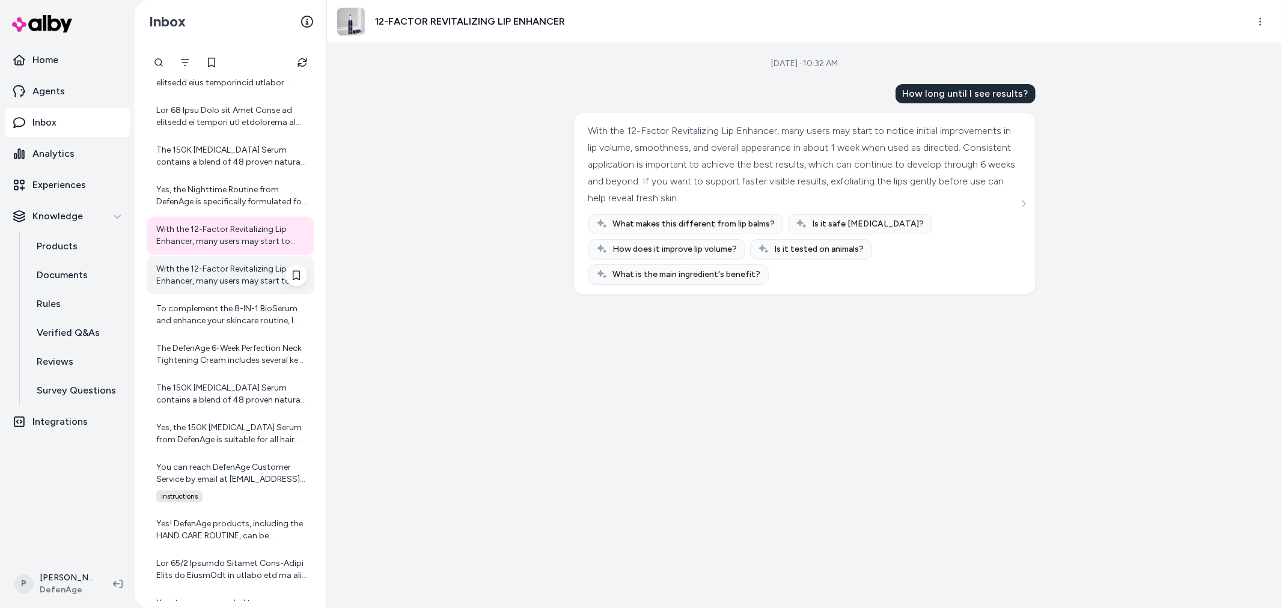
scroll to position [2270, 0]
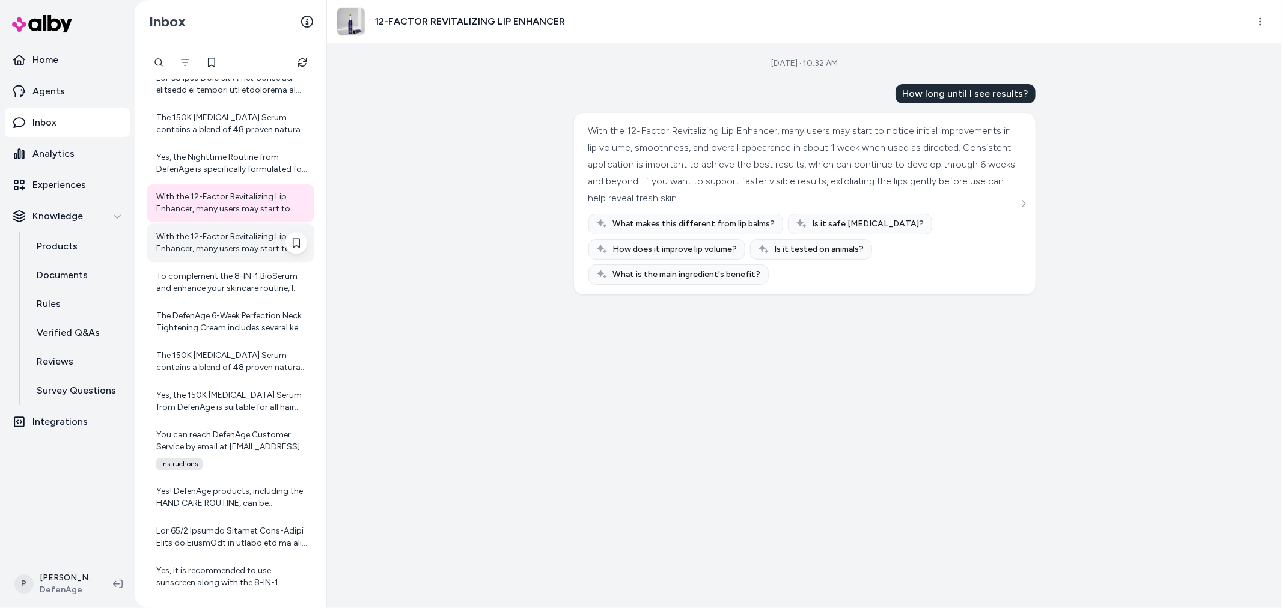
click at [211, 246] on div "With the 12-Factor Revitalizing Lip Enhancer, many users may start to notice in…" at bounding box center [231, 243] width 151 height 24
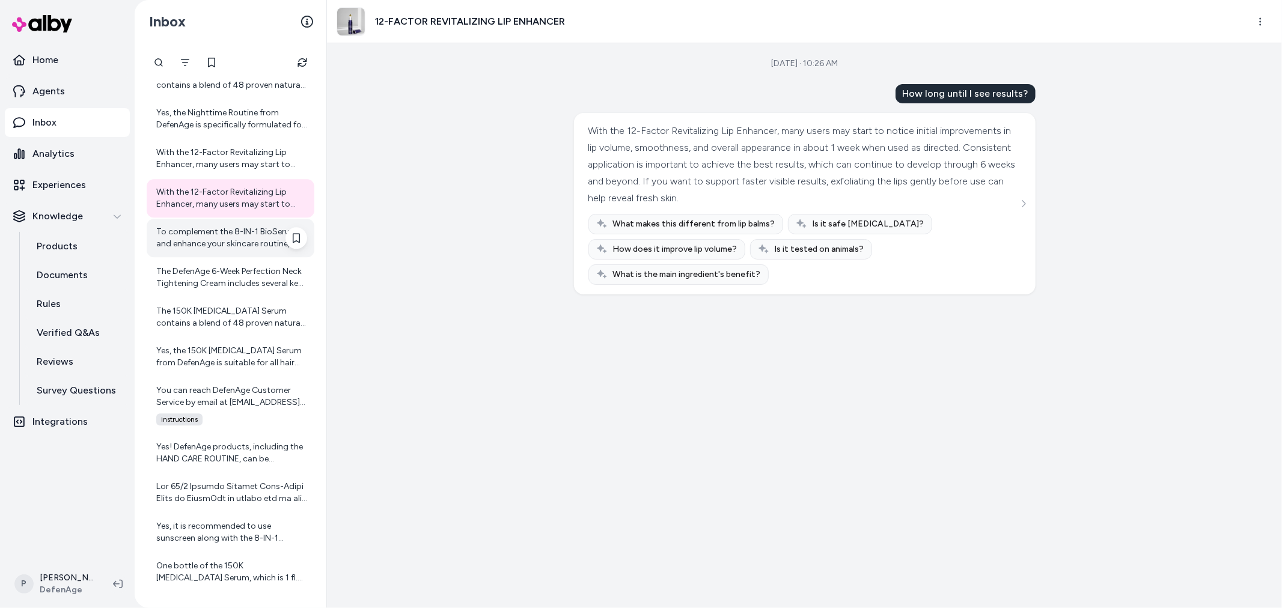
scroll to position [2337, 0]
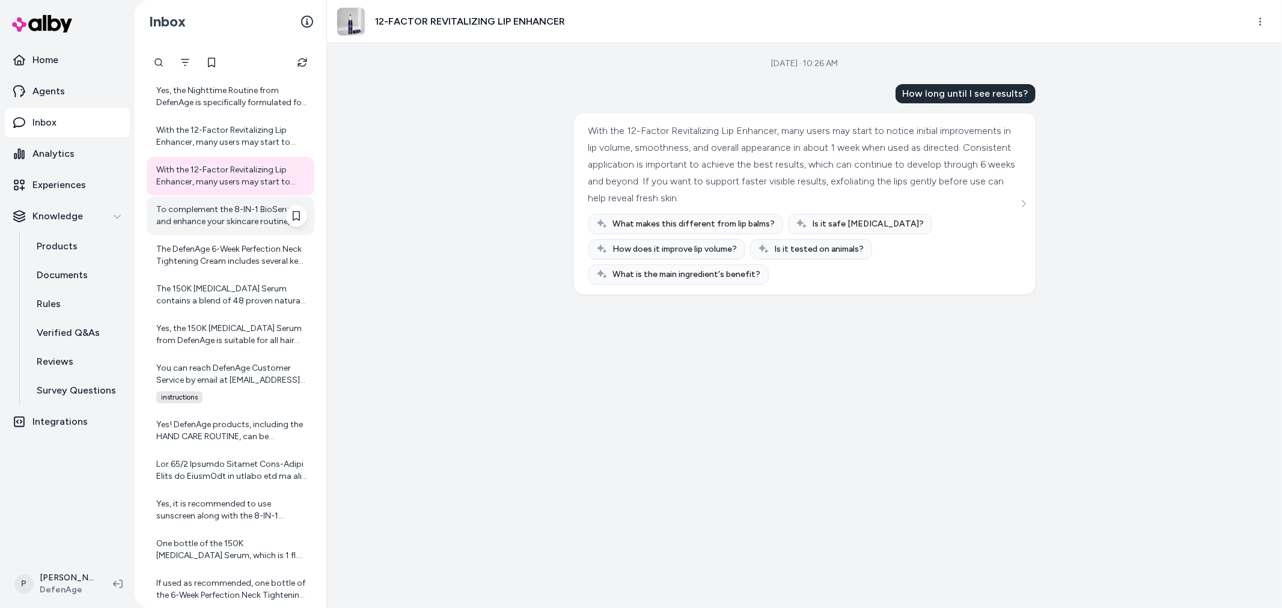
click at [228, 225] on div "To complement the 8-IN-1 BioSerum and enhance your skincare routine, I recommen…" at bounding box center [231, 216] width 151 height 24
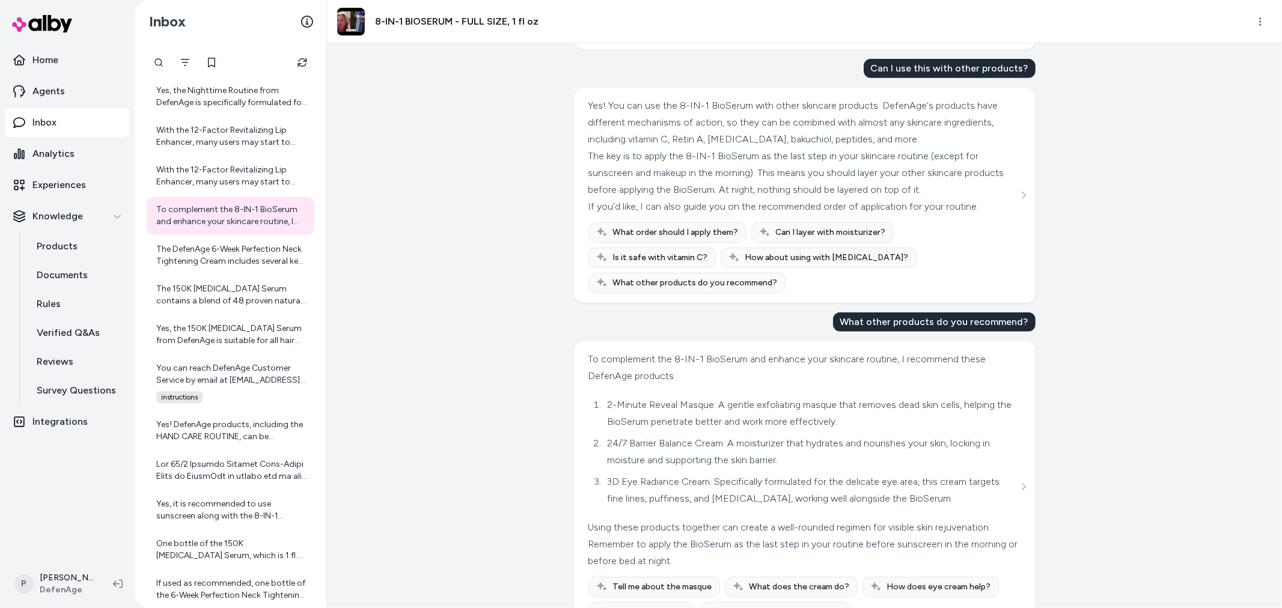
scroll to position [479, 0]
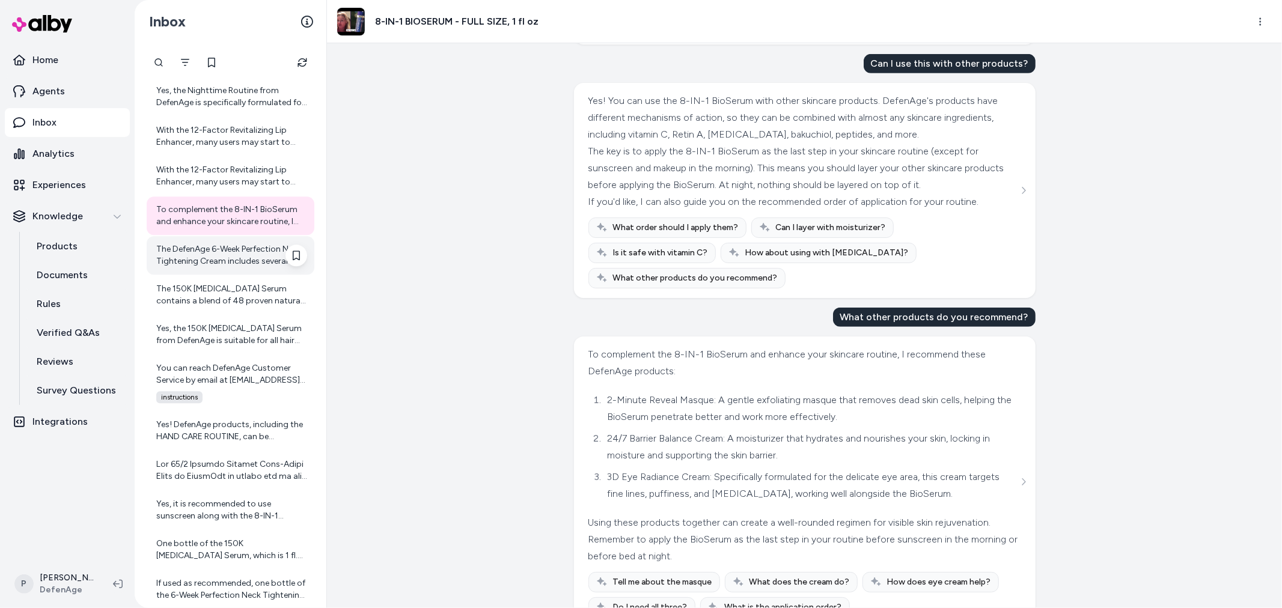
click at [192, 266] on div "The DefenAge 6-Week Perfection Neck Tightening Cream includes several key ingre…" at bounding box center [231, 255] width 151 height 24
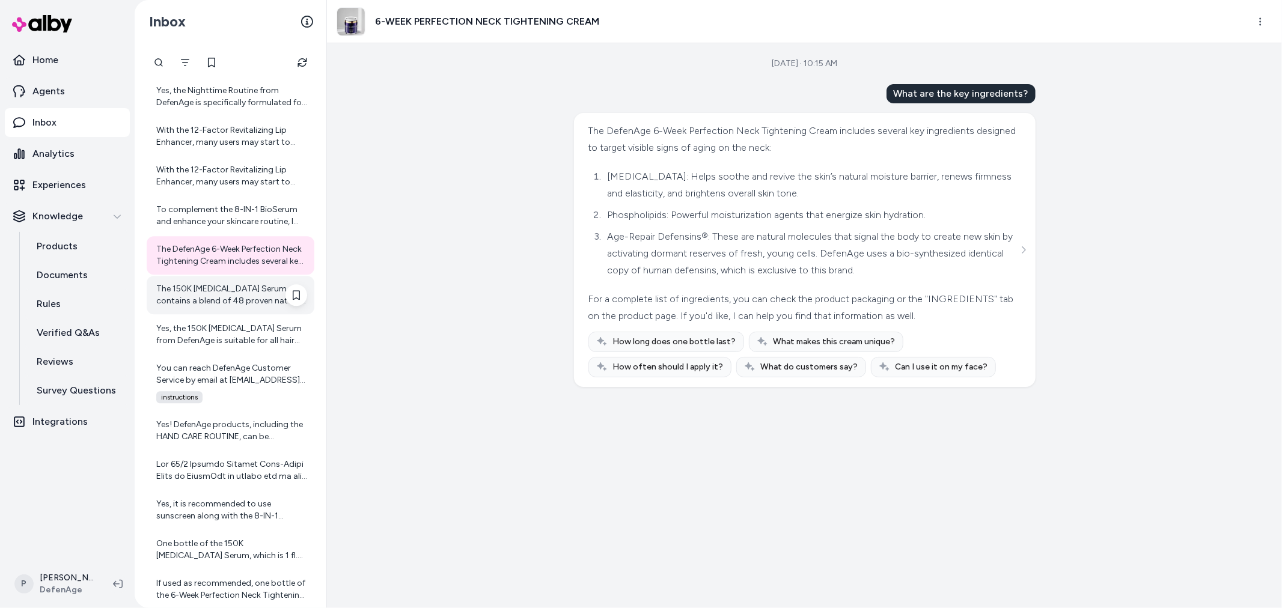
click at [216, 313] on div "The 150K [MEDICAL_DATA] Serum contains a blend of 48 proven natural ingredients…" at bounding box center [231, 295] width 168 height 38
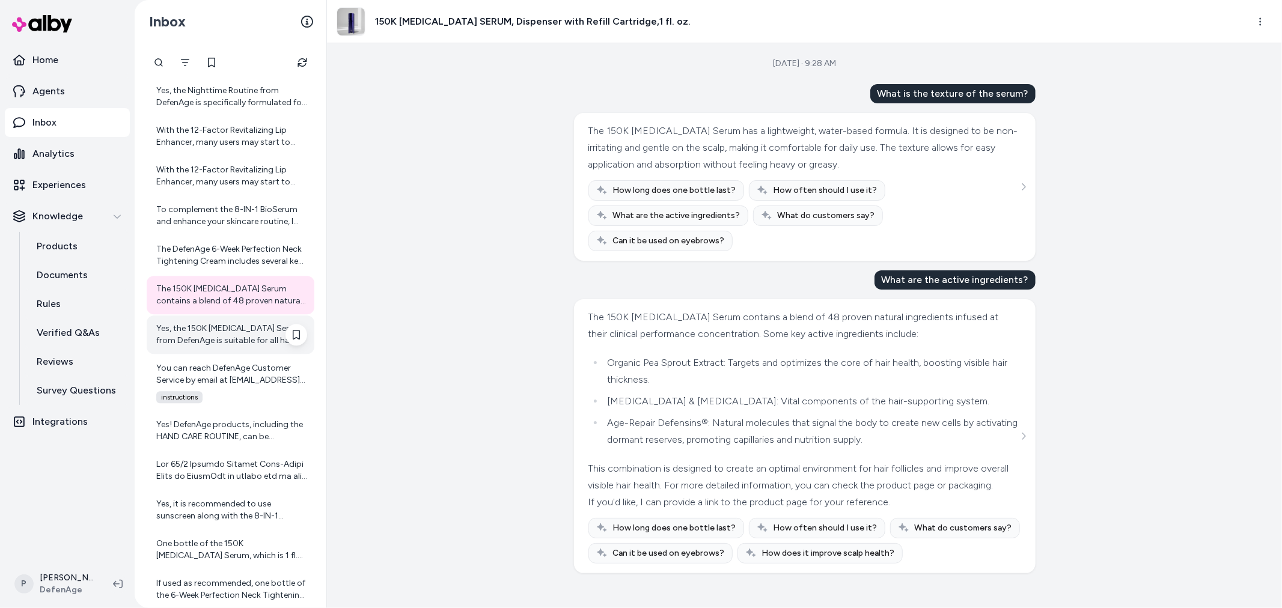
click at [228, 339] on div "Yes, the 150K [MEDICAL_DATA] Serum from DefenAge is suitable for all hair types…" at bounding box center [231, 335] width 151 height 24
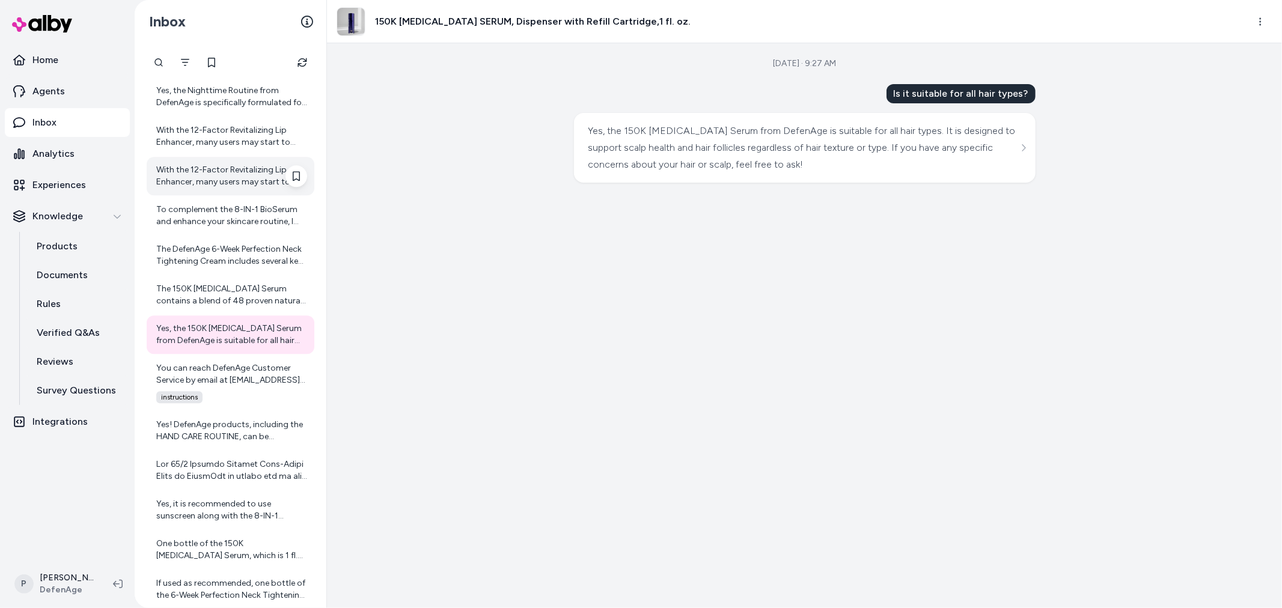
scroll to position [2471, 0]
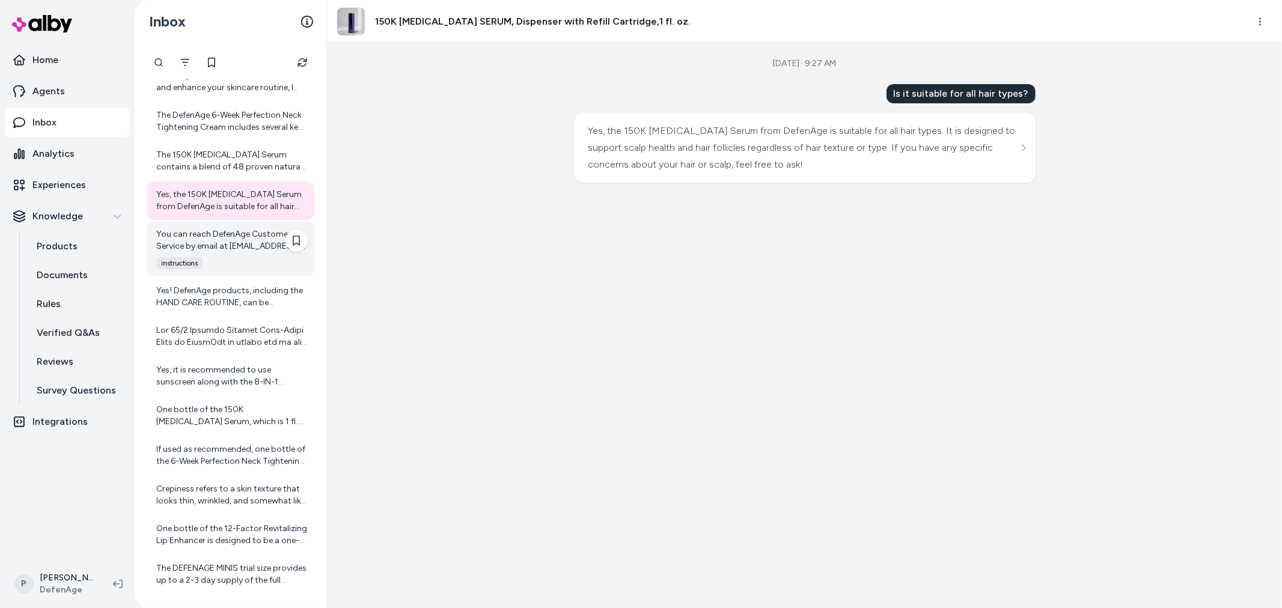
click at [211, 260] on div "instructions" at bounding box center [228, 263] width 158 height 12
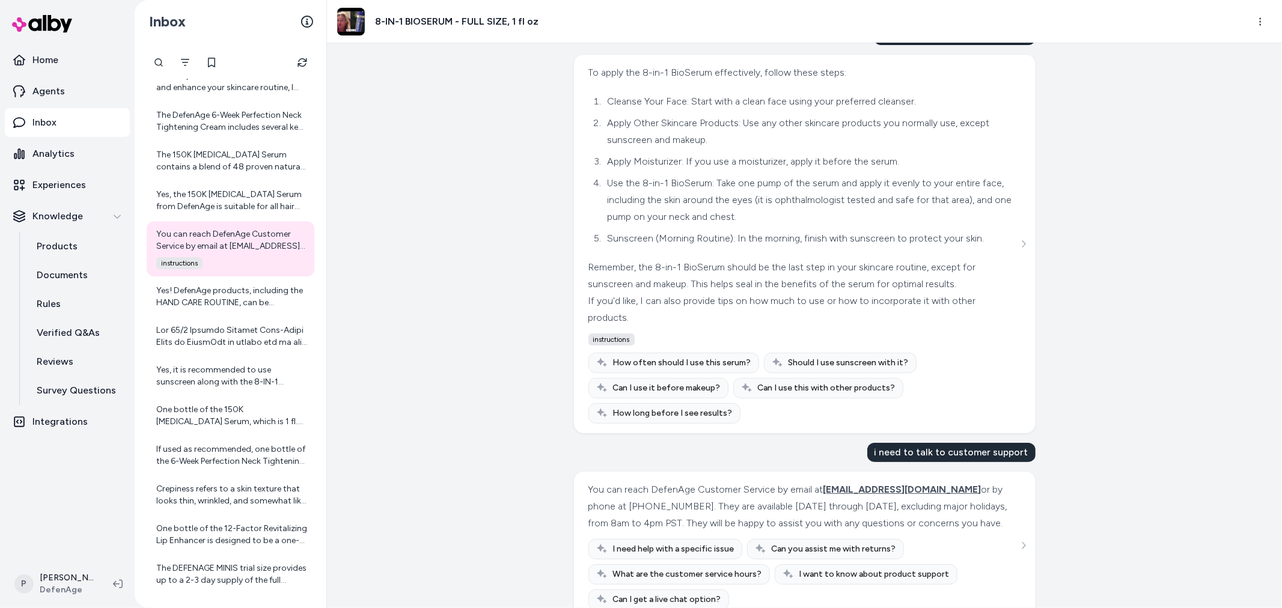
scroll to position [101, 0]
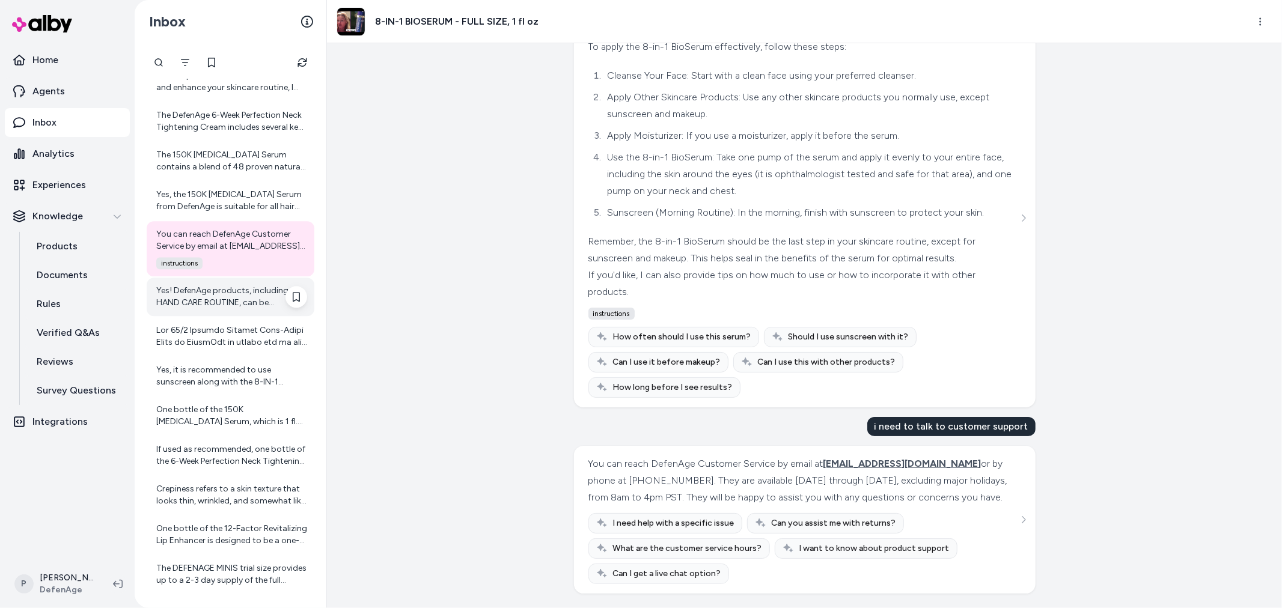
click at [207, 295] on div "Yes! DefenAge products, including the HAND CARE ROUTINE, can be combined with a…" at bounding box center [231, 297] width 151 height 24
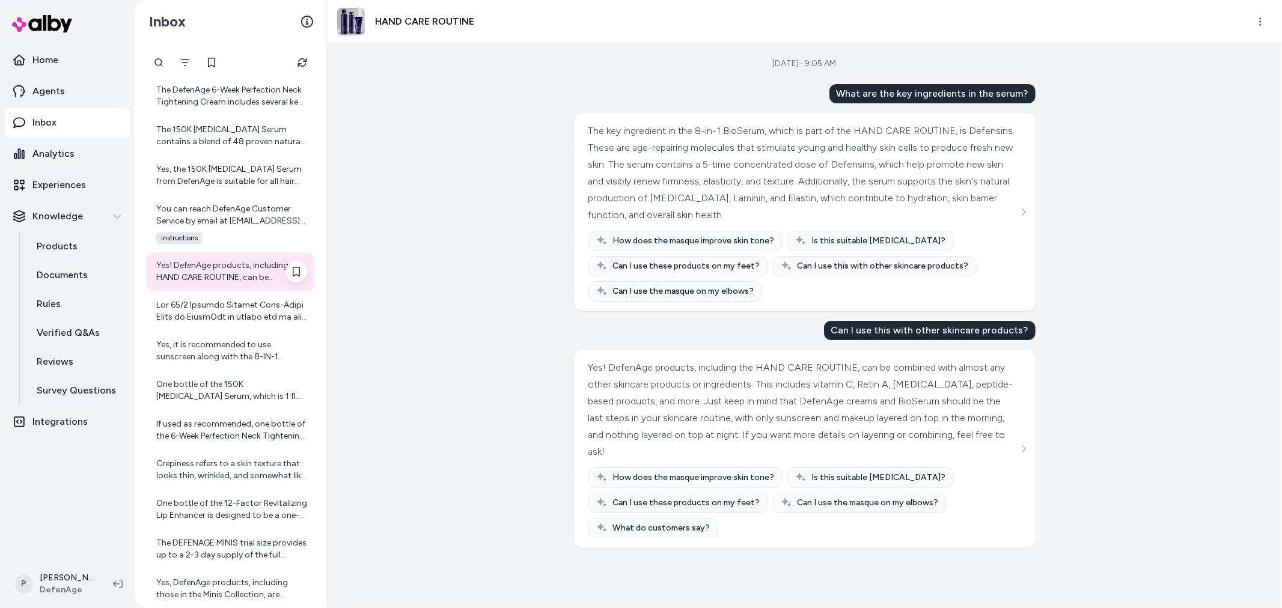
scroll to position [2538, 0]
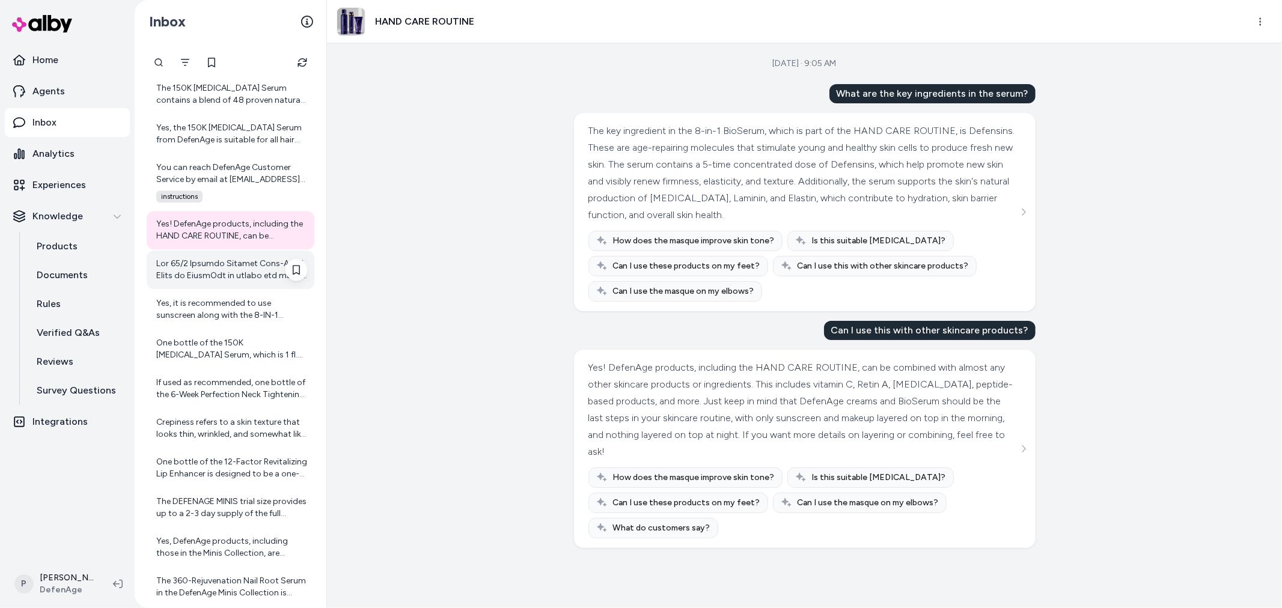
click at [233, 272] on div at bounding box center [231, 270] width 151 height 24
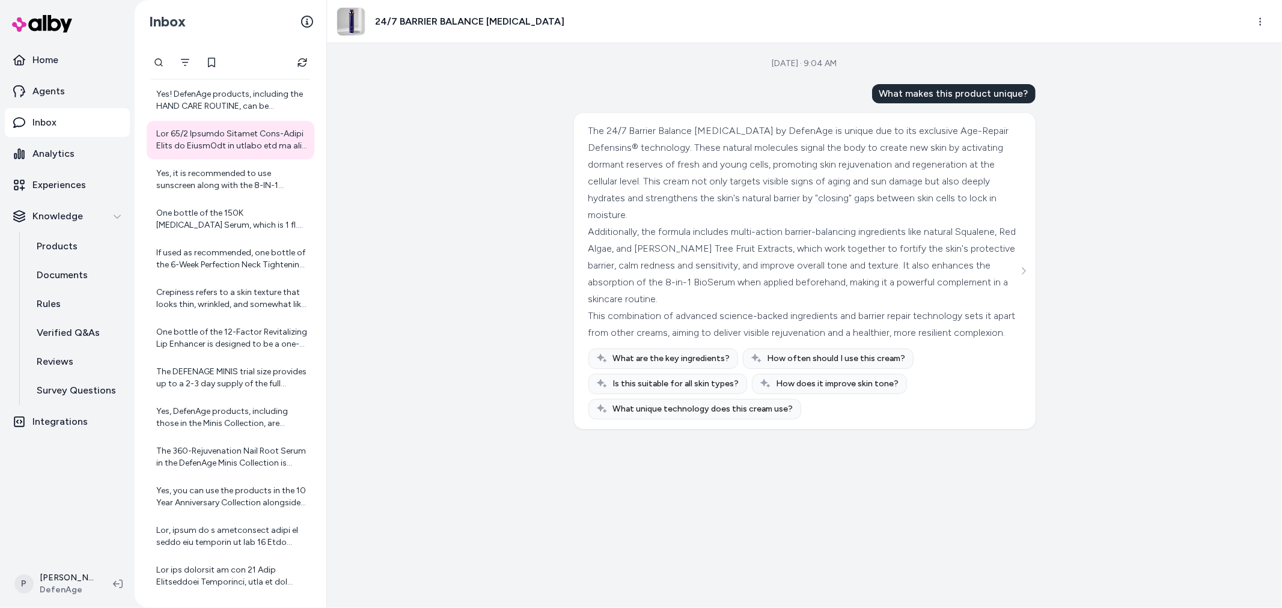
scroll to position [2671, 0]
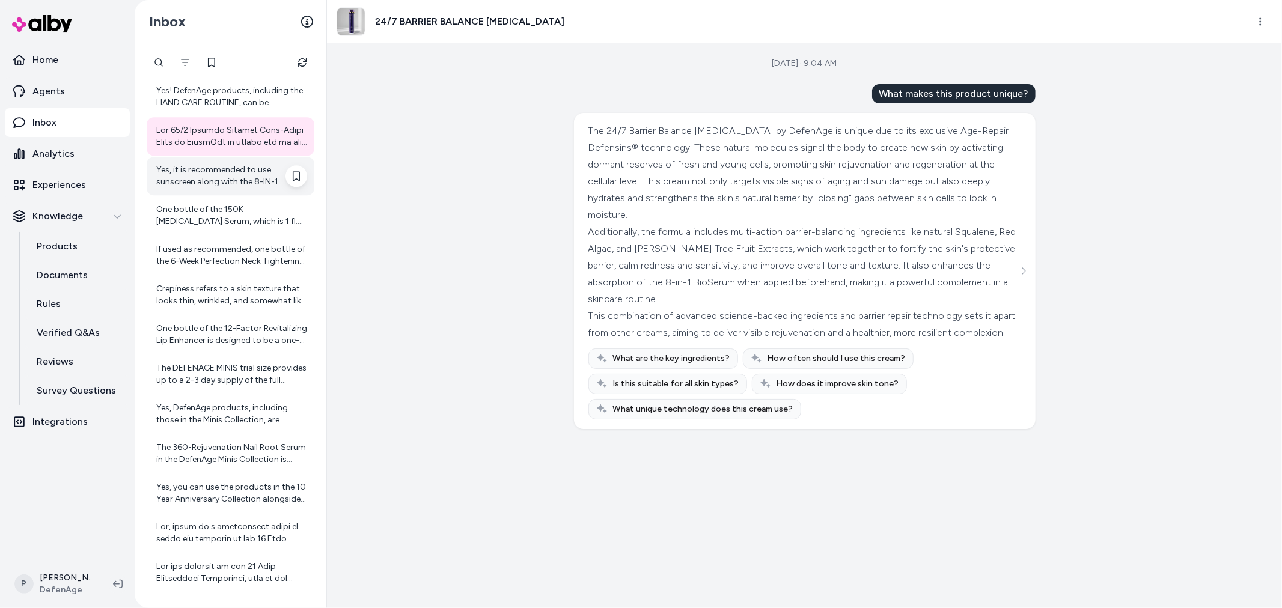
click at [233, 177] on div "Yes, it is recommended to use sunscreen along with the 8-IN-1 BioSerum. While t…" at bounding box center [231, 176] width 151 height 24
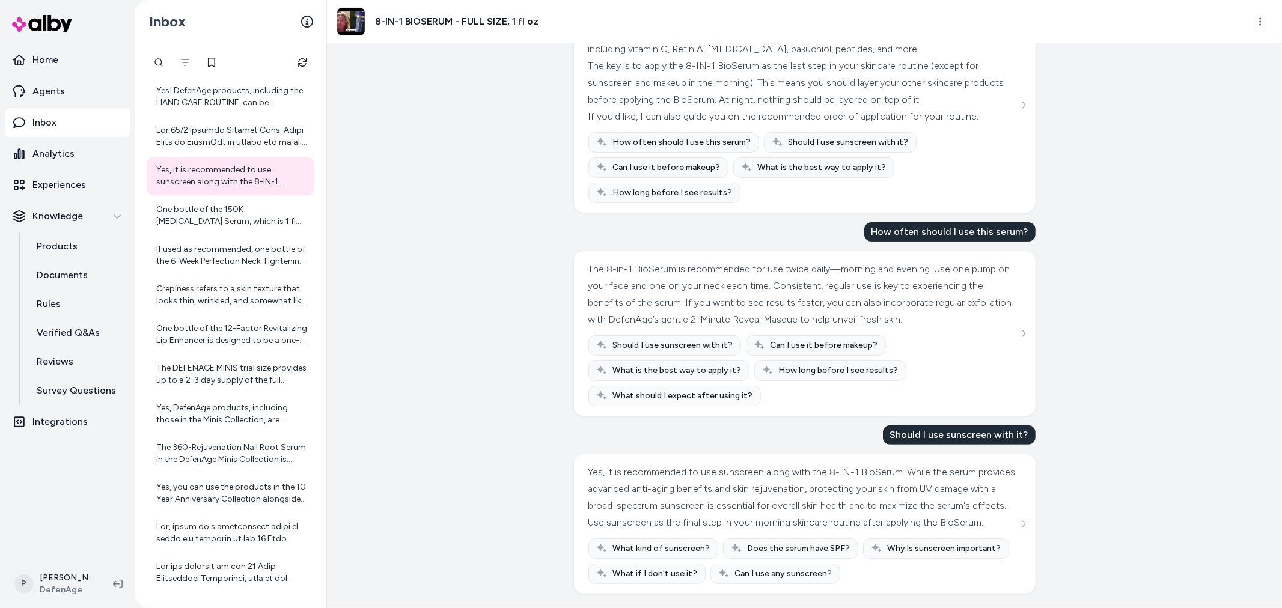
scroll to position [149, 0]
click at [212, 225] on div "One bottle of the 150K [MEDICAL_DATA] Serum, which is 1 fl. oz. (about 30 ml), …" at bounding box center [231, 216] width 151 height 24
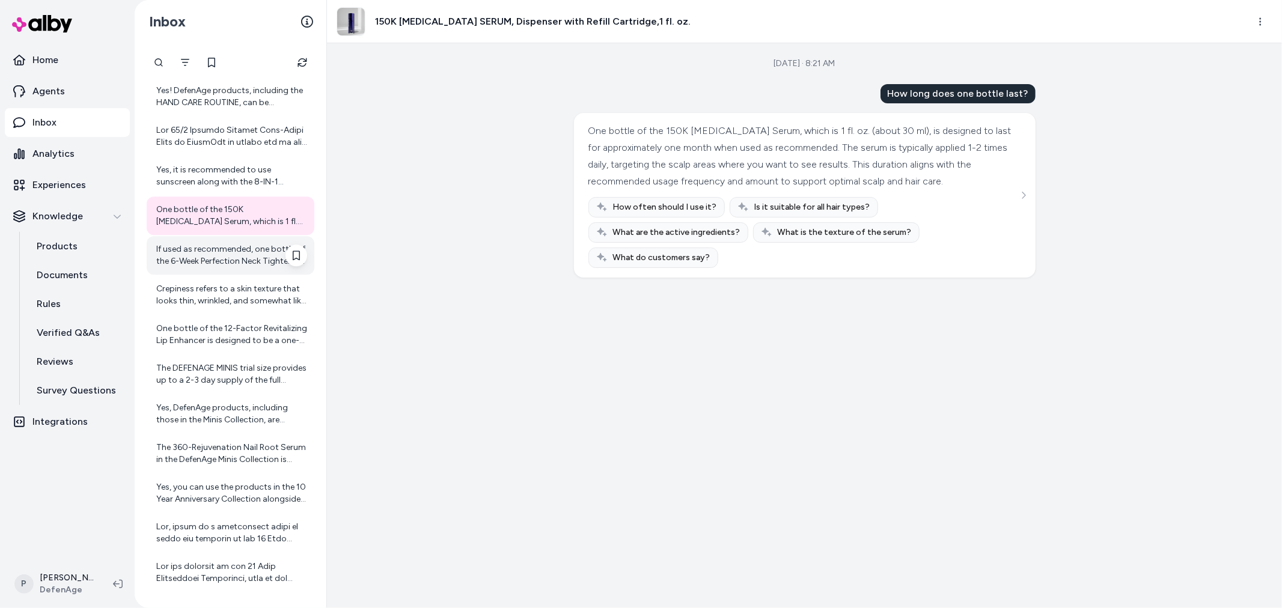
click at [212, 261] on div "If used as recommended, one bottle of the 6-Week Perfection Neck Tightening Cre…" at bounding box center [231, 255] width 151 height 24
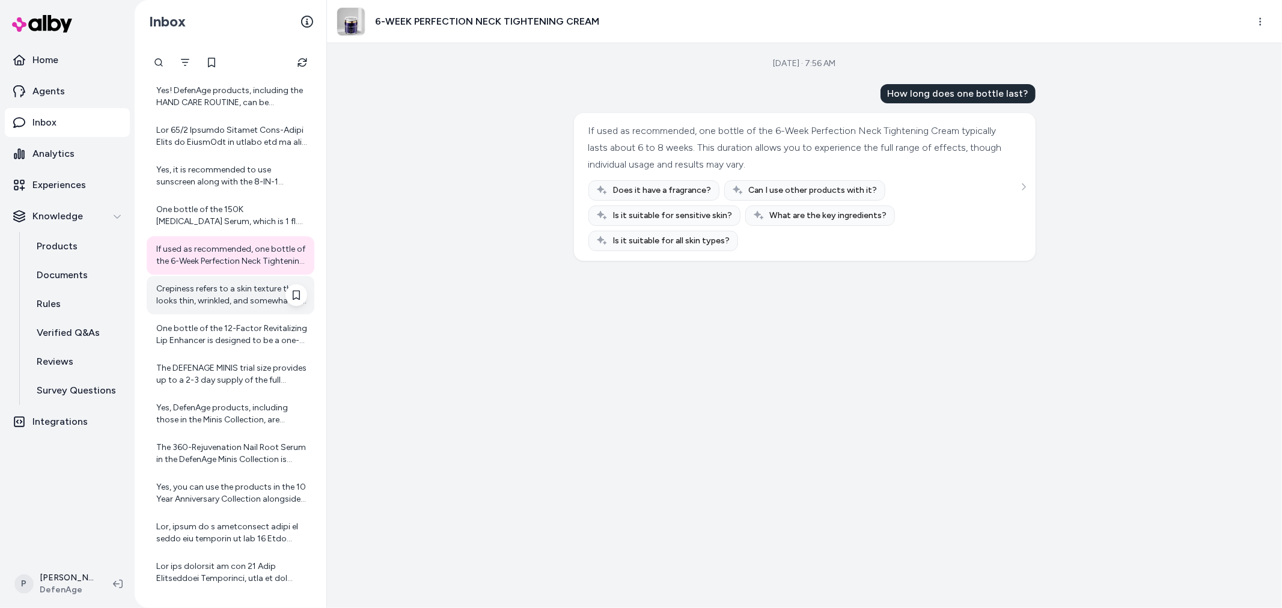
click at [185, 308] on div "Crepiness refers to a skin texture that looks thin, wrinkled, and somewhat like…" at bounding box center [231, 295] width 168 height 38
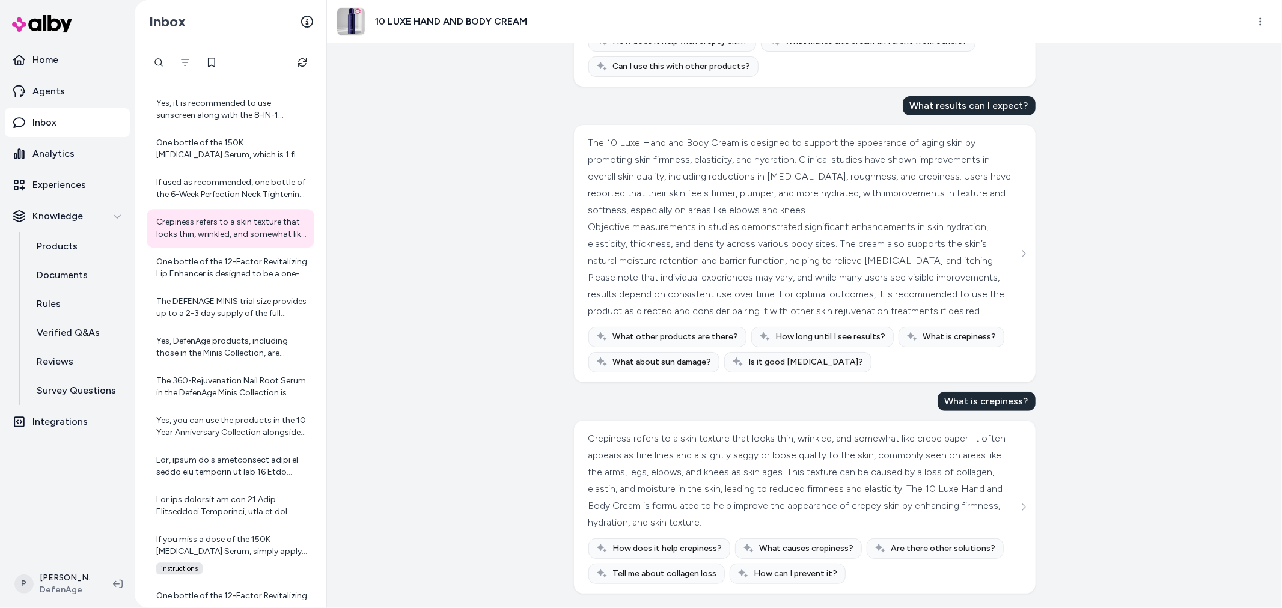
scroll to position [412, 0]
click at [237, 277] on div "One bottle of the 12-Factor Revitalizing Lip Enhancer is designed to be a one-m…" at bounding box center [231, 268] width 151 height 24
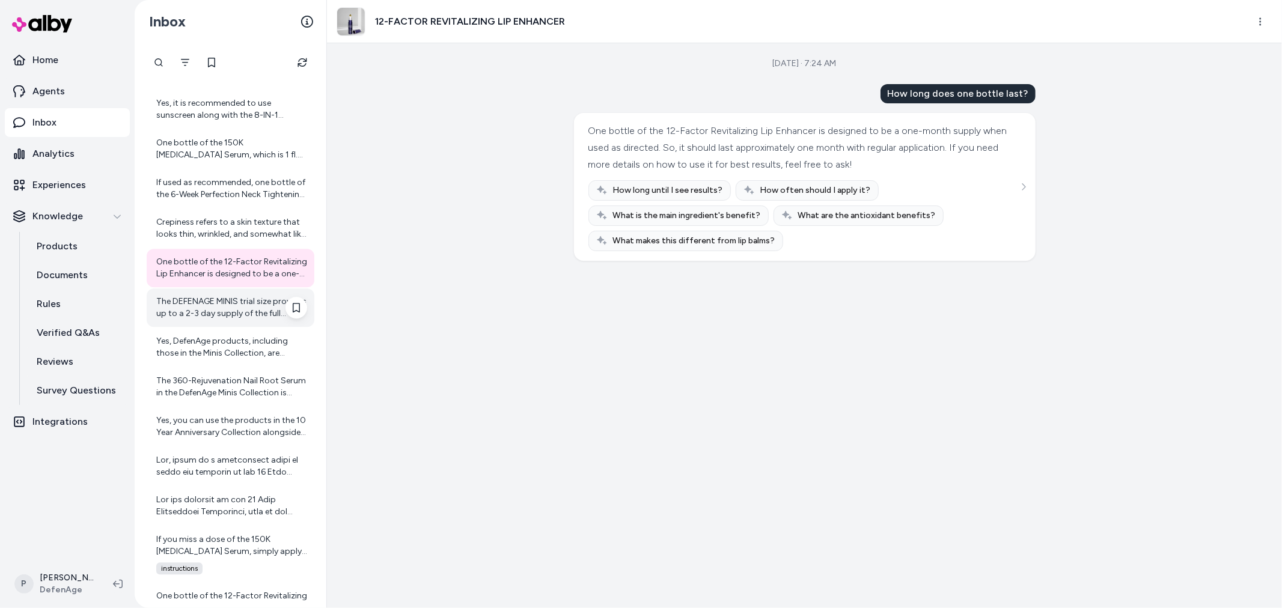
click at [219, 305] on div "The DEFENAGE MINIS trial size provides up to a 2-3 day supply of the full skinc…" at bounding box center [231, 308] width 151 height 24
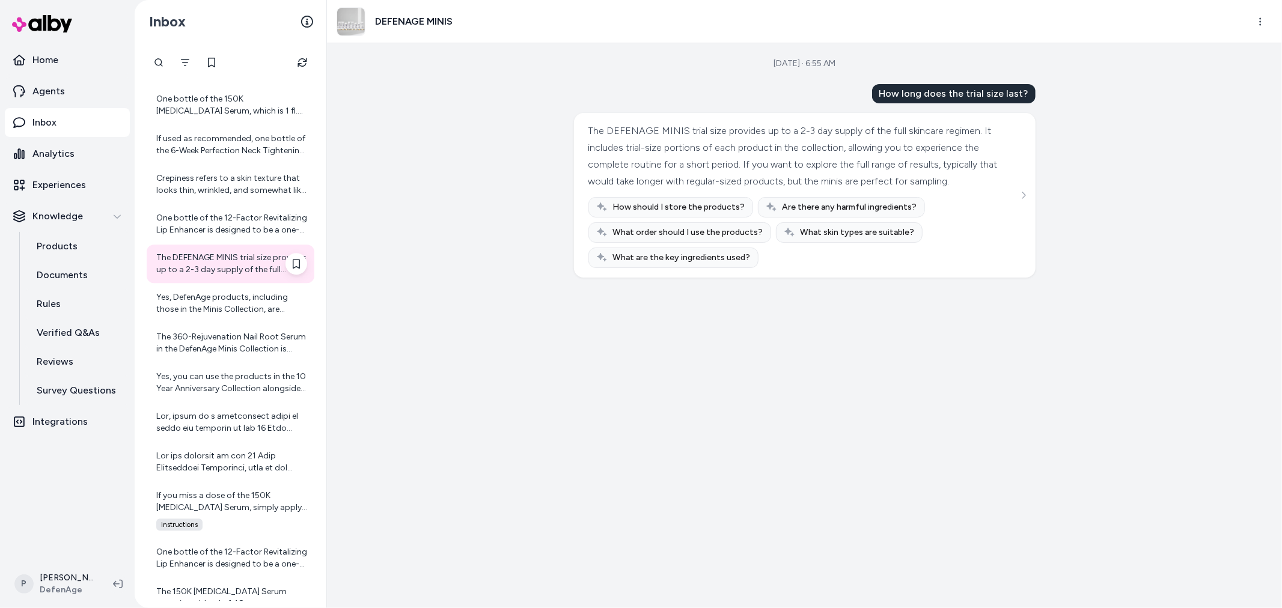
scroll to position [2805, 0]
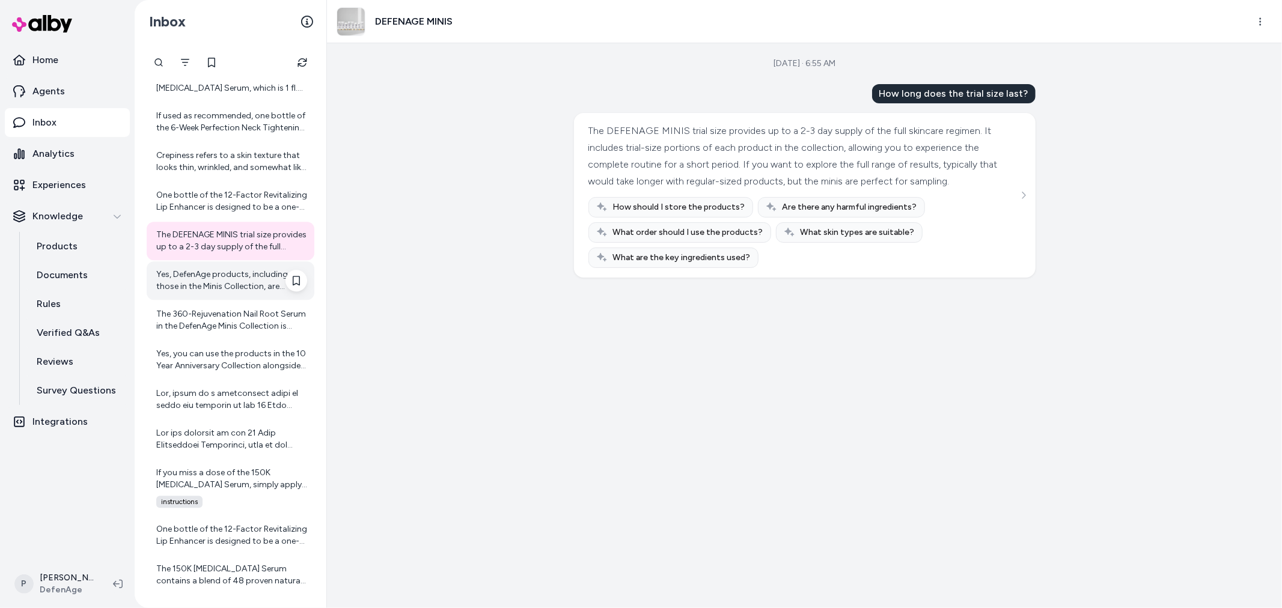
click at [227, 283] on div "Yes, DefenAge products, including those in the Minis Collection, are formulated…" at bounding box center [231, 281] width 151 height 24
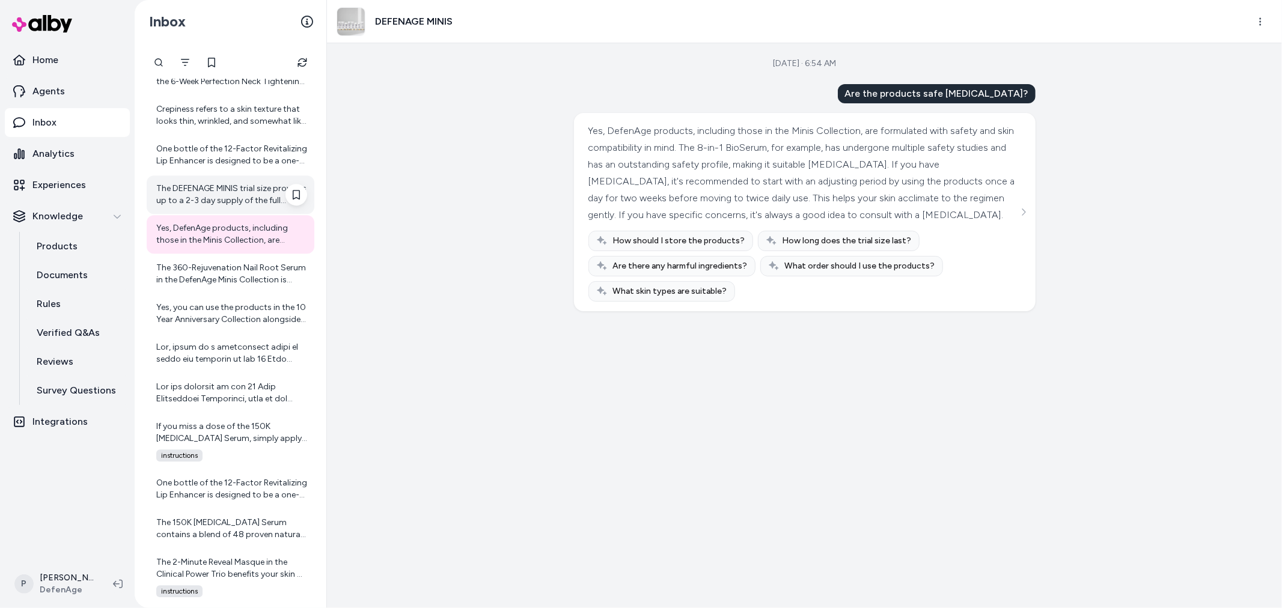
scroll to position [2871, 0]
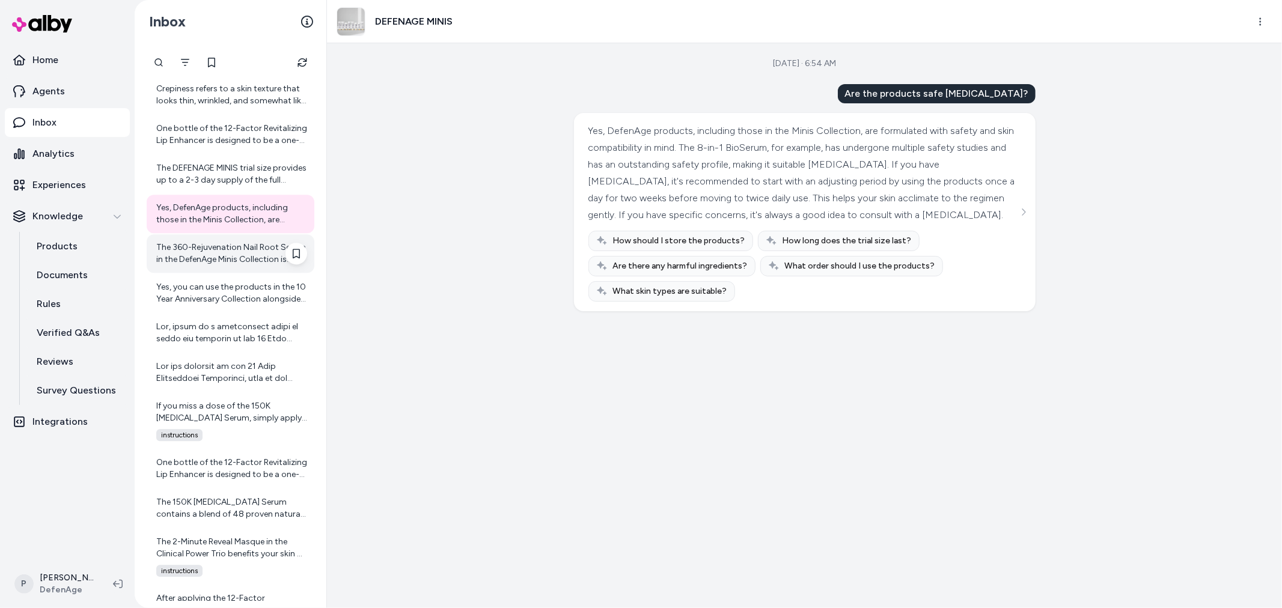
click at [239, 265] on div "The 360-Rejuvenation Nail Root Serum in the DefenAge Minis Collection is design…" at bounding box center [231, 254] width 151 height 24
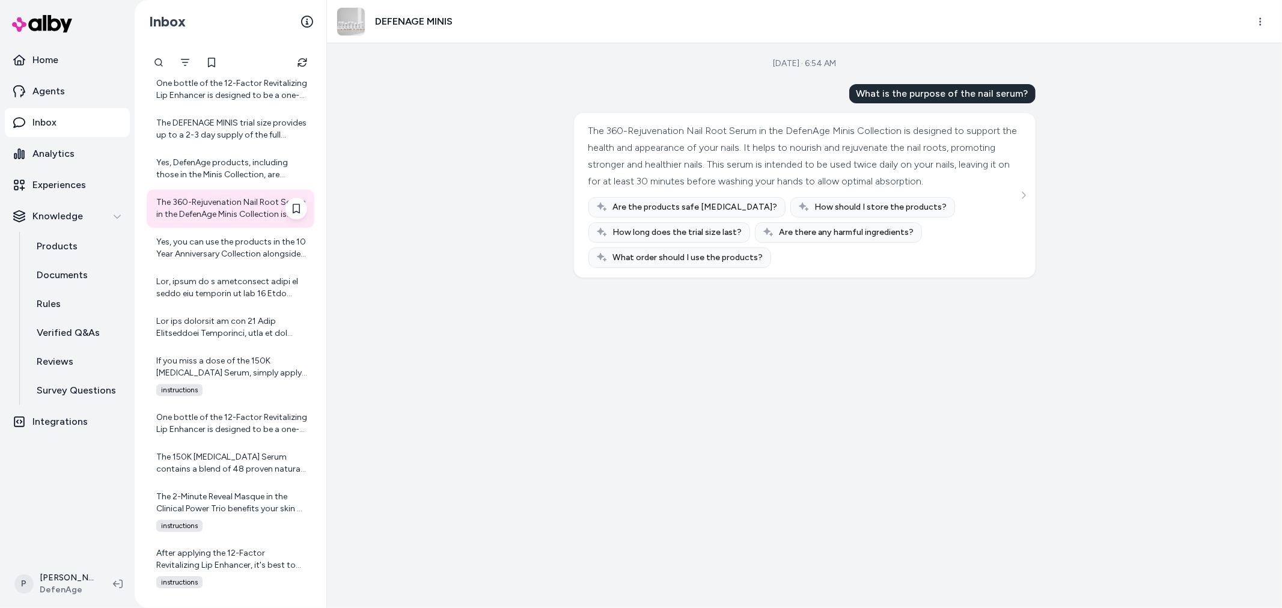
scroll to position [2938, 0]
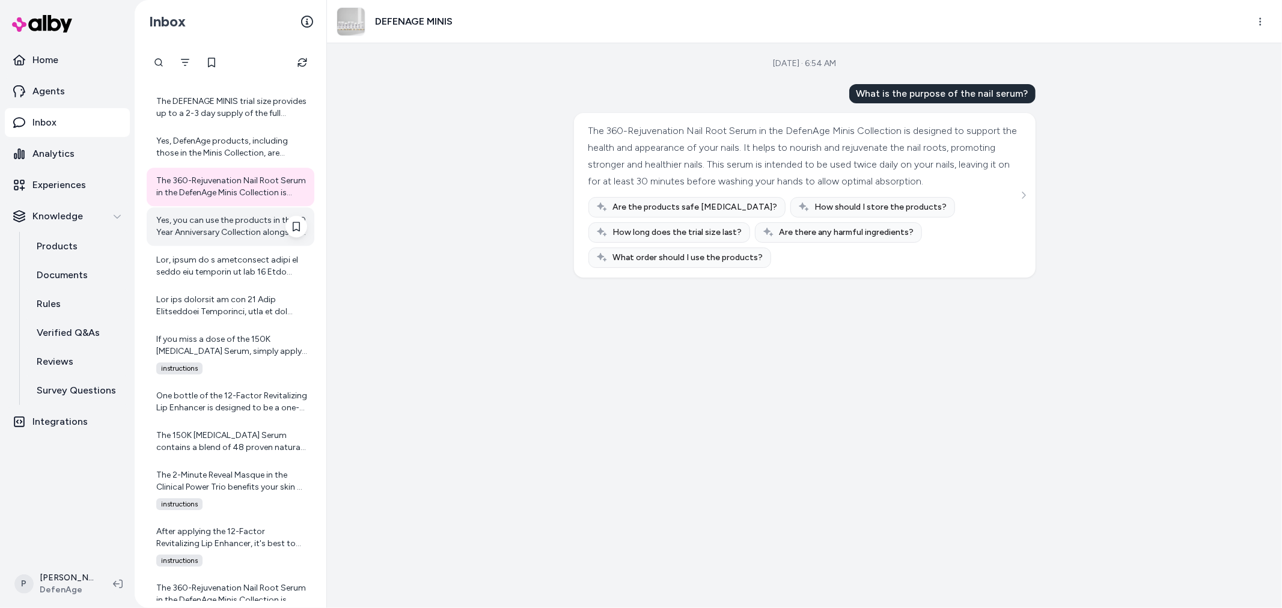
click at [215, 237] on div "Yes, you can use the products in the 10 Year Anniversary Collection alongside o…" at bounding box center [231, 226] width 168 height 38
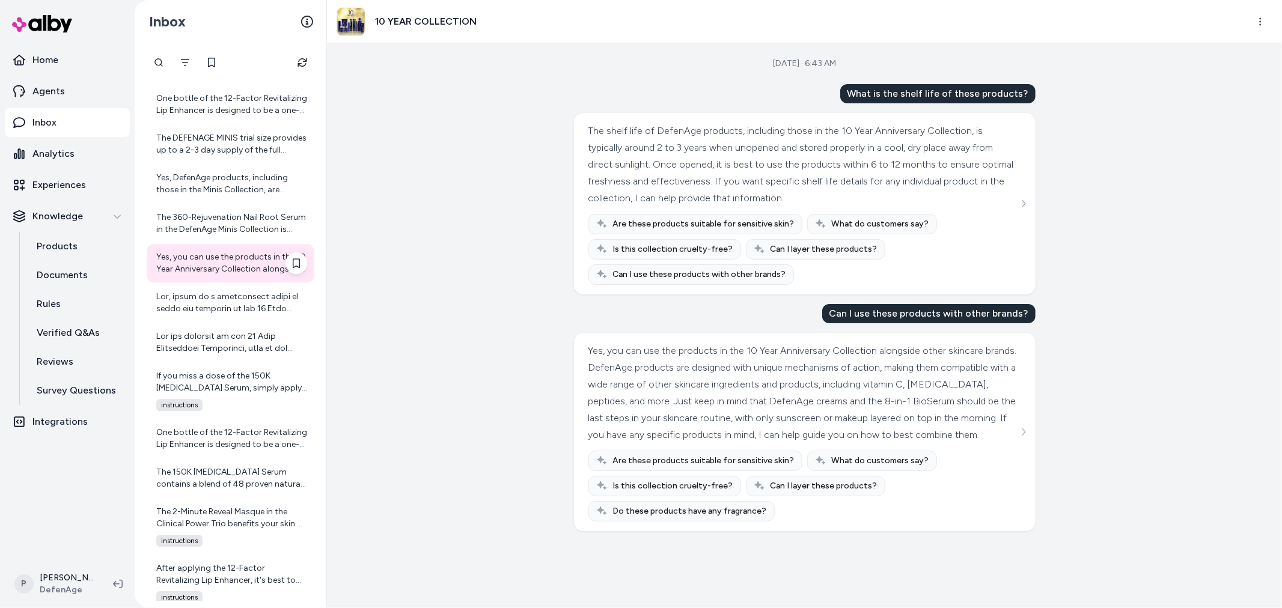
scroll to position [2871, 0]
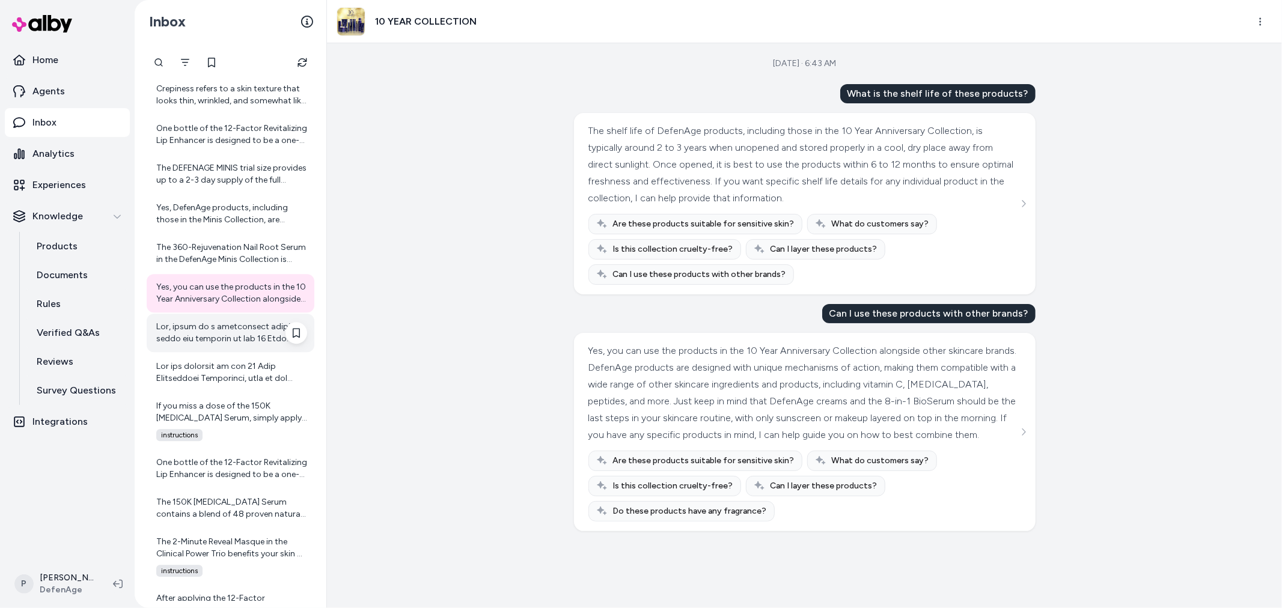
click at [249, 323] on div at bounding box center [231, 333] width 151 height 24
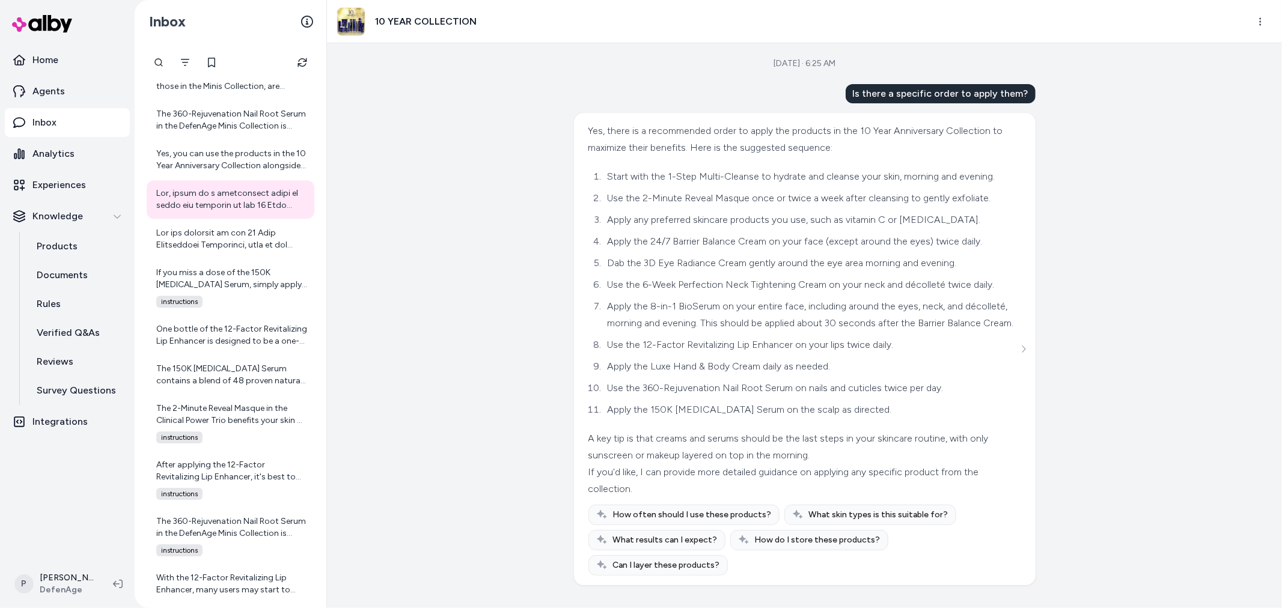
scroll to position [16, 0]
click at [212, 235] on div at bounding box center [231, 239] width 151 height 24
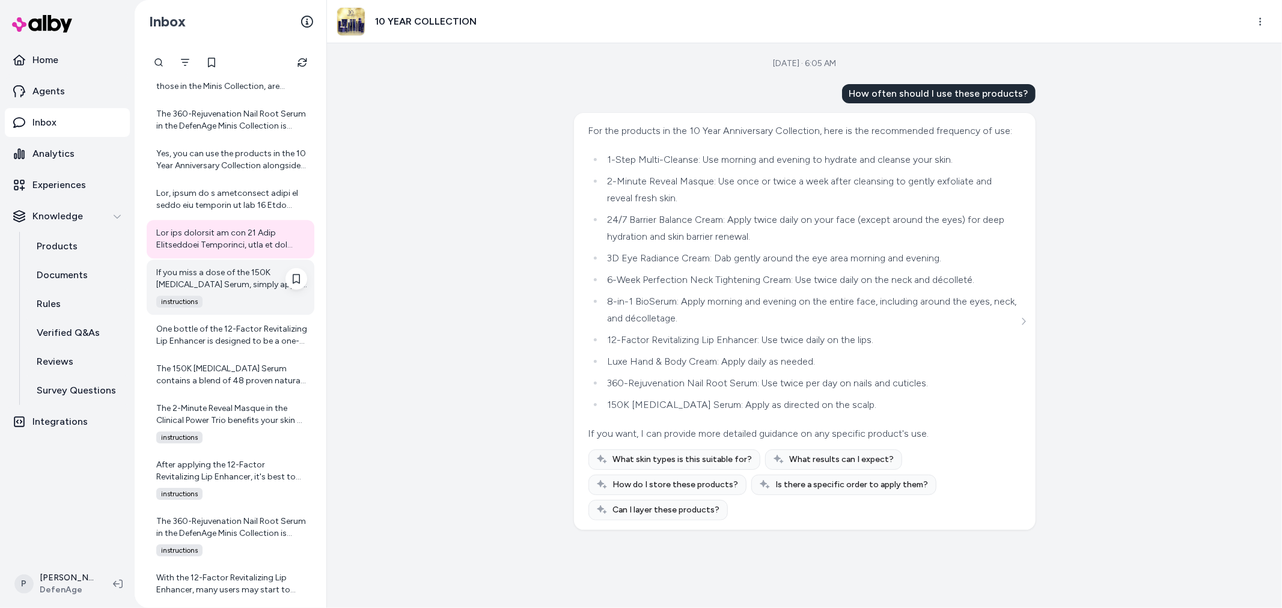
click at [217, 290] on div "If you miss a dose of the 150K [MEDICAL_DATA] Serum, simply apply it as soon as…" at bounding box center [231, 287] width 168 height 55
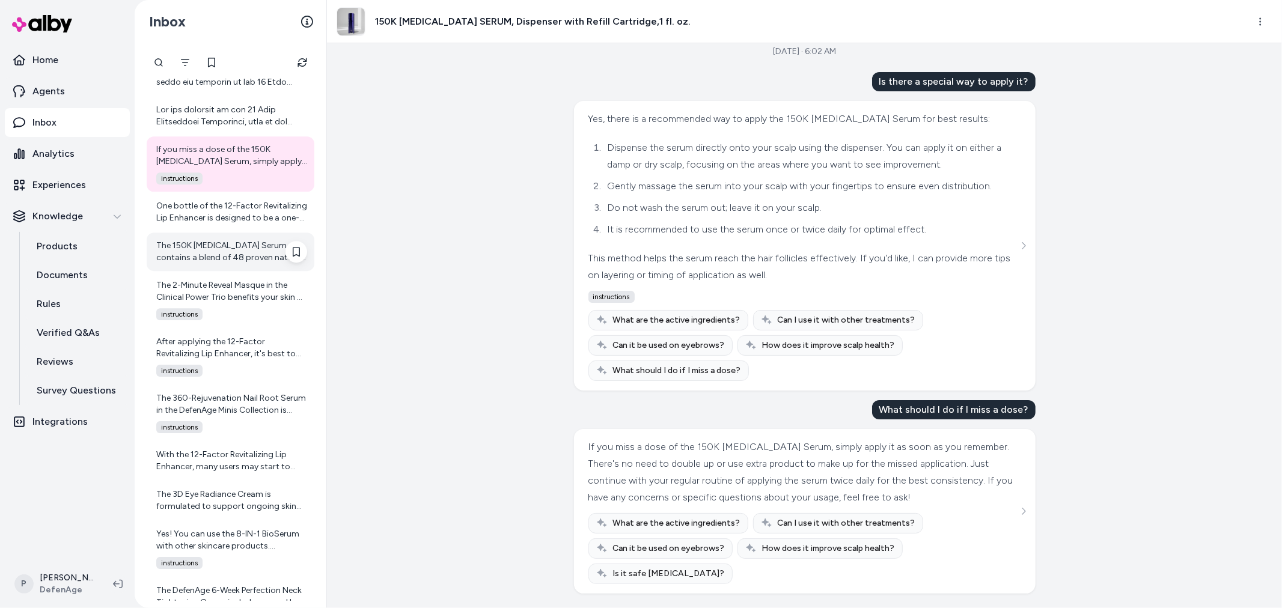
scroll to position [3139, 0]
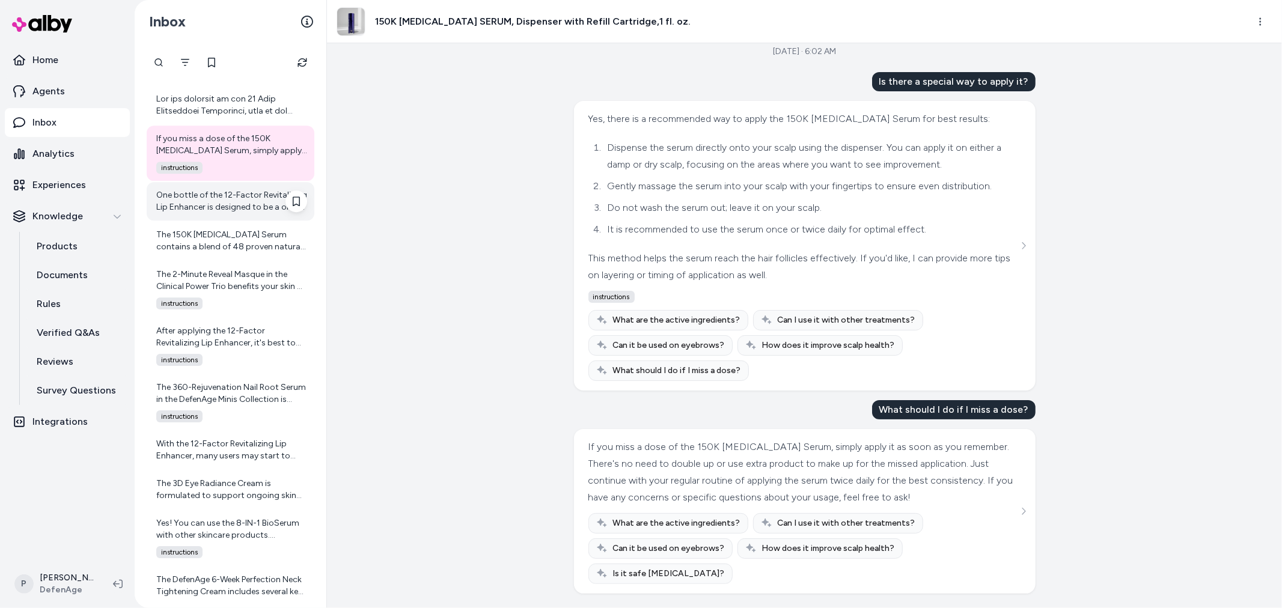
click at [224, 203] on div "One bottle of the 12-Factor Revitalizing Lip Enhancer is designed to be a one-m…" at bounding box center [231, 201] width 151 height 24
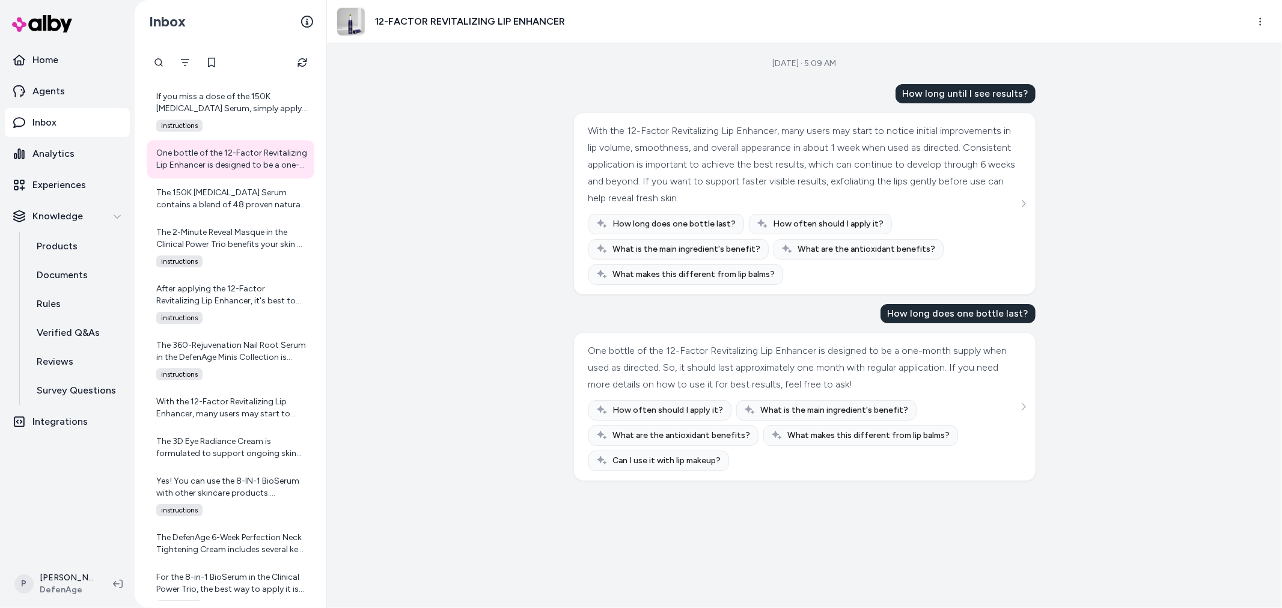
scroll to position [3139, 0]
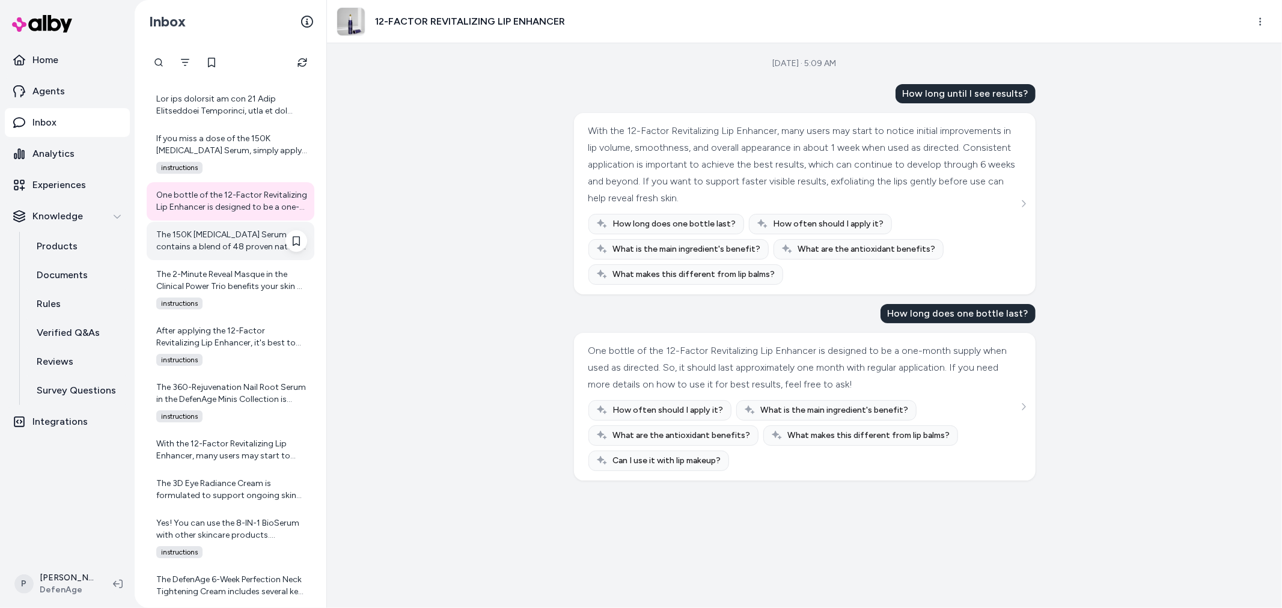
click at [202, 239] on div "The 150K [MEDICAL_DATA] Serum contains a blend of 48 proven natural ingredients…" at bounding box center [231, 241] width 151 height 24
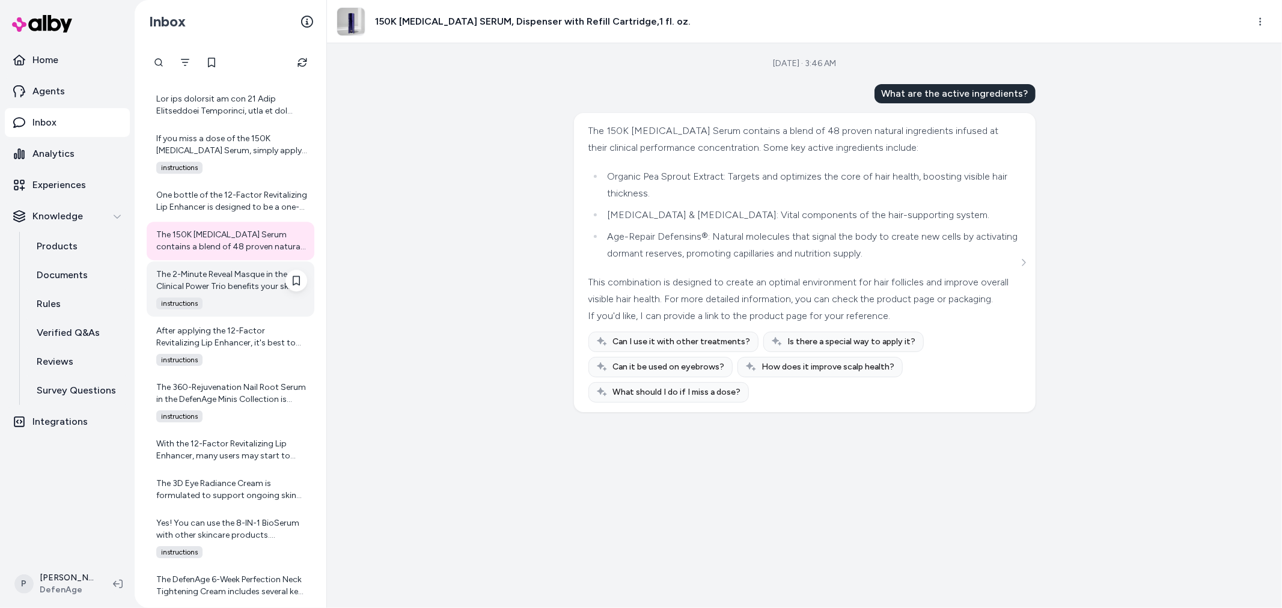
click at [205, 281] on div "The 2-Minute Reveal Masque in the Clinical Power Trio benefits your skin by pro…" at bounding box center [231, 281] width 151 height 24
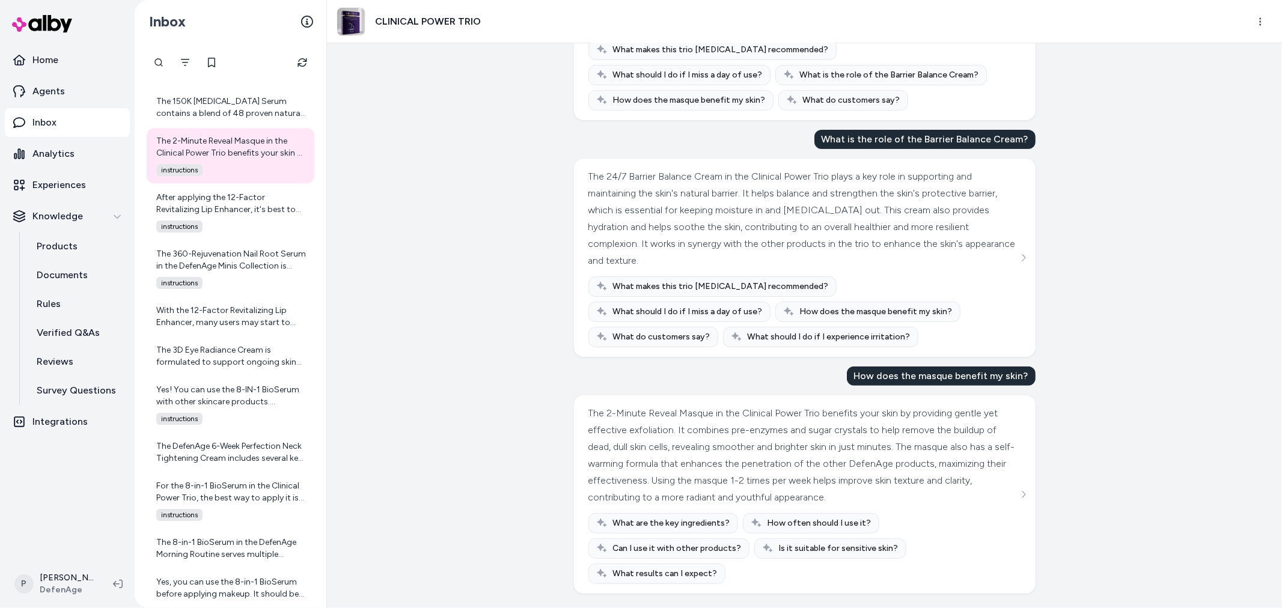
scroll to position [295, 0]
click at [242, 204] on div "After applying the 12-Factor Revitalizing Lip Enhancer, it's best to wait a few…" at bounding box center [231, 204] width 151 height 24
